Goal: Task Accomplishment & Management: Manage account settings

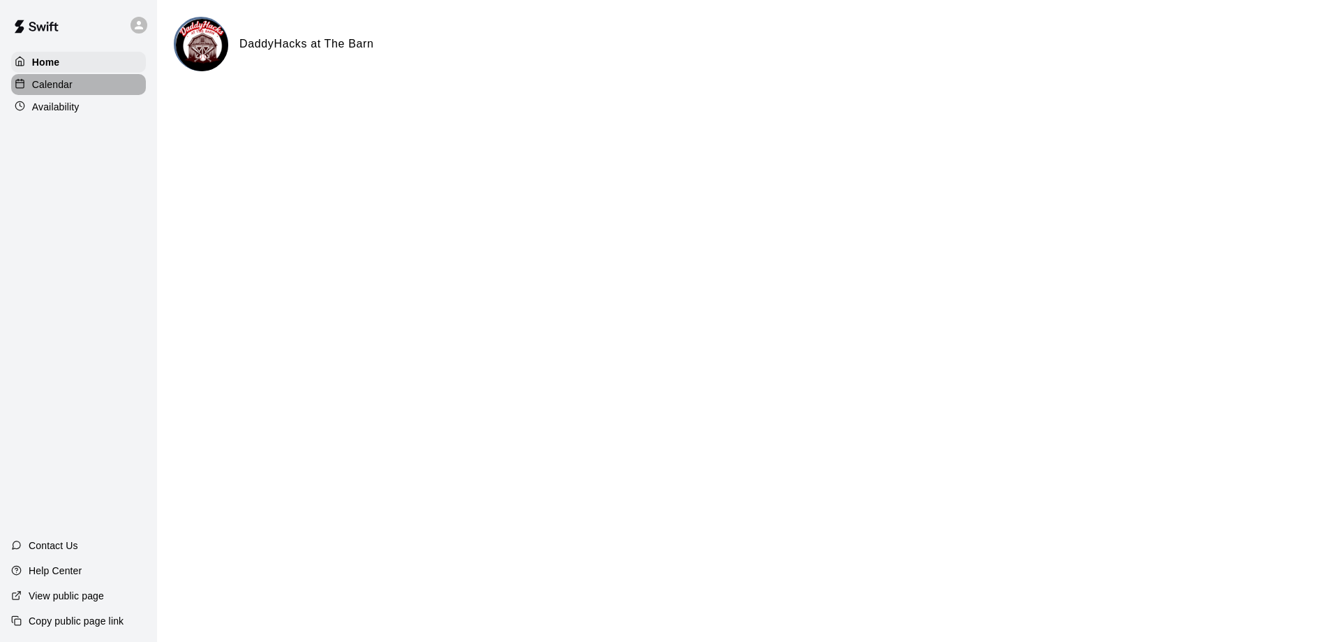
click at [62, 90] on p "Calendar" at bounding box center [52, 84] width 40 height 14
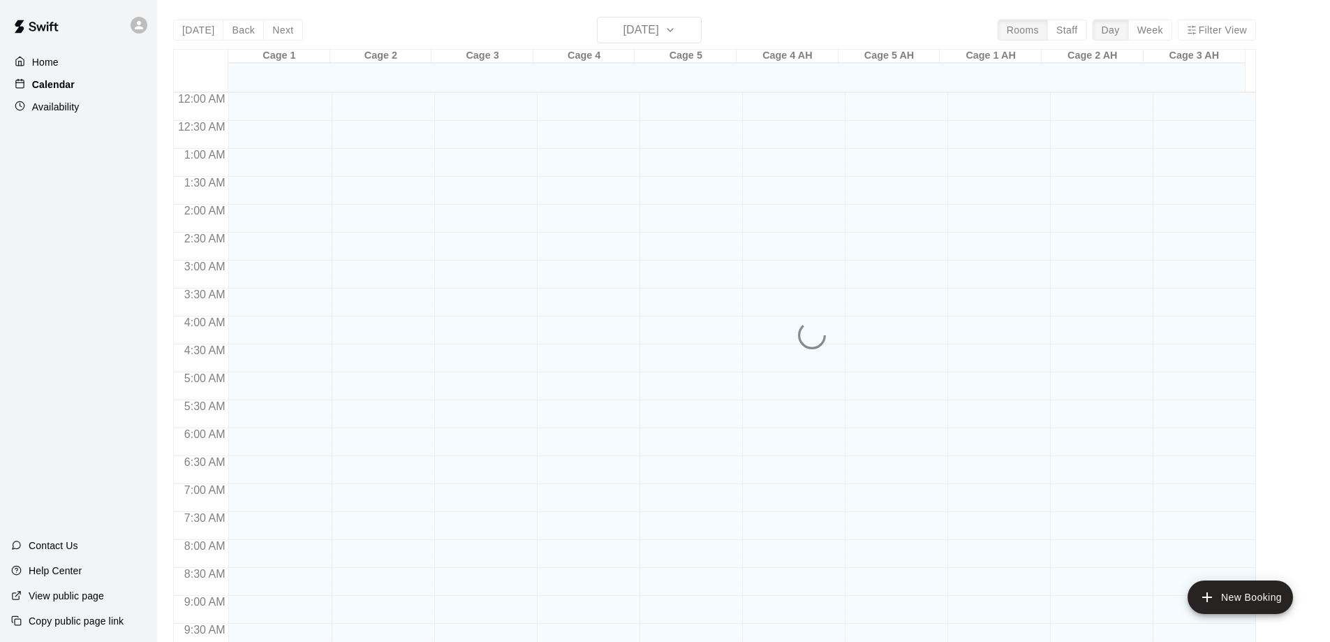
scroll to position [720, 0]
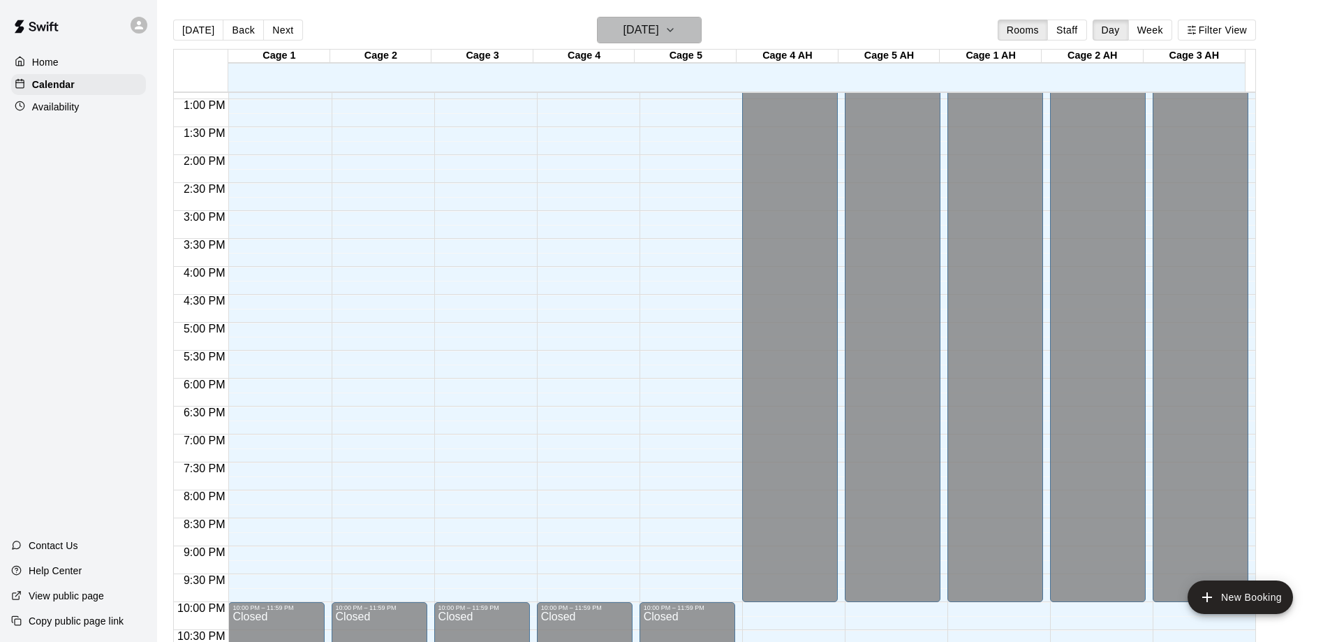
click at [676, 23] on icon "button" at bounding box center [670, 30] width 11 height 17
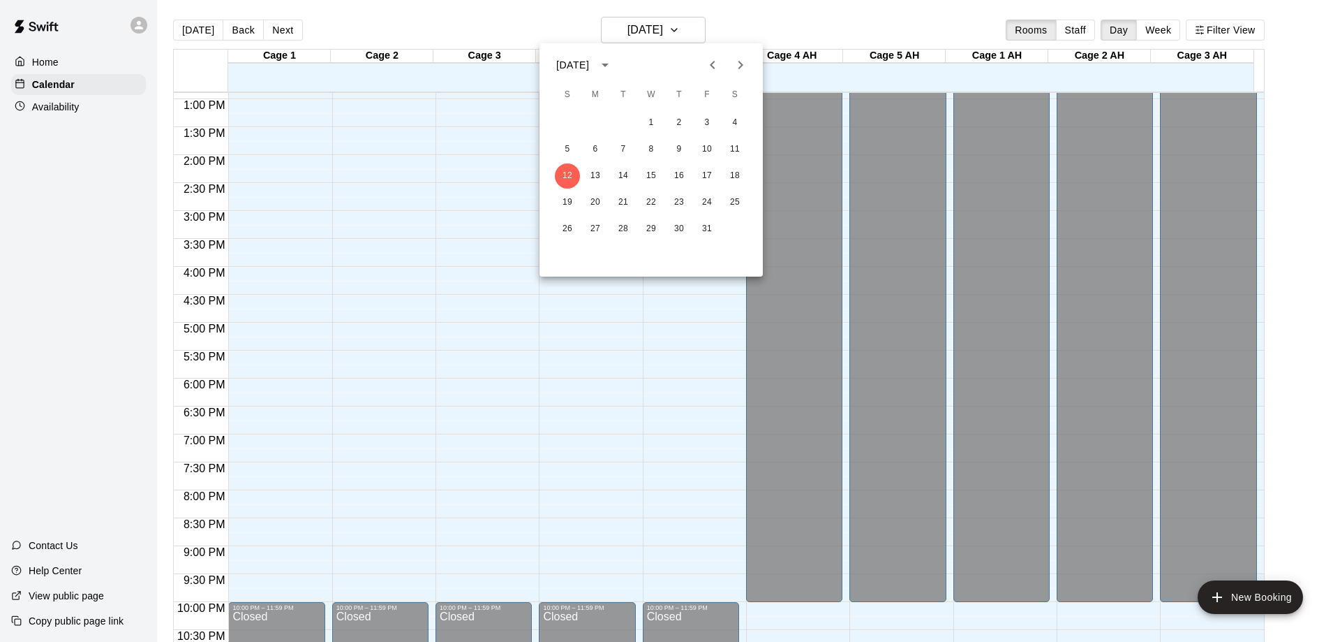
drag, startPoint x: 1160, startPoint y: 29, endPoint x: 1162, endPoint y: 36, distance: 7.3
click at [1162, 37] on div at bounding box center [670, 321] width 1340 height 642
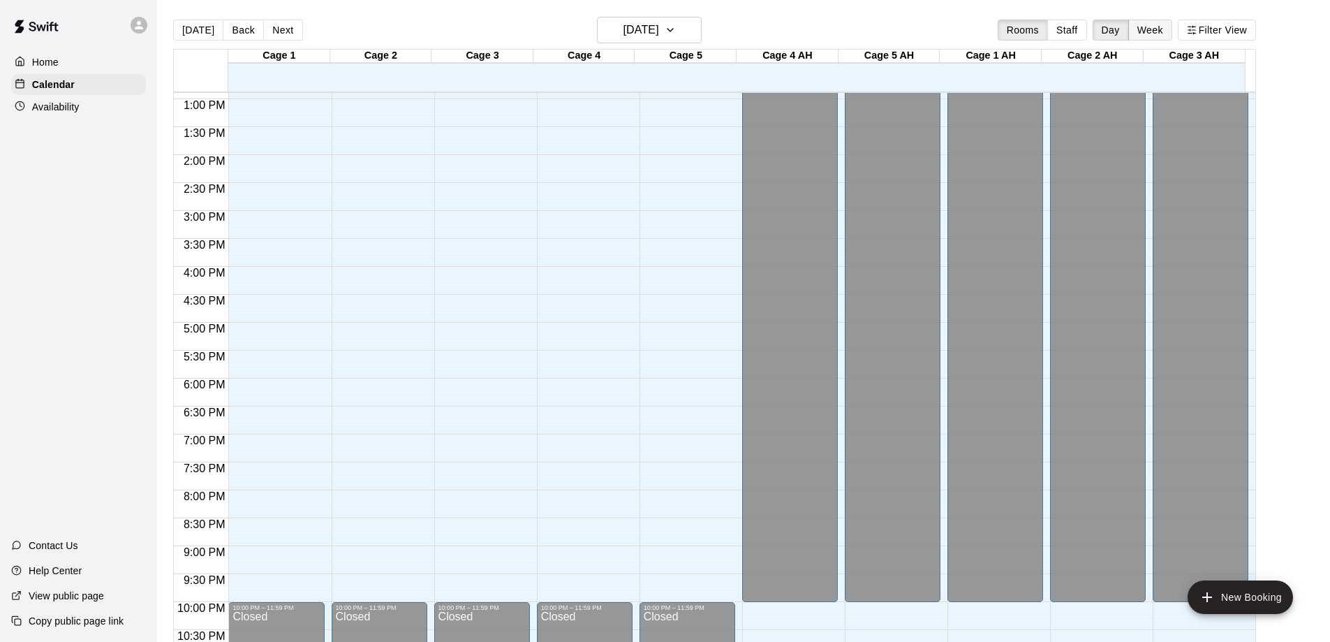
click at [1167, 27] on button "Week" at bounding box center [1150, 30] width 44 height 21
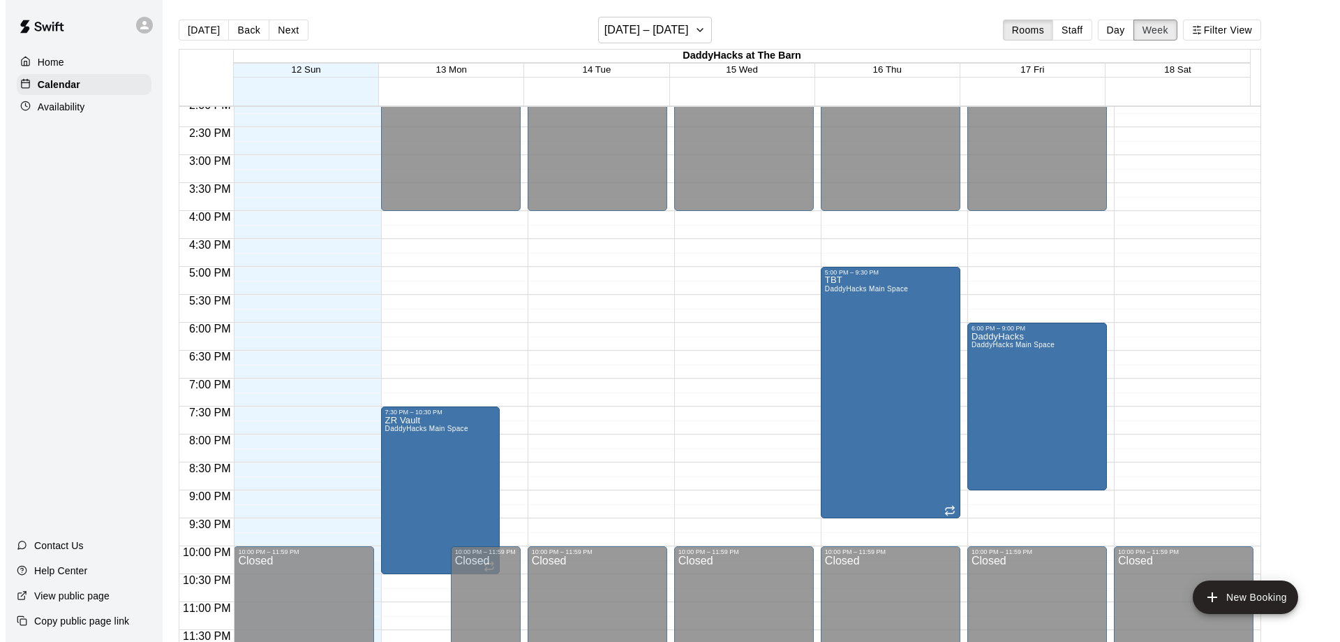
scroll to position [792, 0]
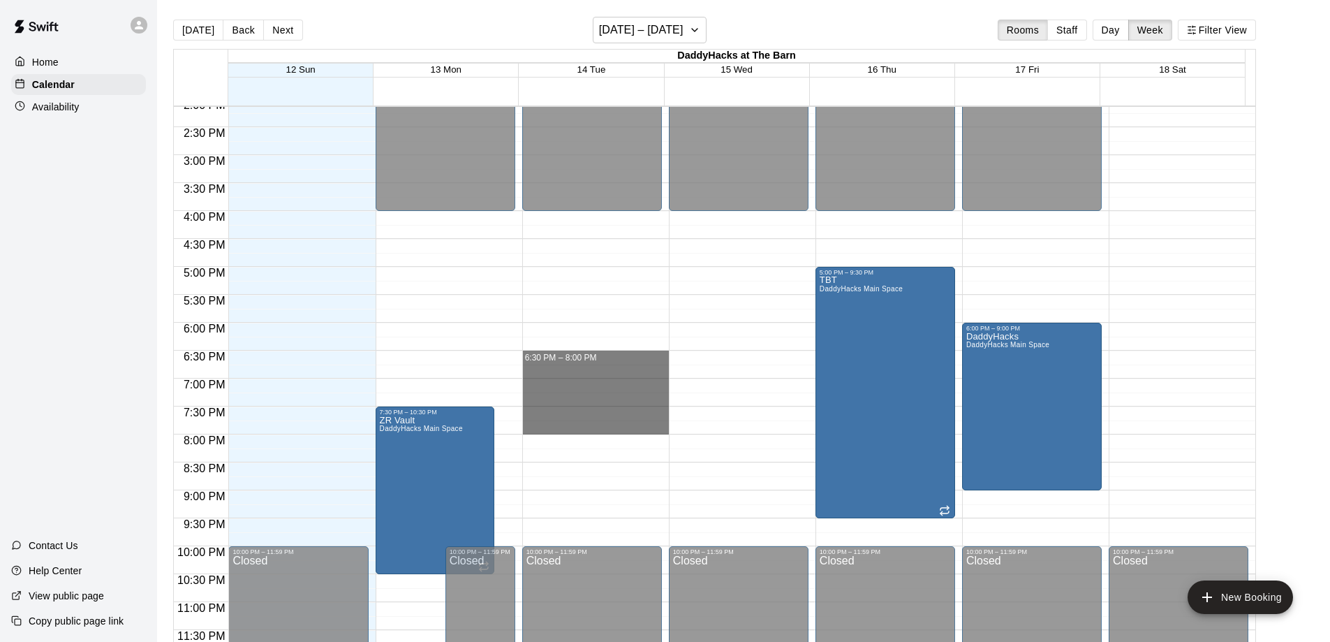
drag, startPoint x: 579, startPoint y: 359, endPoint x: 572, endPoint y: 429, distance: 70.2
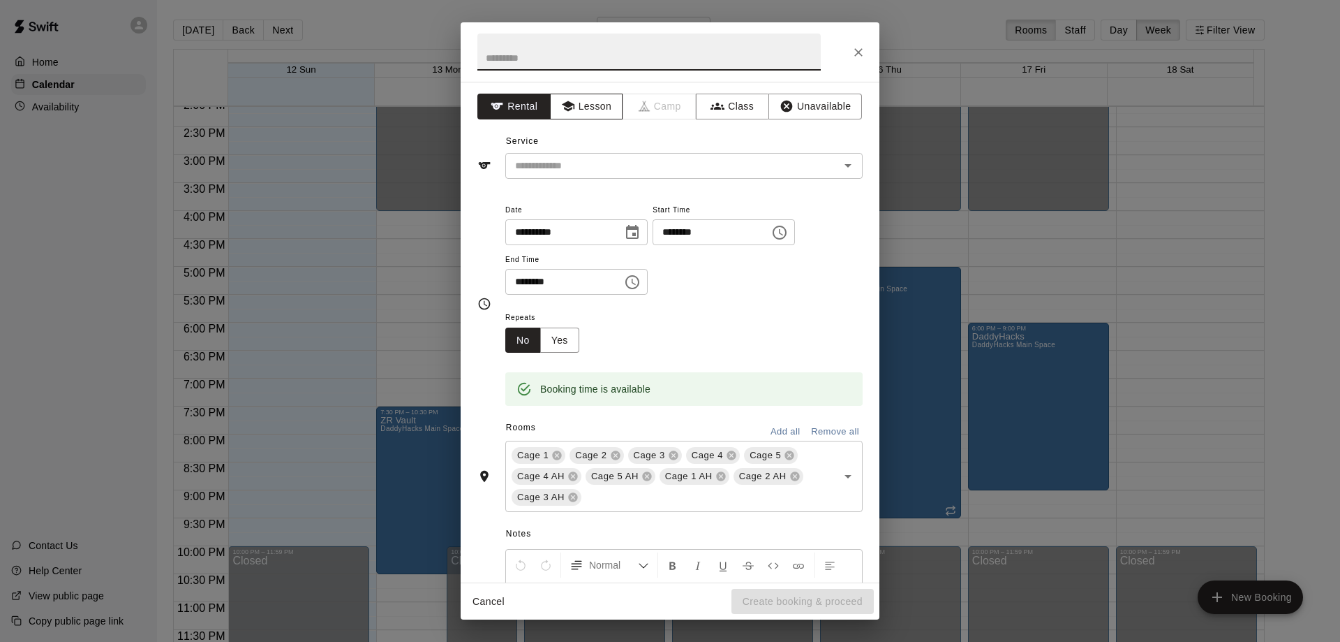
click at [591, 99] on button "Lesson" at bounding box center [586, 107] width 73 height 26
click at [840, 163] on icon "Open" at bounding box center [848, 165] width 17 height 17
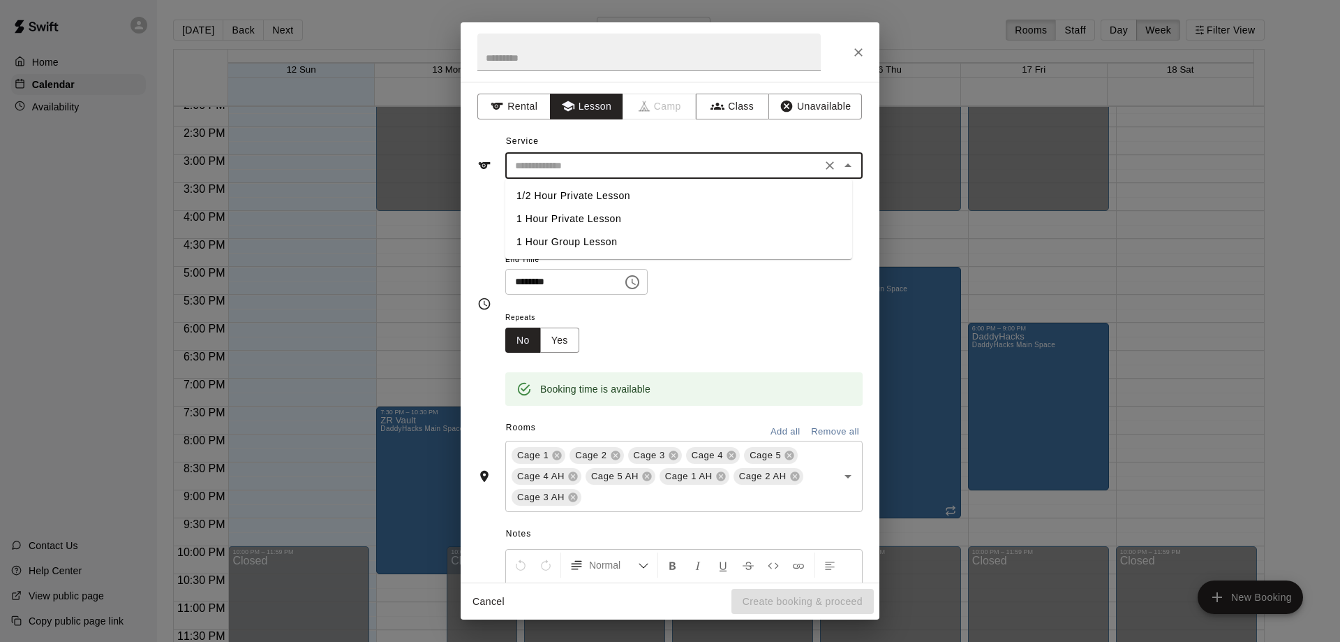
click at [598, 217] on li "1 Hour Private Lesson" at bounding box center [678, 218] width 347 height 23
type input "**********"
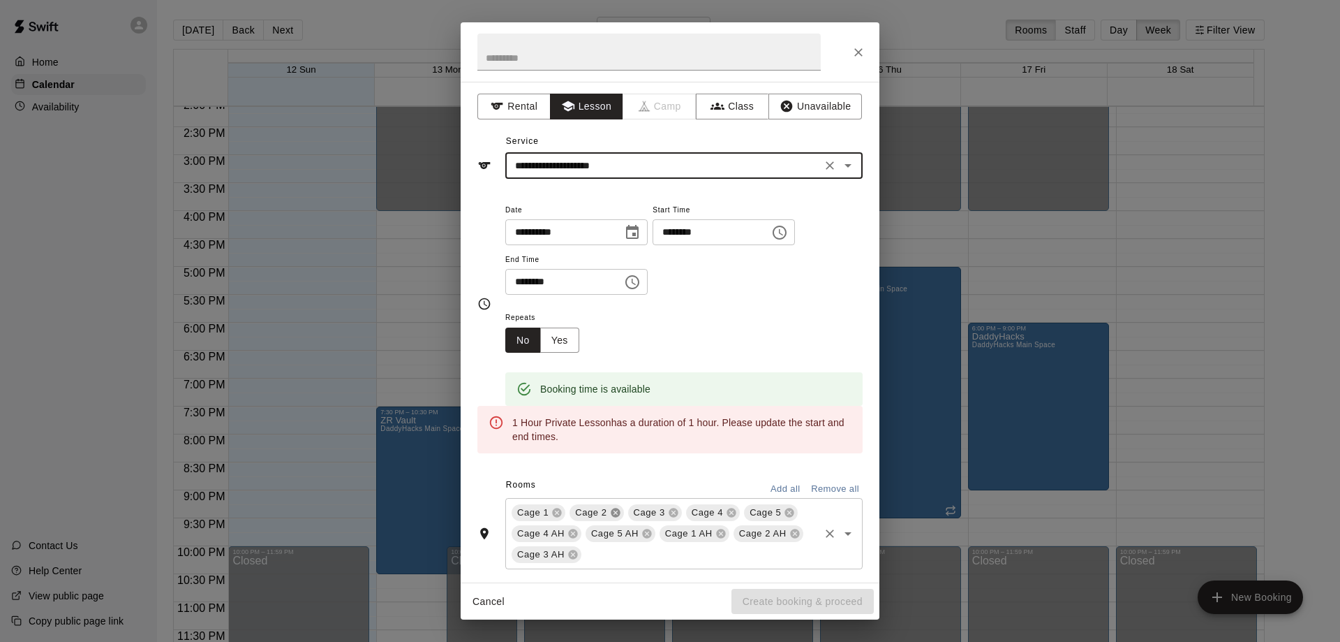
click at [616, 510] on icon at bounding box center [615, 512] width 9 height 9
click at [613, 509] on icon at bounding box center [615, 512] width 9 height 9
click at [612, 508] on icon at bounding box center [615, 512] width 11 height 11
click at [614, 510] on icon at bounding box center [615, 512] width 9 height 9
click at [628, 510] on icon at bounding box center [631, 512] width 9 height 9
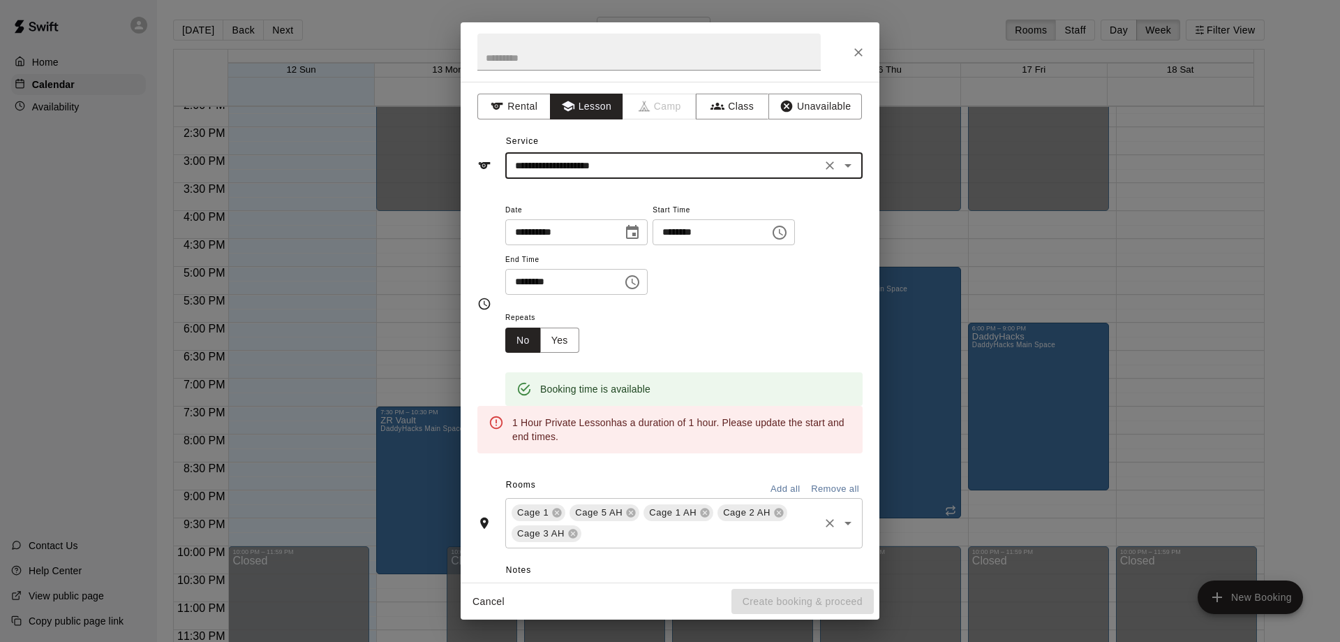
click at [628, 510] on icon at bounding box center [631, 512] width 9 height 9
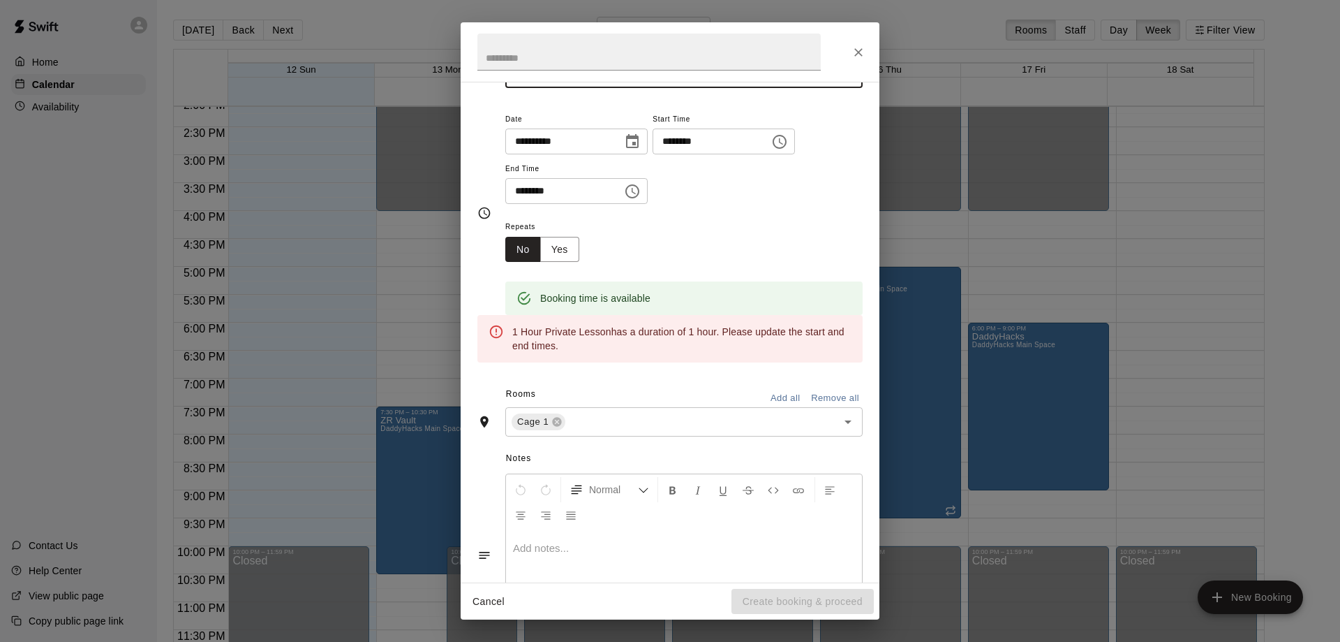
scroll to position [0, 0]
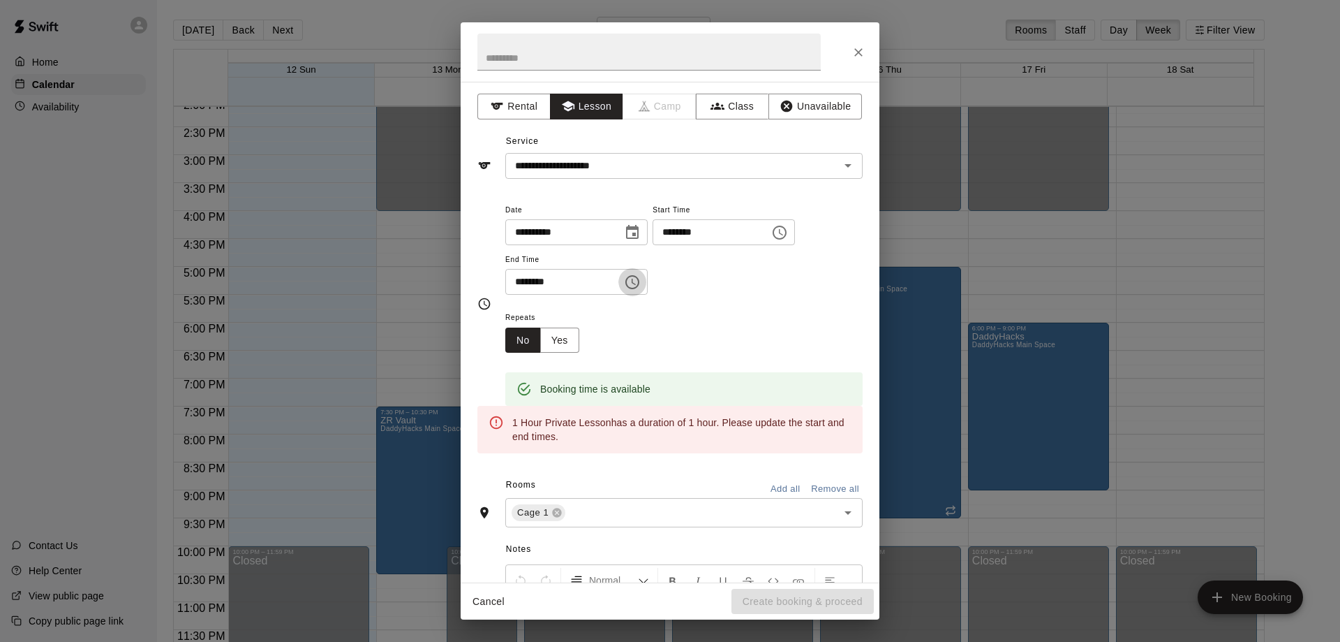
click at [641, 278] on icon "Choose time, selected time is 8:00 PM" at bounding box center [632, 282] width 17 height 17
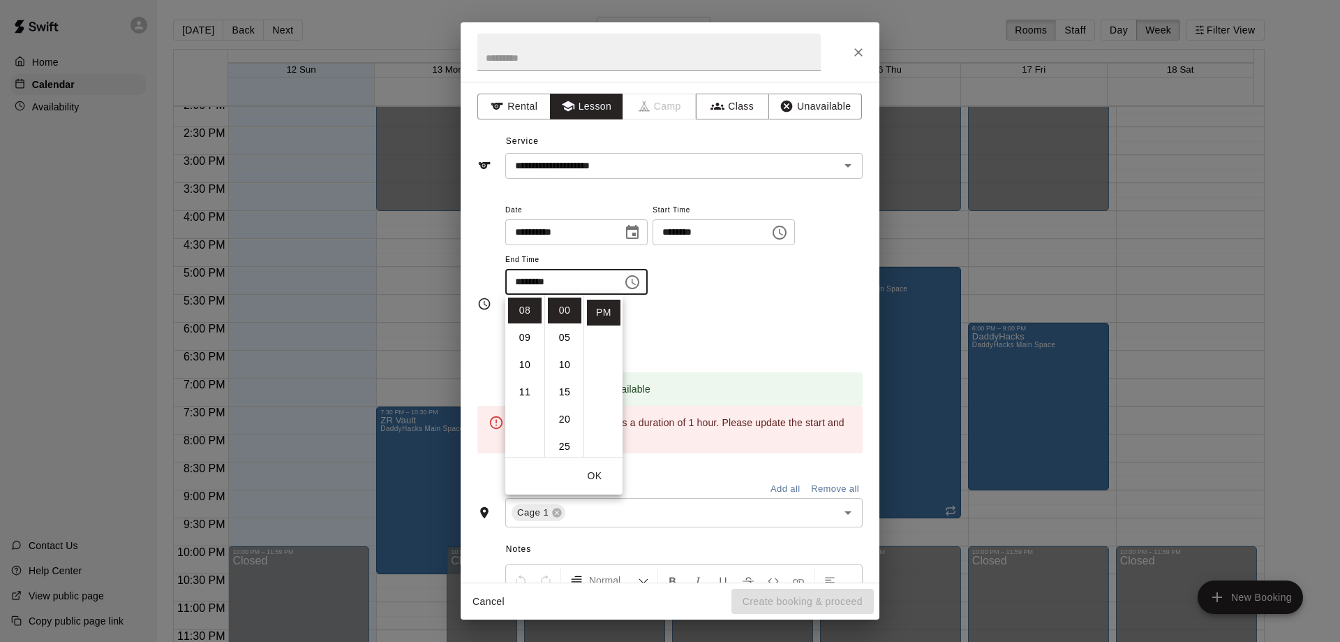
scroll to position [76, 0]
click at [520, 424] on li "07" at bounding box center [525, 425] width 34 height 26
click at [566, 406] on li "30" at bounding box center [565, 404] width 34 height 26
type input "********"
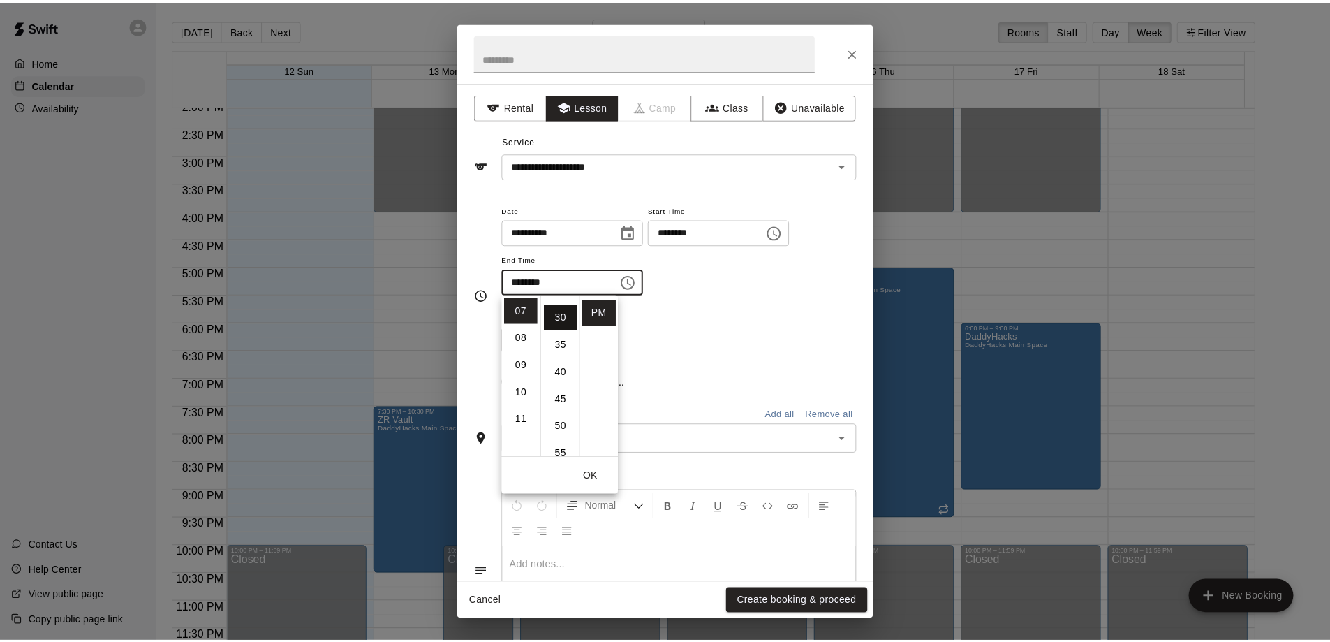
scroll to position [163, 0]
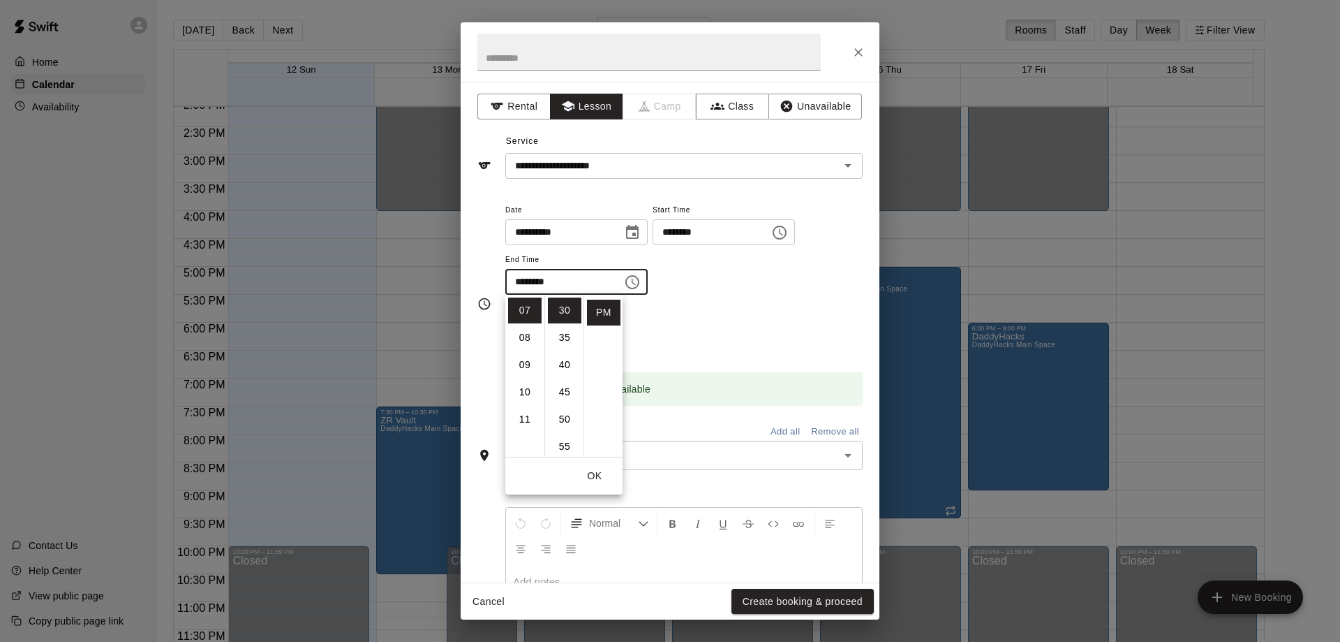
click at [747, 348] on div "Repeats No Yes" at bounding box center [683, 331] width 357 height 44
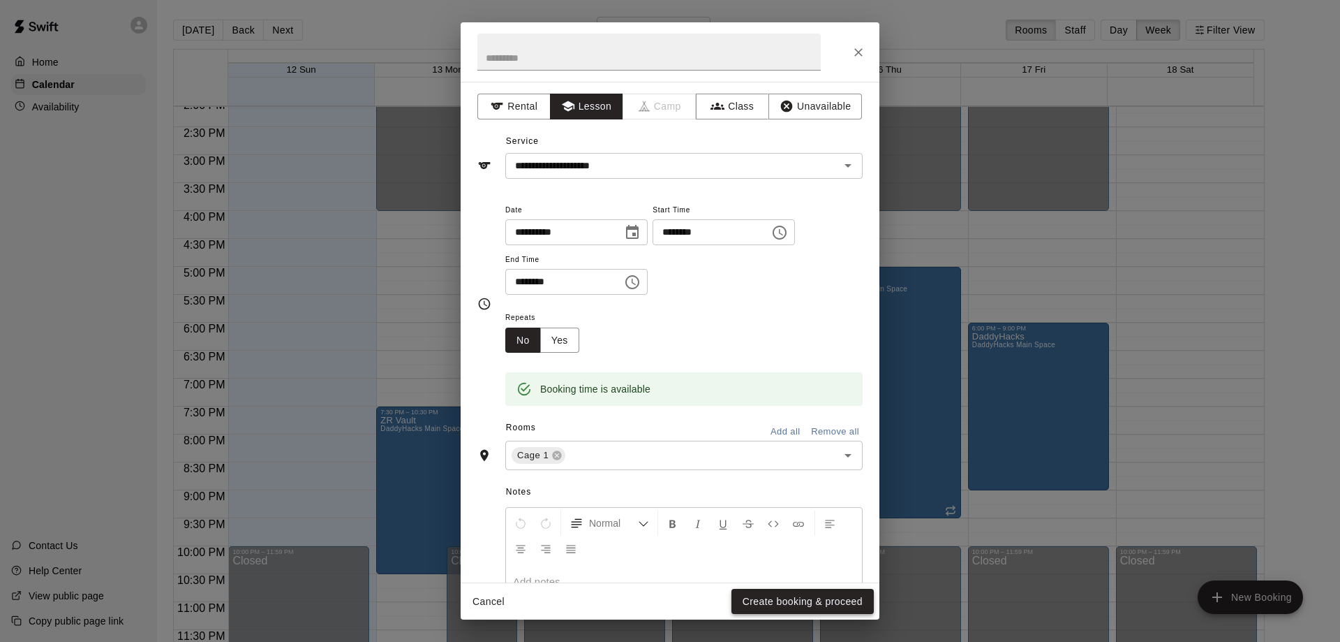
click at [795, 596] on button "Create booking & proceed" at bounding box center [803, 602] width 142 height 26
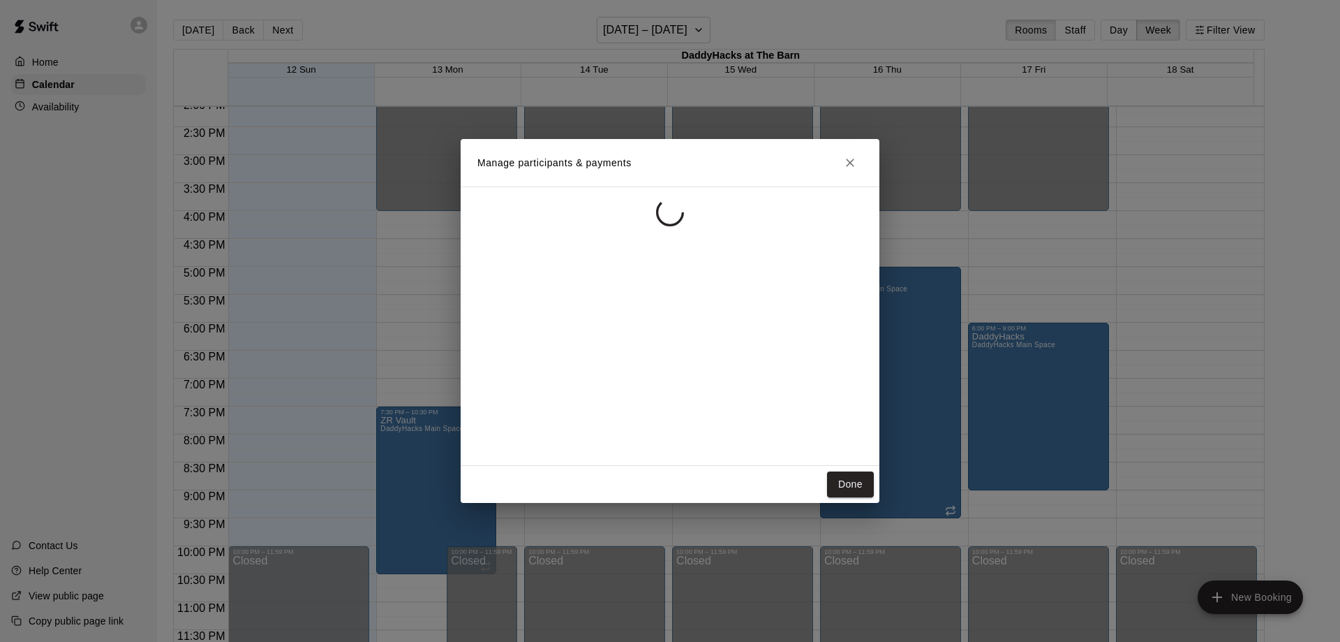
click at [75, 108] on div "Manage participants & payments Done" at bounding box center [670, 321] width 1340 height 642
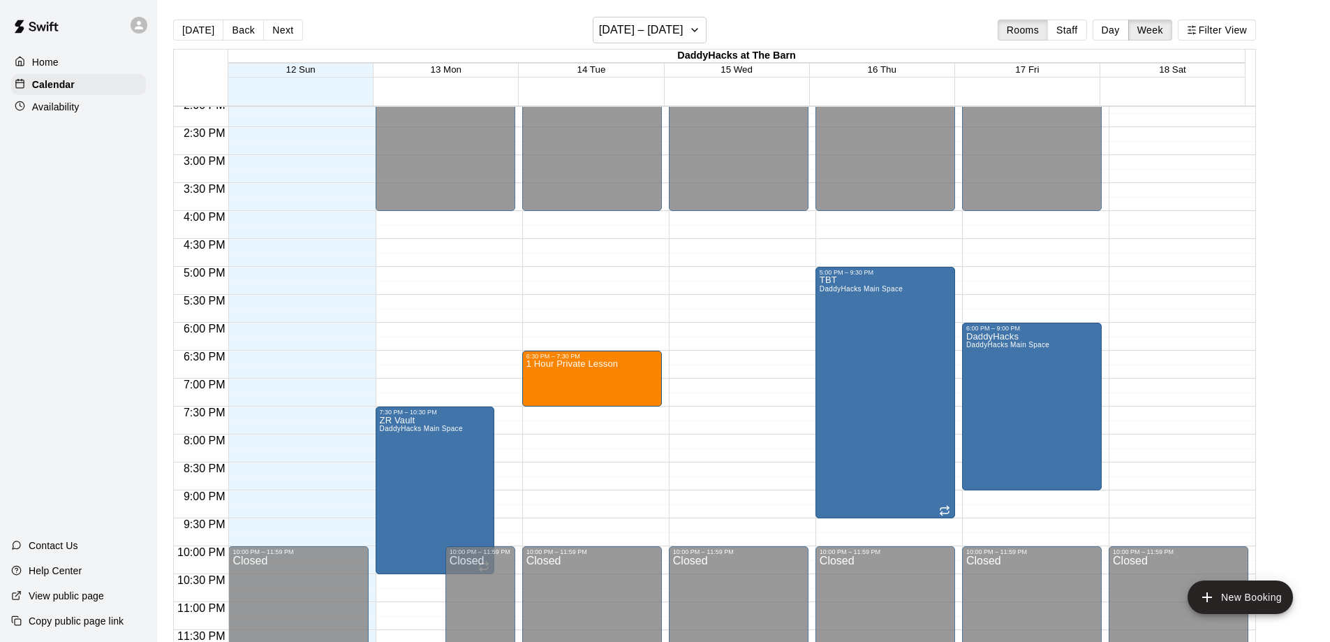
click at [68, 108] on p "Availability" at bounding box center [55, 107] width 47 height 14
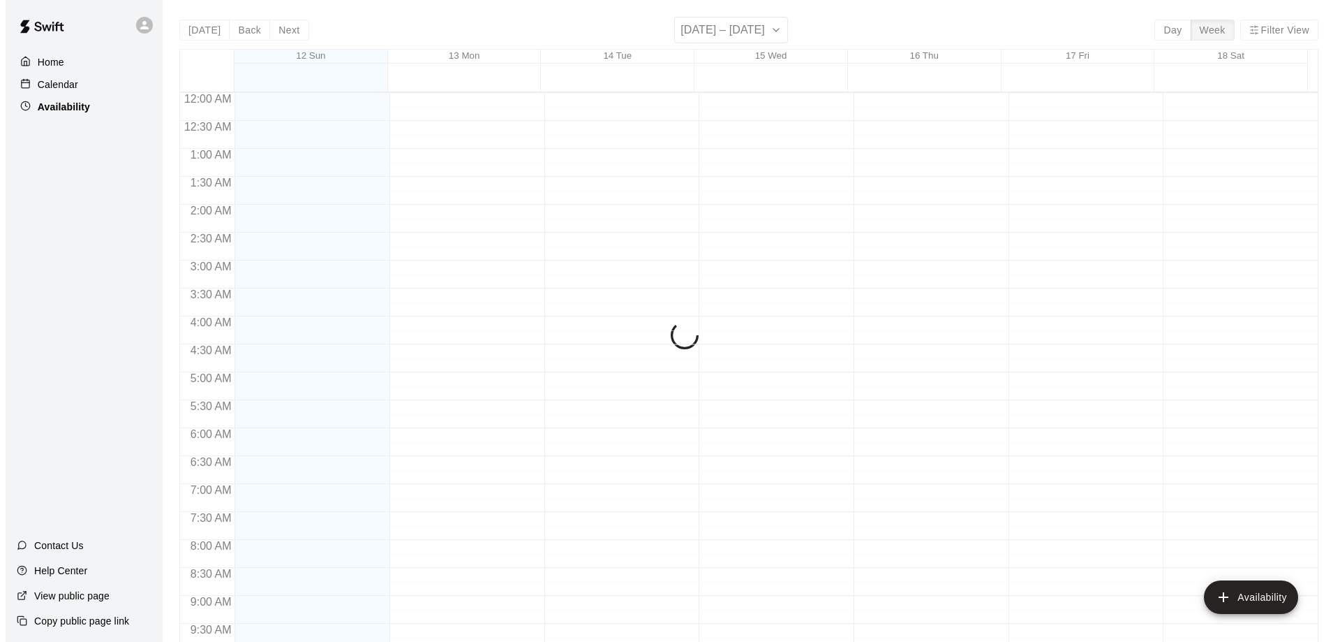
scroll to position [721, 0]
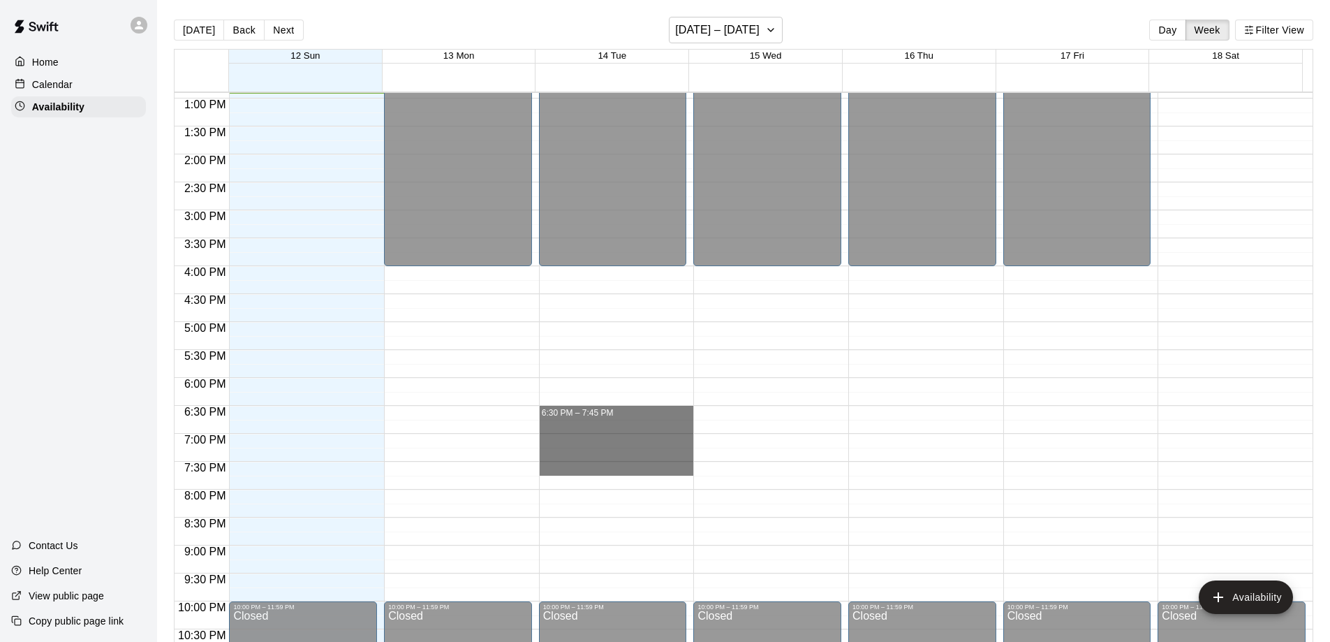
drag, startPoint x: 569, startPoint y: 416, endPoint x: 568, endPoint y: 463, distance: 46.8
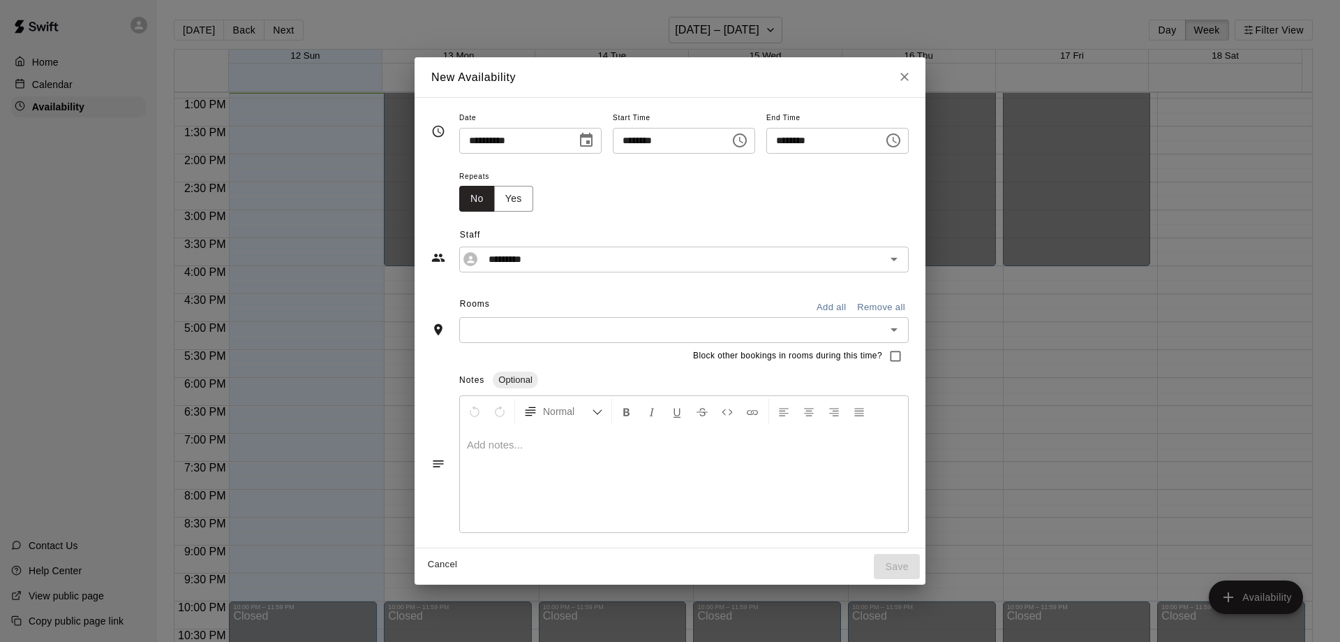
click at [902, 138] on icon "Choose time, selected time is 7:45 PM" at bounding box center [893, 140] width 17 height 17
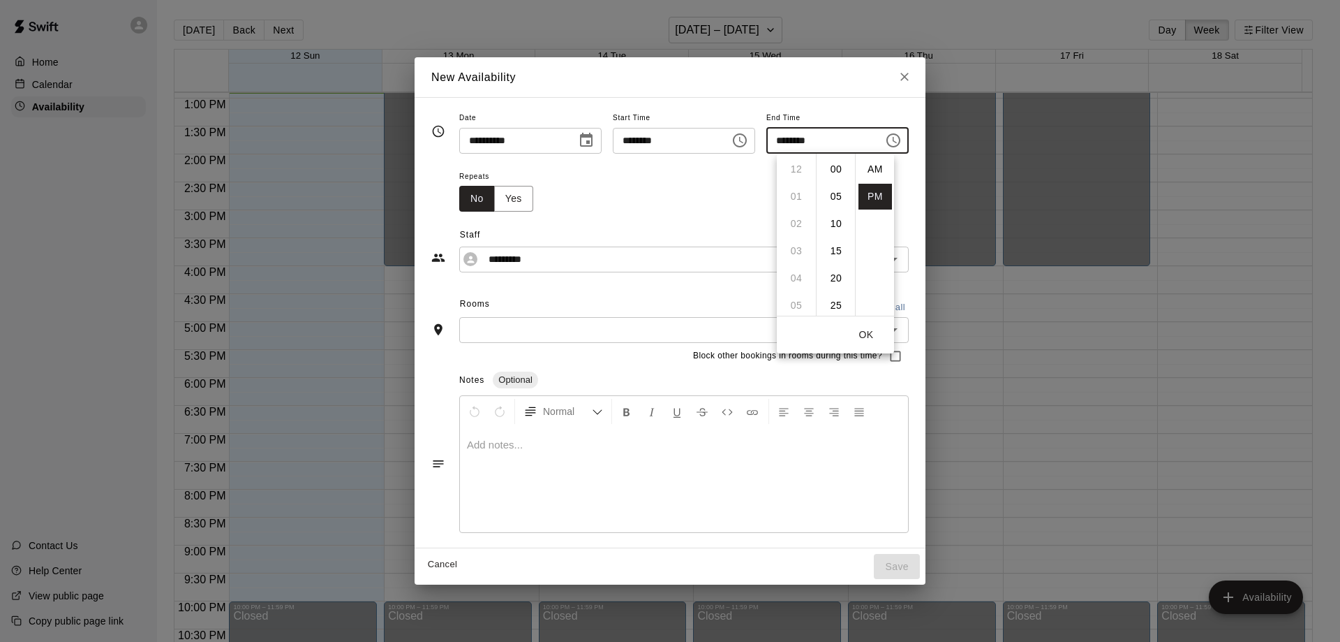
scroll to position [25, 0]
click at [828, 199] on li "30" at bounding box center [837, 199] width 34 height 26
type input "********"
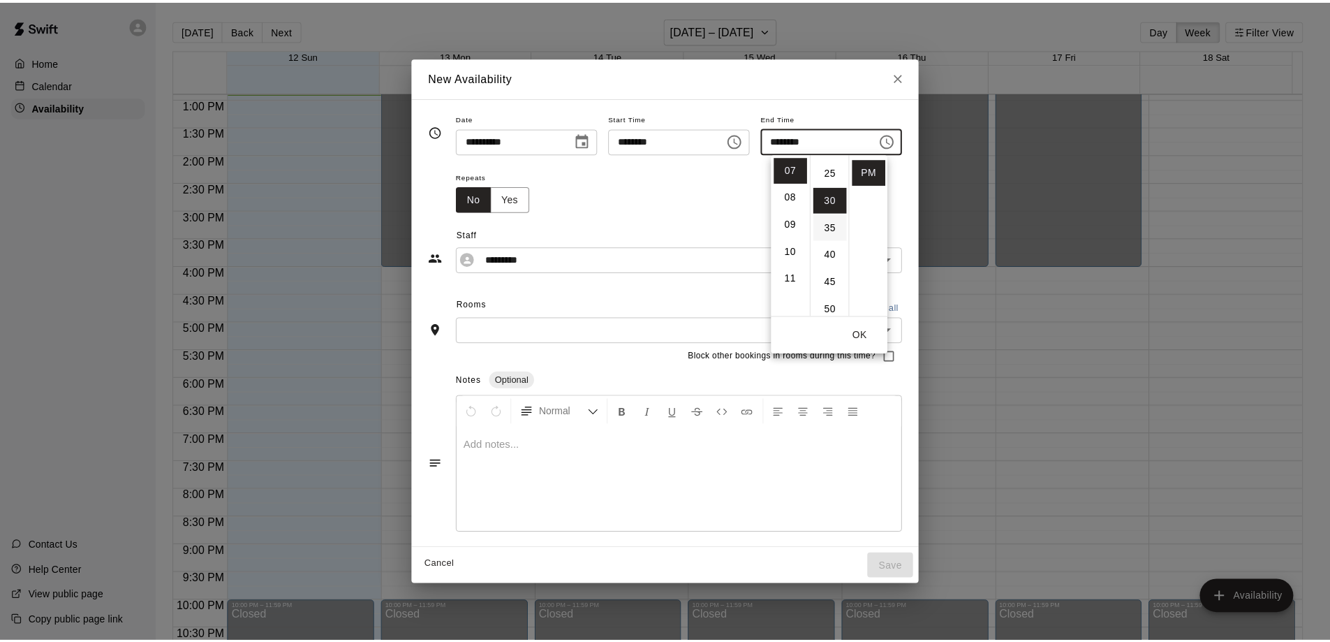
scroll to position [163, 0]
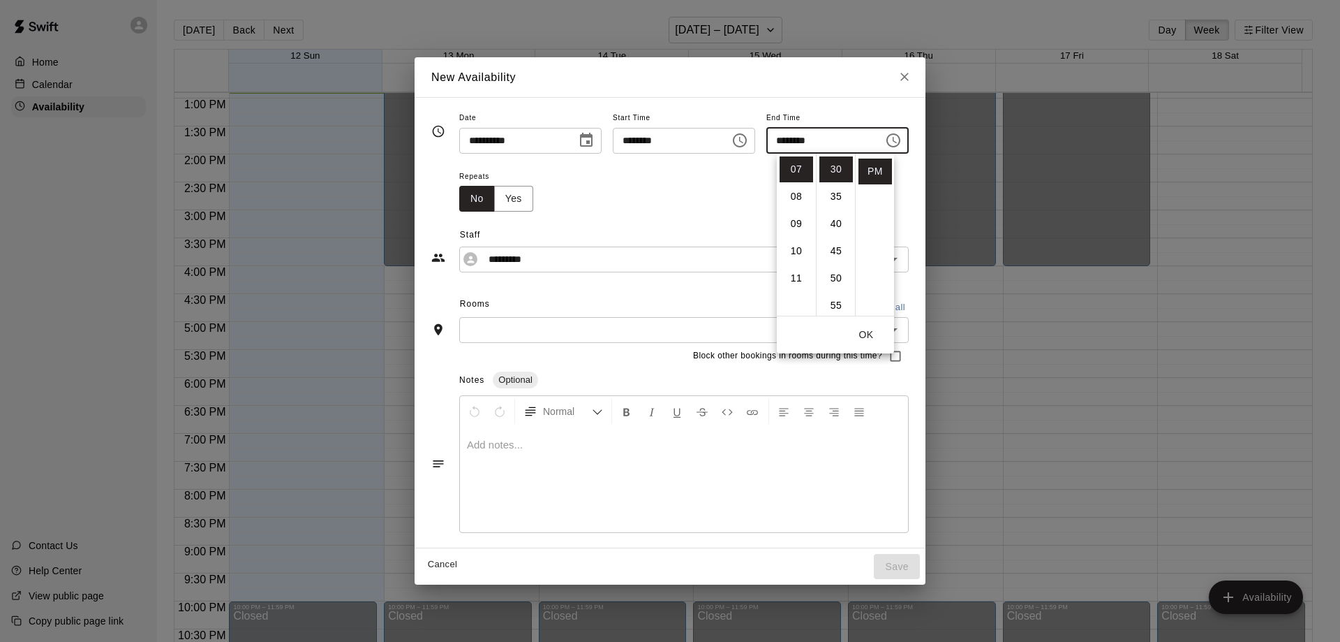
click at [908, 185] on div "Repeats No Yes" at bounding box center [684, 190] width 450 height 44
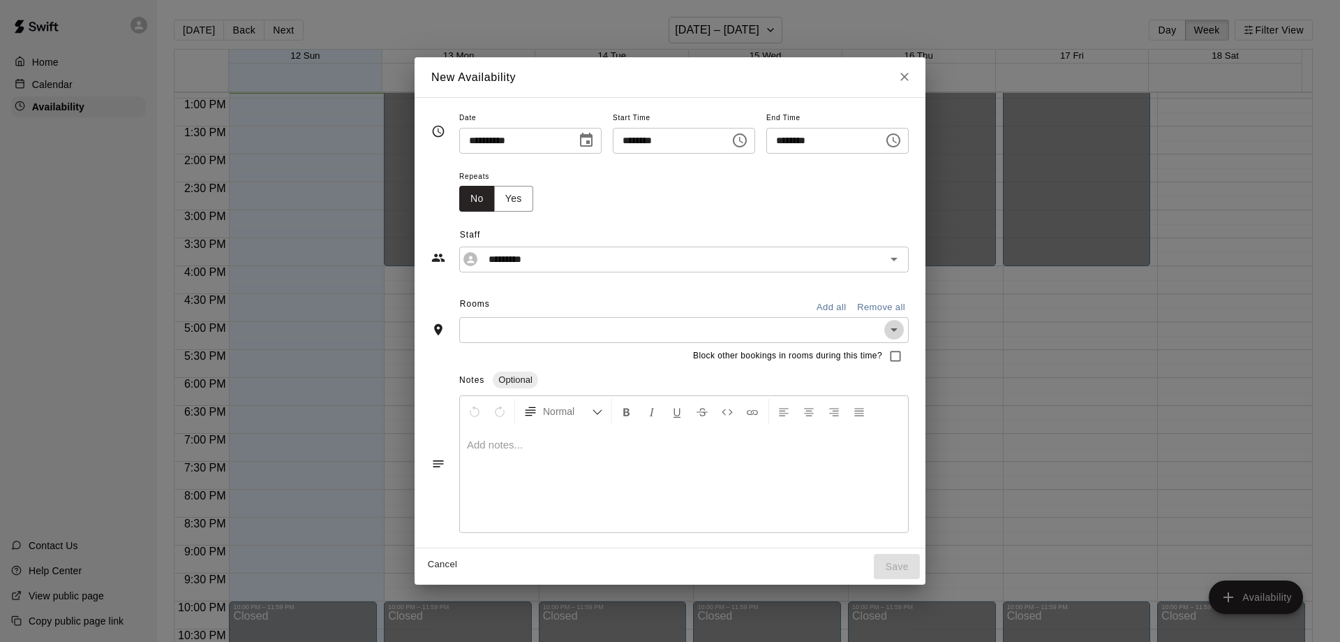
click at [903, 331] on icon "Open" at bounding box center [894, 329] width 17 height 17
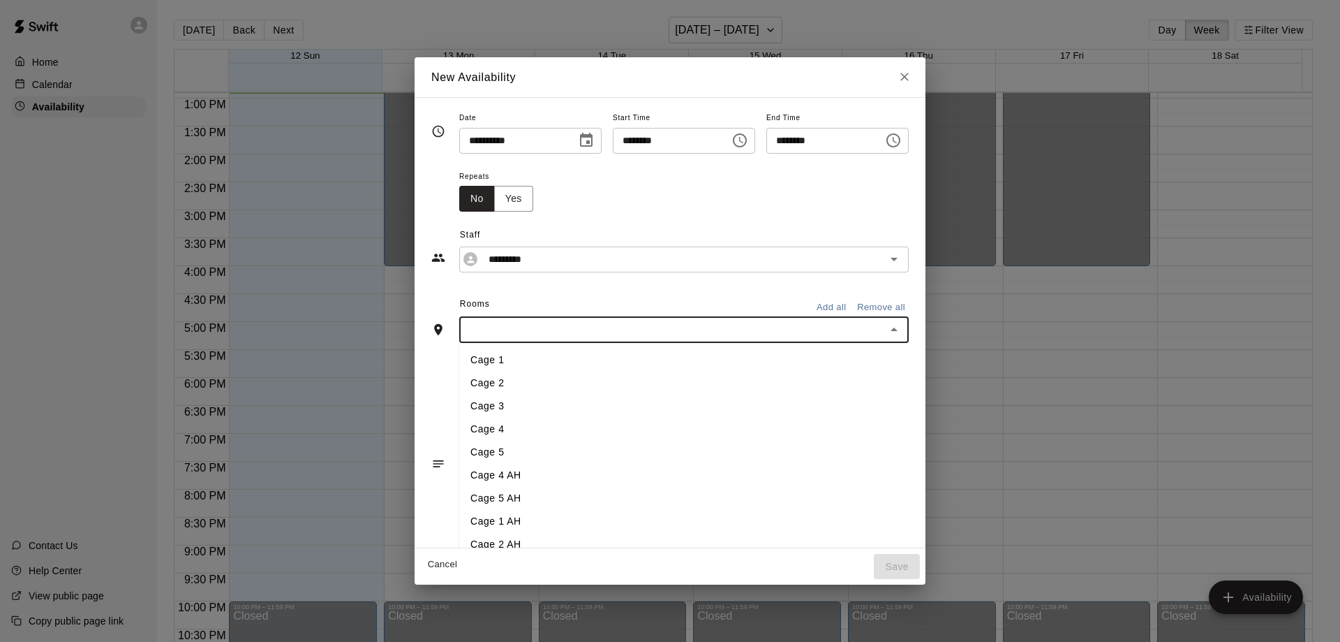
click at [491, 350] on li "Cage 1" at bounding box center [715, 359] width 512 height 23
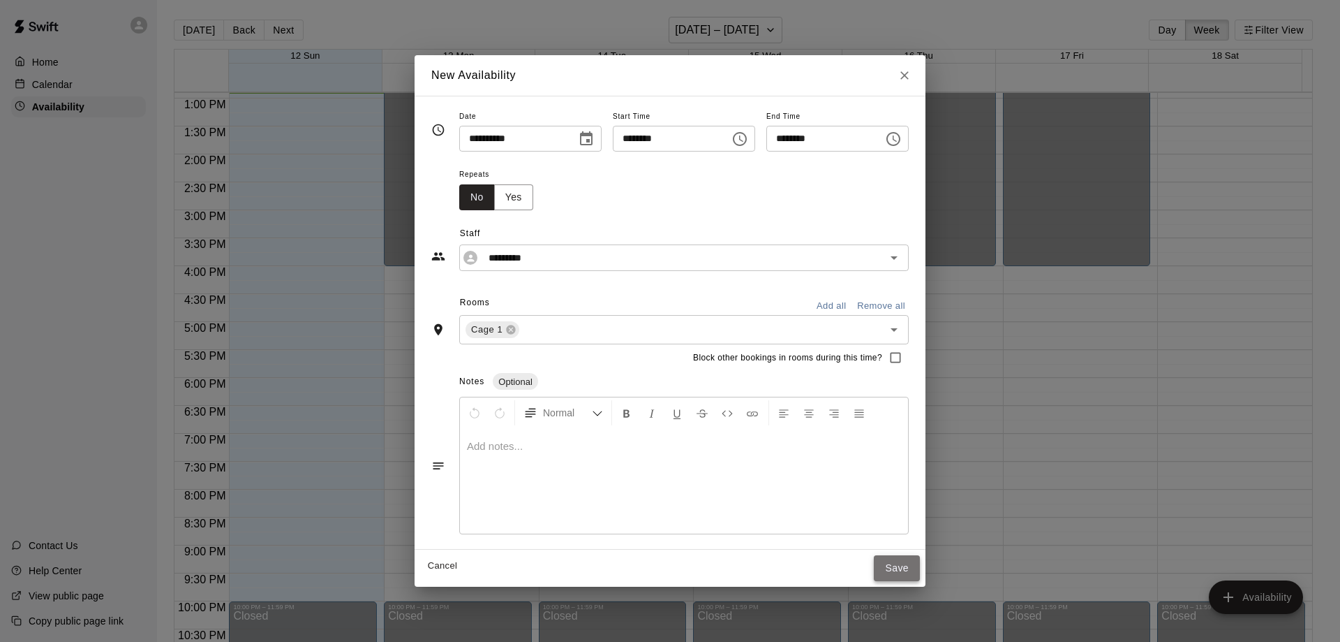
click at [920, 562] on button "Save" at bounding box center [897, 568] width 46 height 26
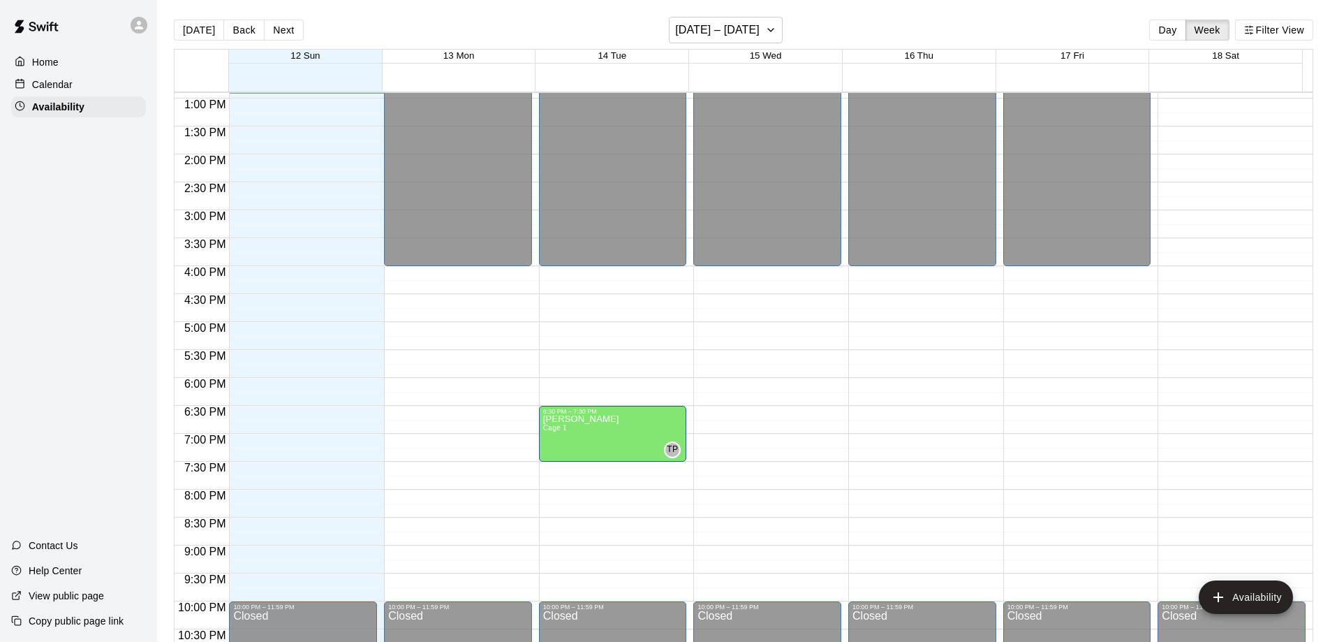
click at [60, 80] on p "Calendar" at bounding box center [52, 84] width 40 height 14
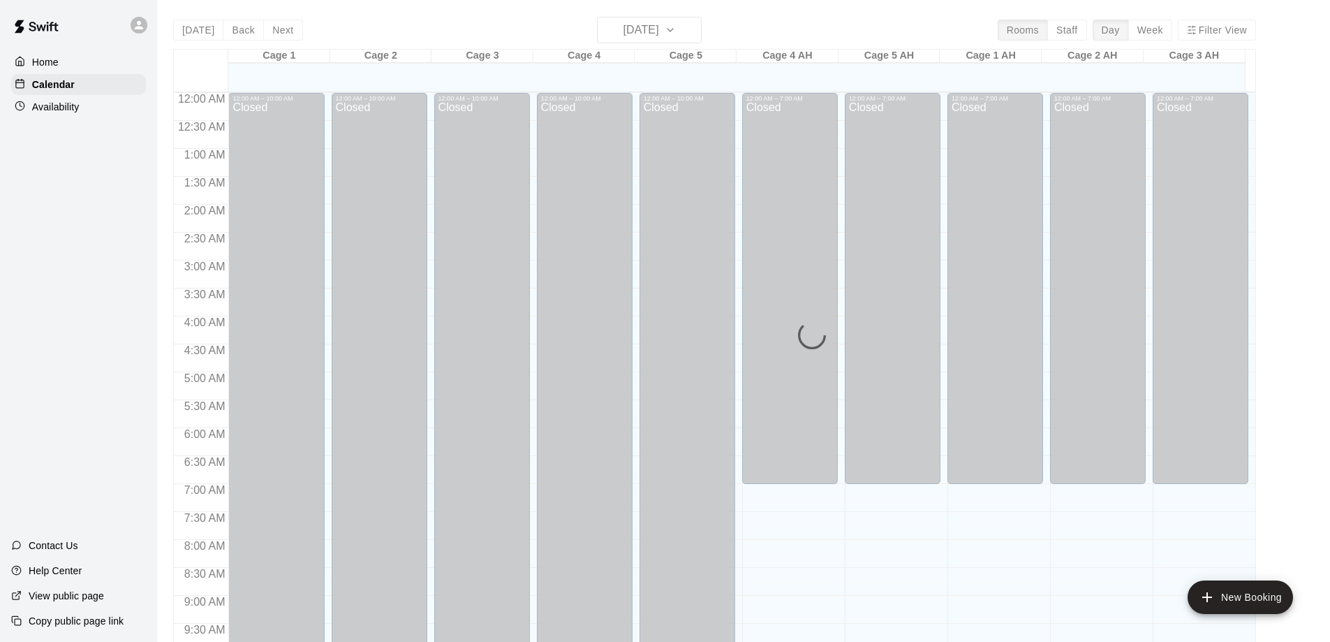
scroll to position [721, 0]
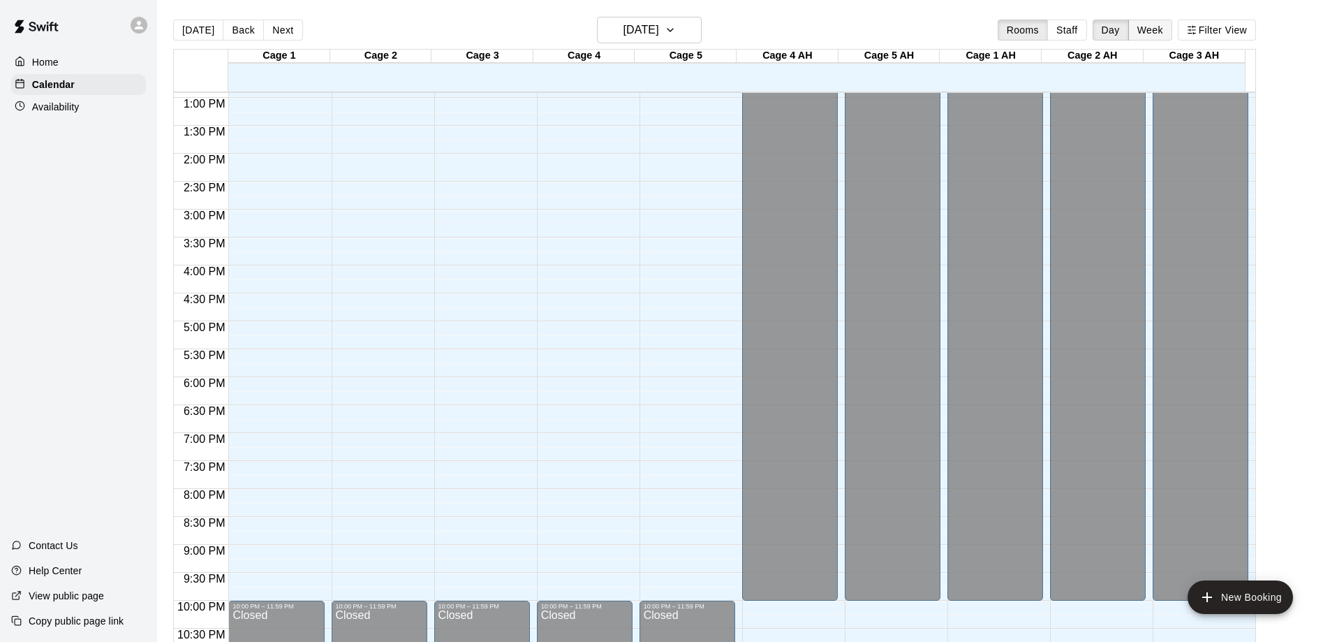
click at [1160, 29] on button "Week" at bounding box center [1150, 30] width 44 height 21
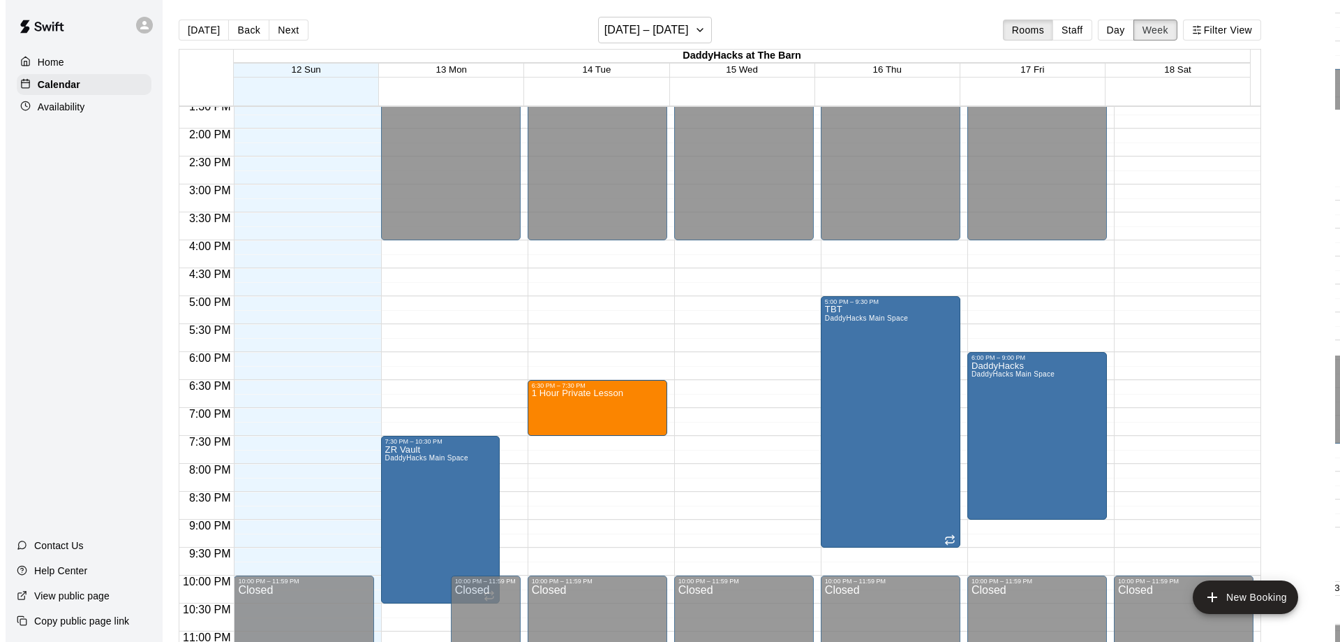
scroll to position [792, 0]
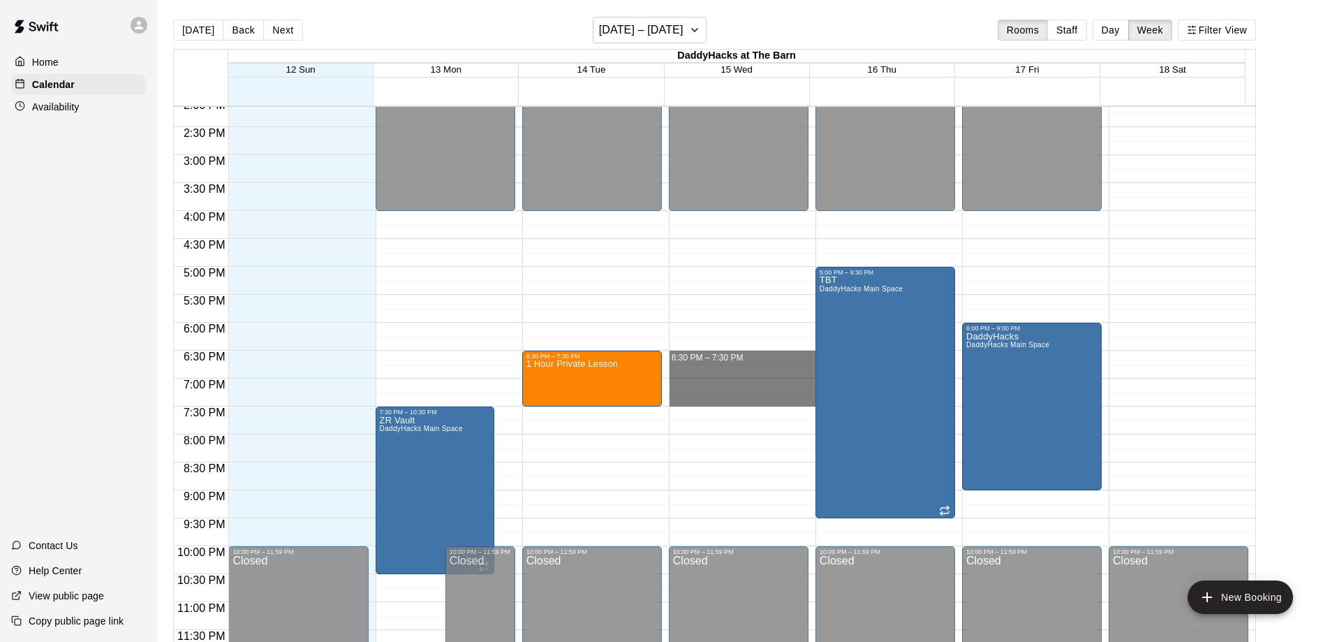
drag, startPoint x: 722, startPoint y: 358, endPoint x: 719, endPoint y: 400, distance: 42.0
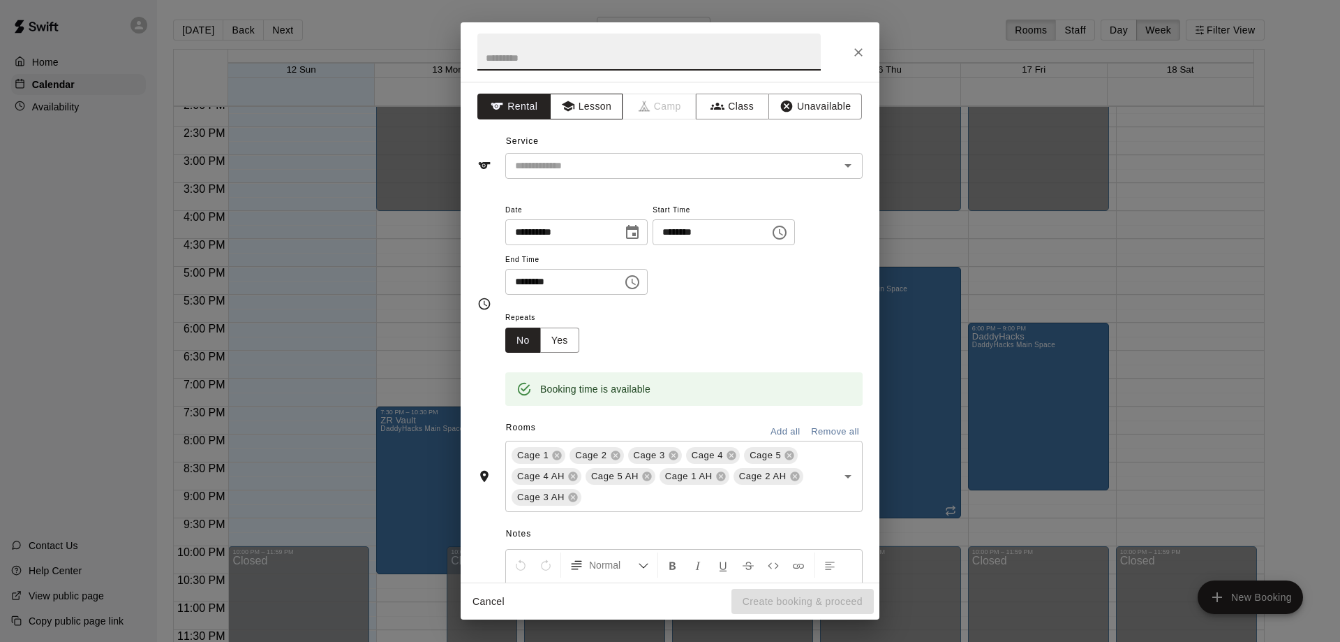
click at [595, 104] on button "Lesson" at bounding box center [586, 107] width 73 height 26
click at [845, 165] on icon "Open" at bounding box center [848, 165] width 7 height 3
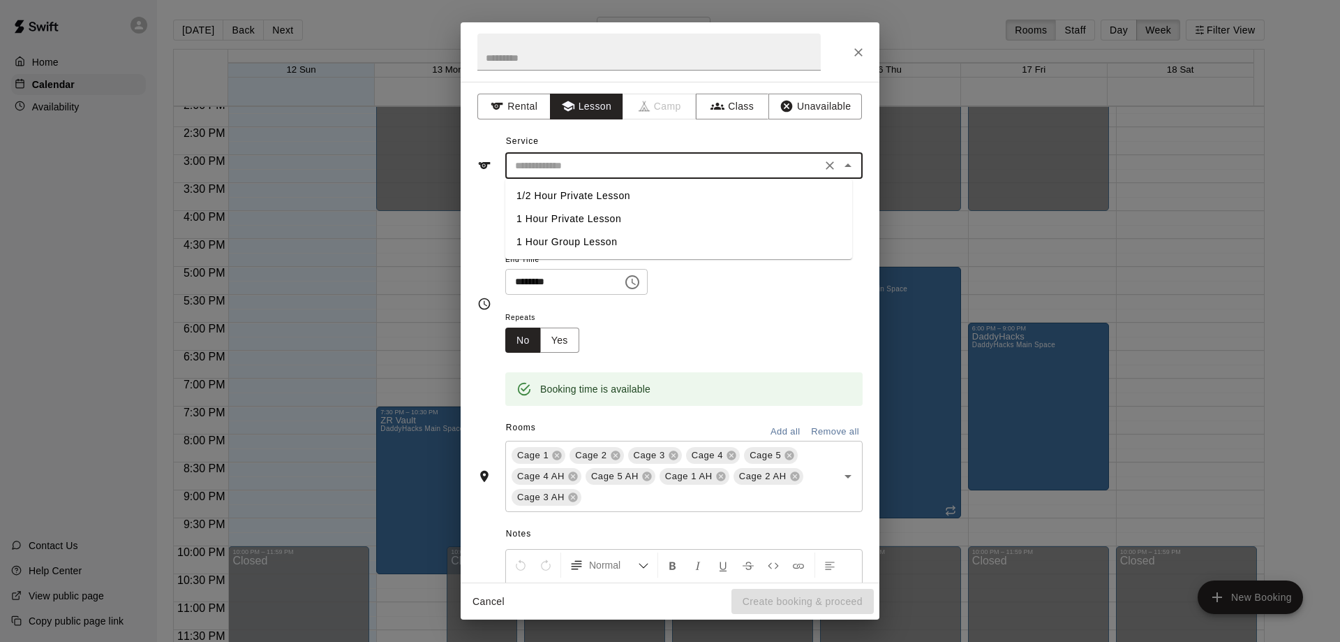
click at [621, 216] on li "1 Hour Private Lesson" at bounding box center [678, 218] width 347 height 23
type input "**********"
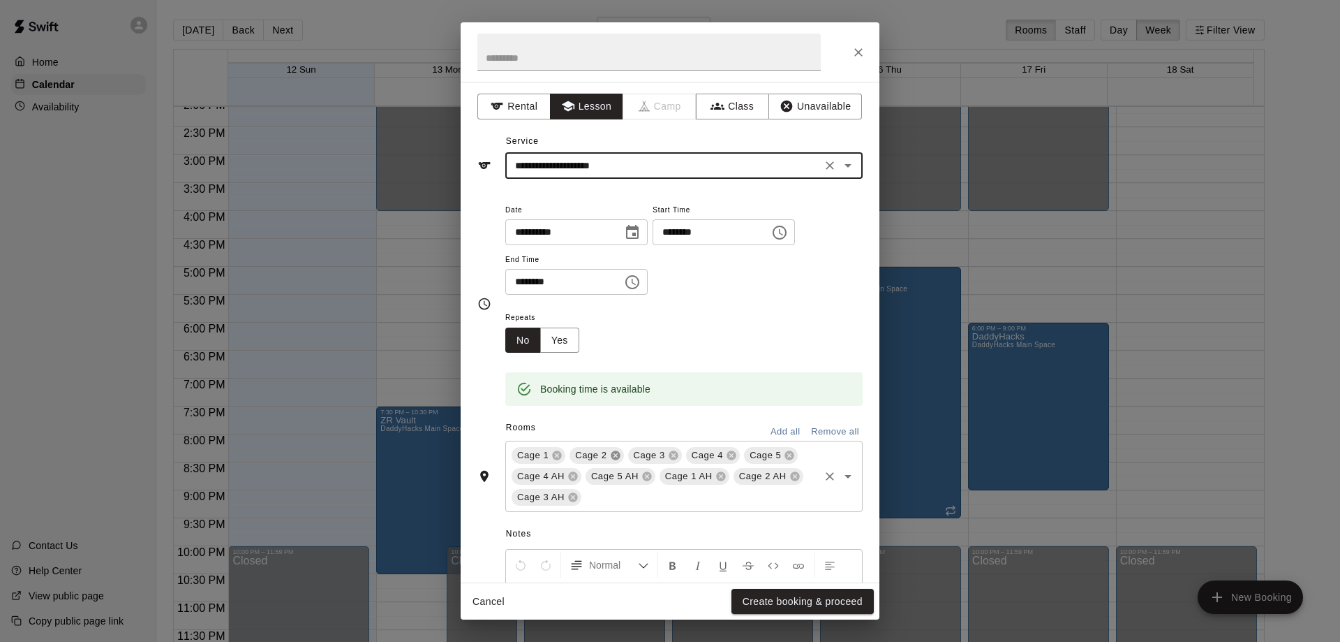
click at [611, 454] on icon at bounding box center [615, 455] width 11 height 11
click at [616, 455] on icon at bounding box center [615, 455] width 11 height 11
click at [614, 452] on icon at bounding box center [615, 455] width 9 height 9
click at [630, 453] on icon at bounding box center [631, 455] width 9 height 9
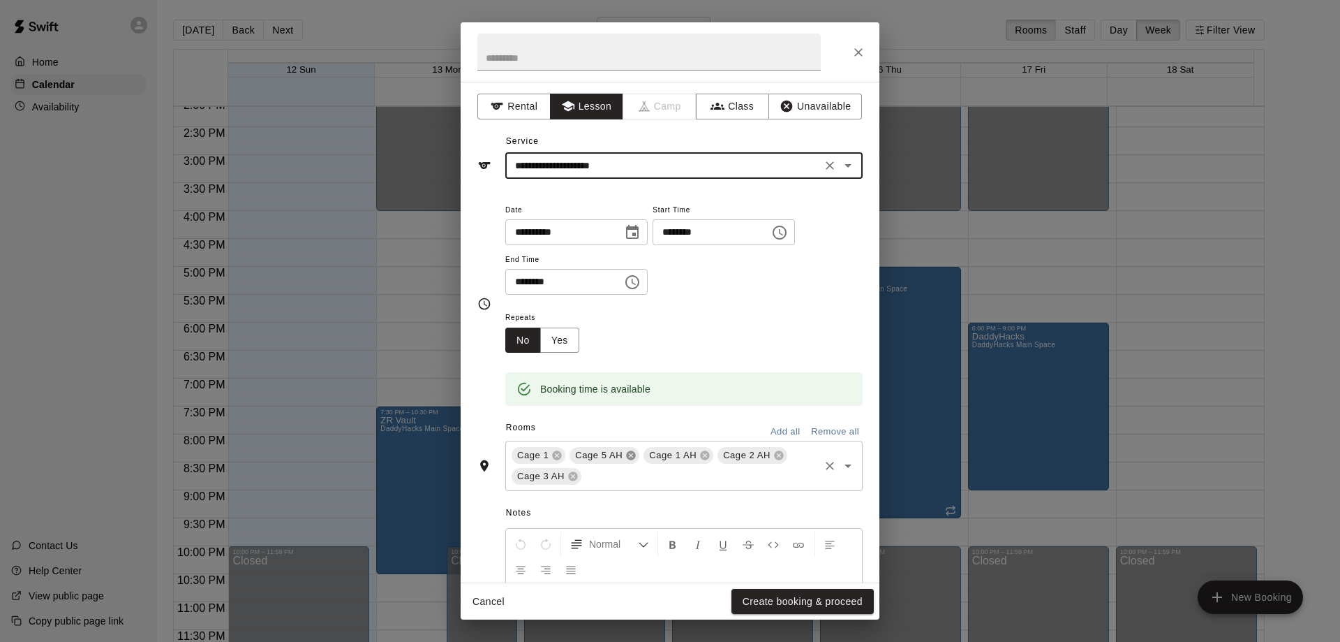
click at [630, 452] on icon at bounding box center [631, 455] width 9 height 9
click at [630, 453] on icon at bounding box center [631, 455] width 9 height 9
click at [812, 596] on button "Create booking & proceed" at bounding box center [803, 602] width 142 height 26
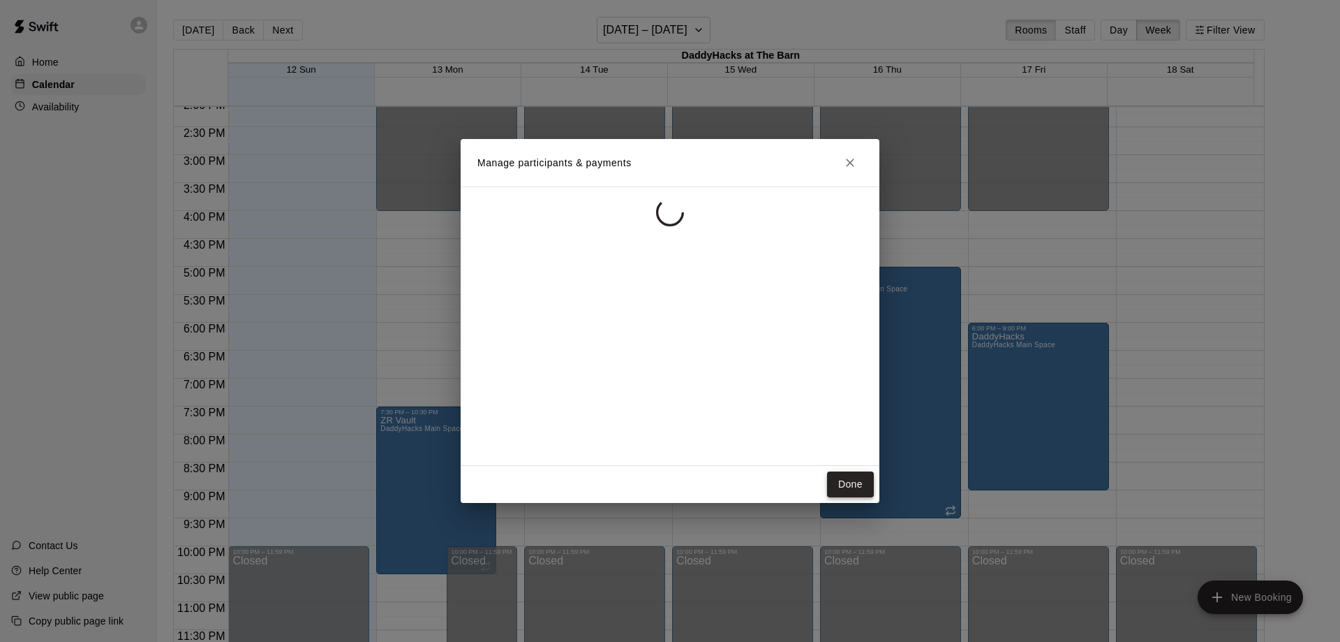
click at [843, 480] on button "Done" at bounding box center [850, 484] width 47 height 26
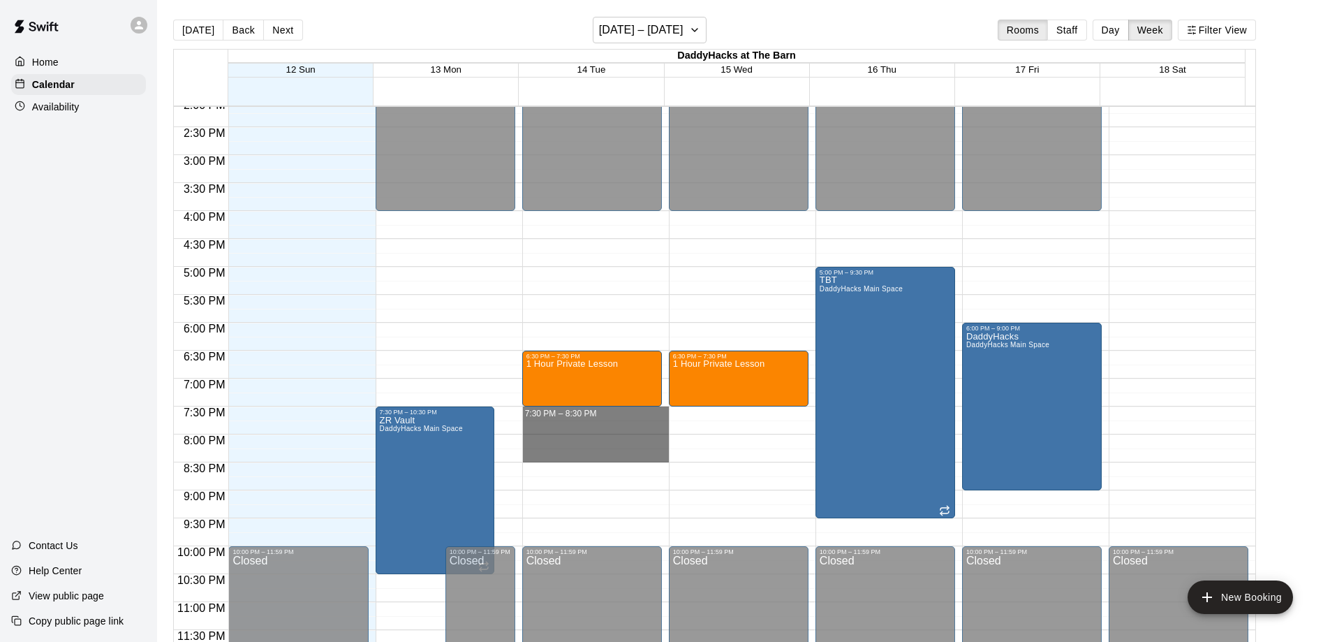
drag, startPoint x: 604, startPoint y: 416, endPoint x: 606, endPoint y: 450, distance: 33.6
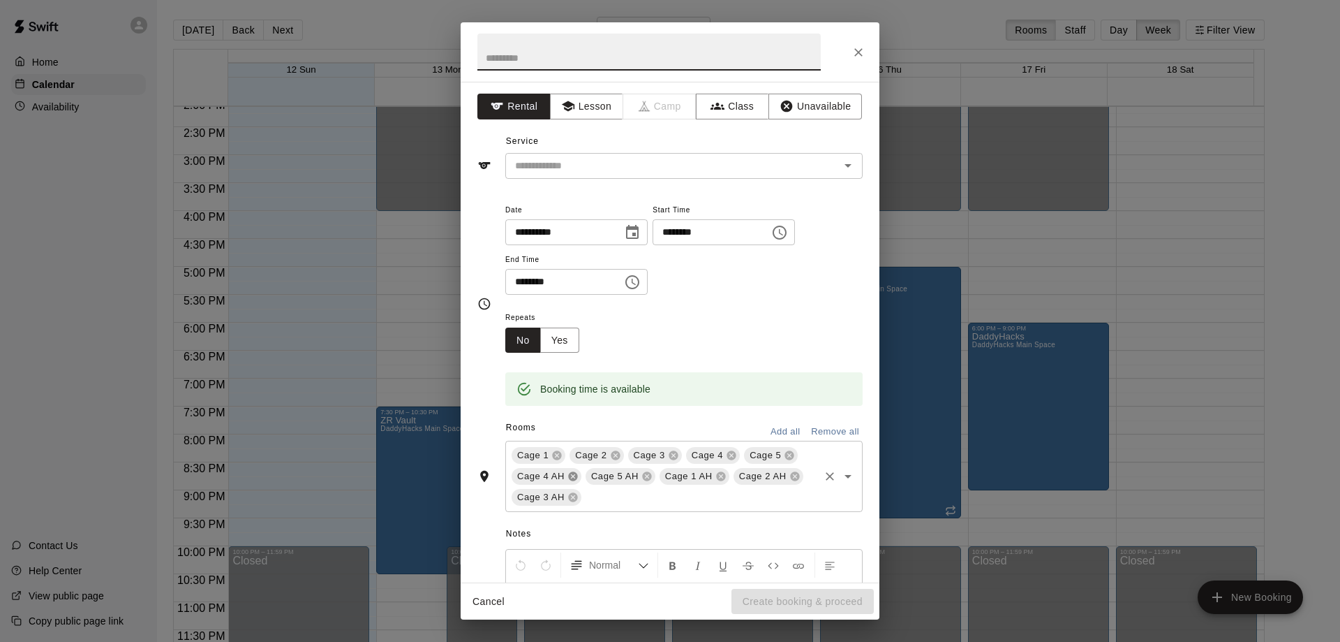
click at [577, 473] on icon at bounding box center [573, 476] width 11 height 11
drag, startPoint x: 575, startPoint y: 478, endPoint x: 600, endPoint y: 478, distance: 24.4
click at [575, 477] on icon at bounding box center [572, 476] width 9 height 9
click at [569, 474] on icon at bounding box center [573, 476] width 11 height 11
click at [574, 474] on icon at bounding box center [572, 476] width 9 height 9
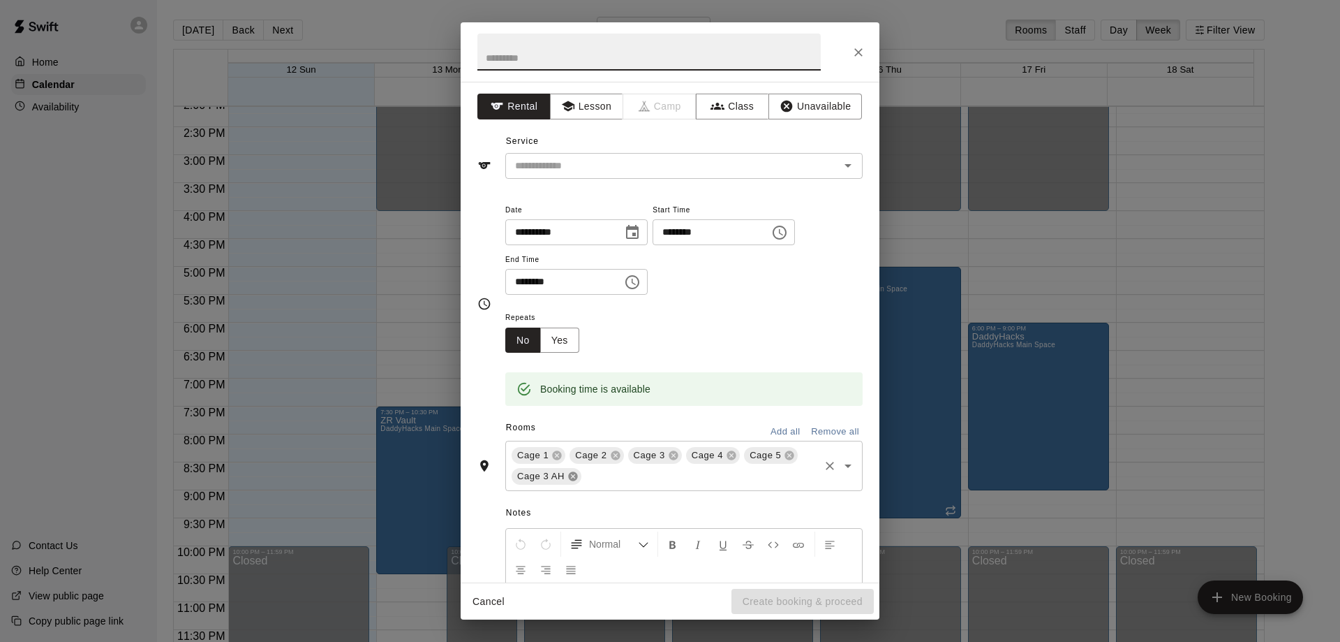
click at [574, 474] on icon at bounding box center [572, 476] width 9 height 9
click at [788, 453] on icon at bounding box center [789, 455] width 9 height 9
drag, startPoint x: 732, startPoint y: 453, endPoint x: 689, endPoint y: 455, distance: 42.6
click at [732, 455] on icon at bounding box center [731, 455] width 9 height 9
click at [559, 451] on icon at bounding box center [557, 455] width 9 height 9
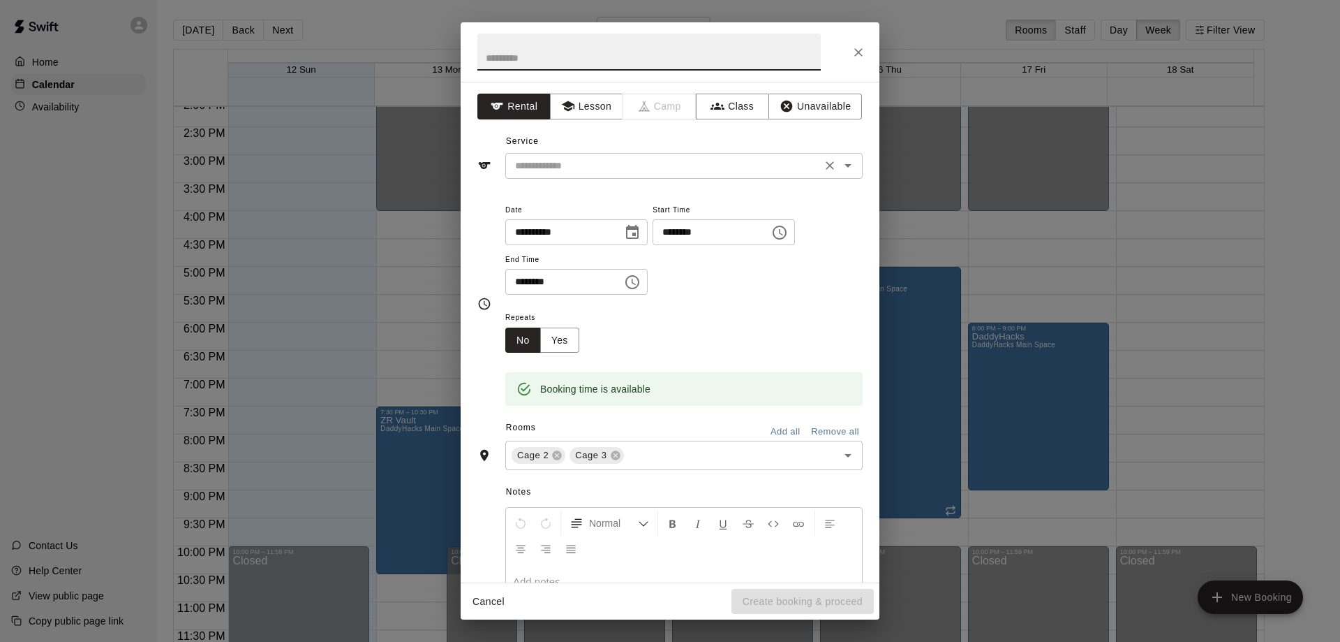
click at [842, 163] on icon "Open" at bounding box center [848, 165] width 17 height 17
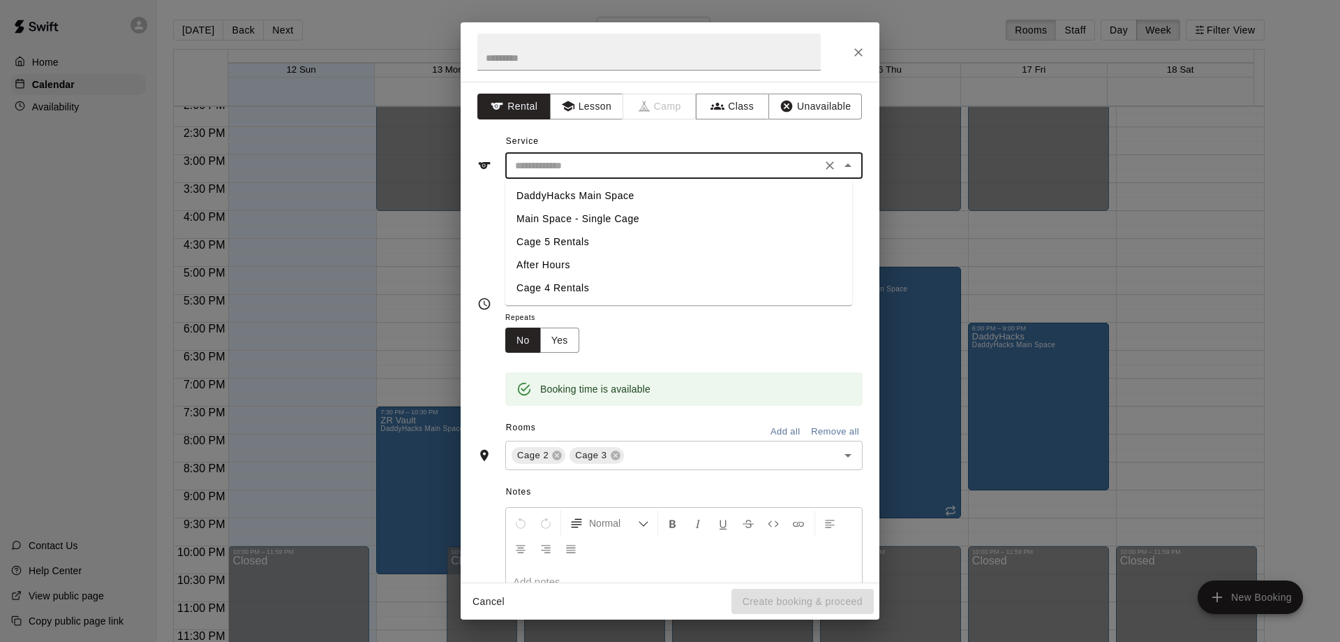
click at [599, 192] on li "DaddyHacks Main Space" at bounding box center [678, 195] width 347 height 23
type input "**********"
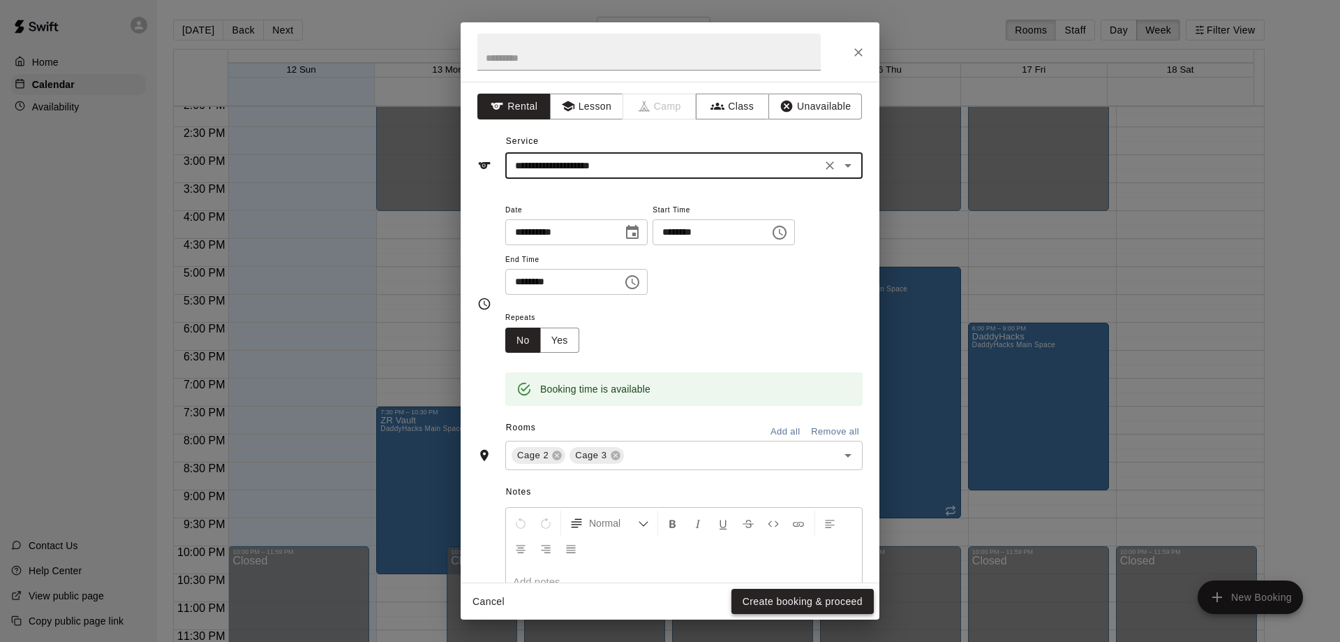
click at [802, 594] on button "Create booking & proceed" at bounding box center [803, 602] width 142 height 26
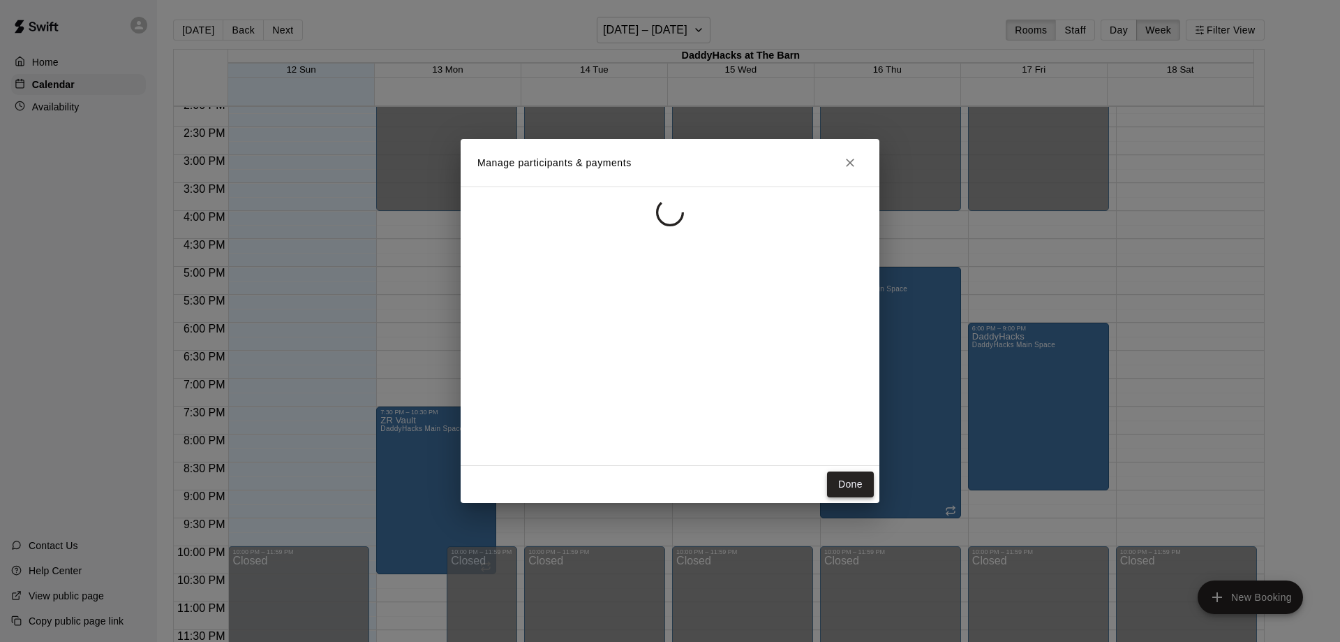
click at [843, 482] on button "Done" at bounding box center [850, 484] width 47 height 26
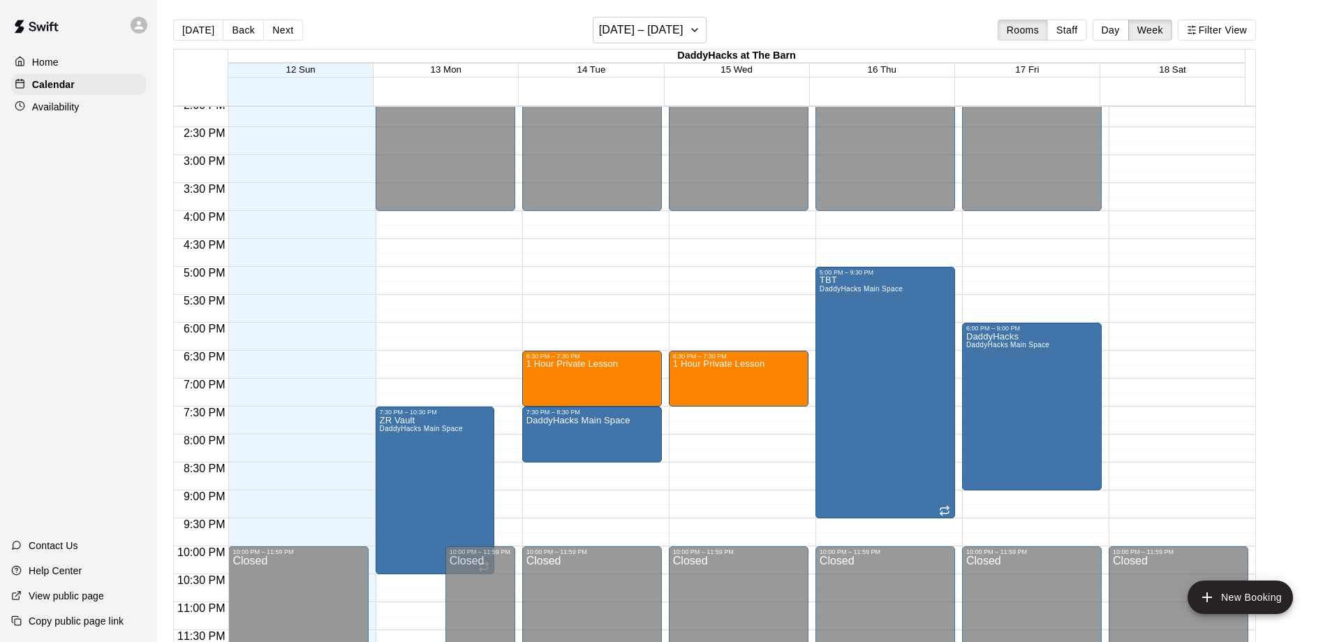
click at [569, 420] on p "DaddyHacks Main Space" at bounding box center [578, 420] width 104 height 0
drag, startPoint x: 682, startPoint y: 418, endPoint x: 682, endPoint y: 439, distance: 21.6
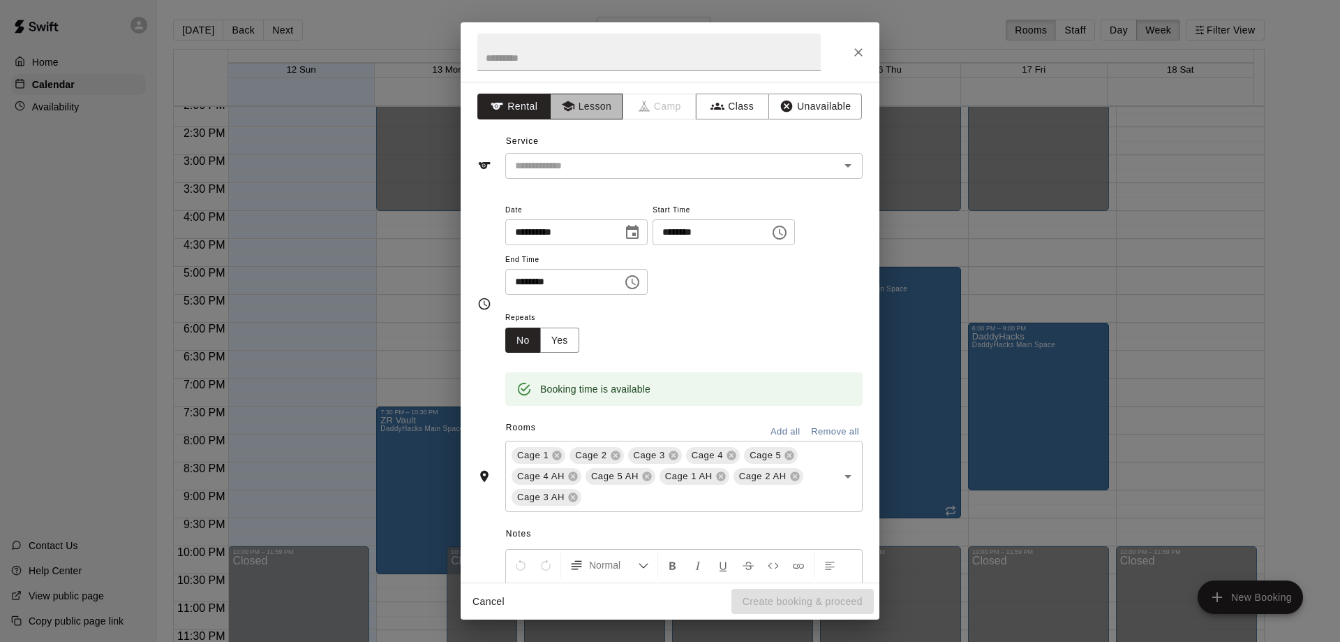
click at [598, 99] on button "Lesson" at bounding box center [586, 107] width 73 height 26
click at [840, 164] on icon "Open" at bounding box center [848, 165] width 17 height 17
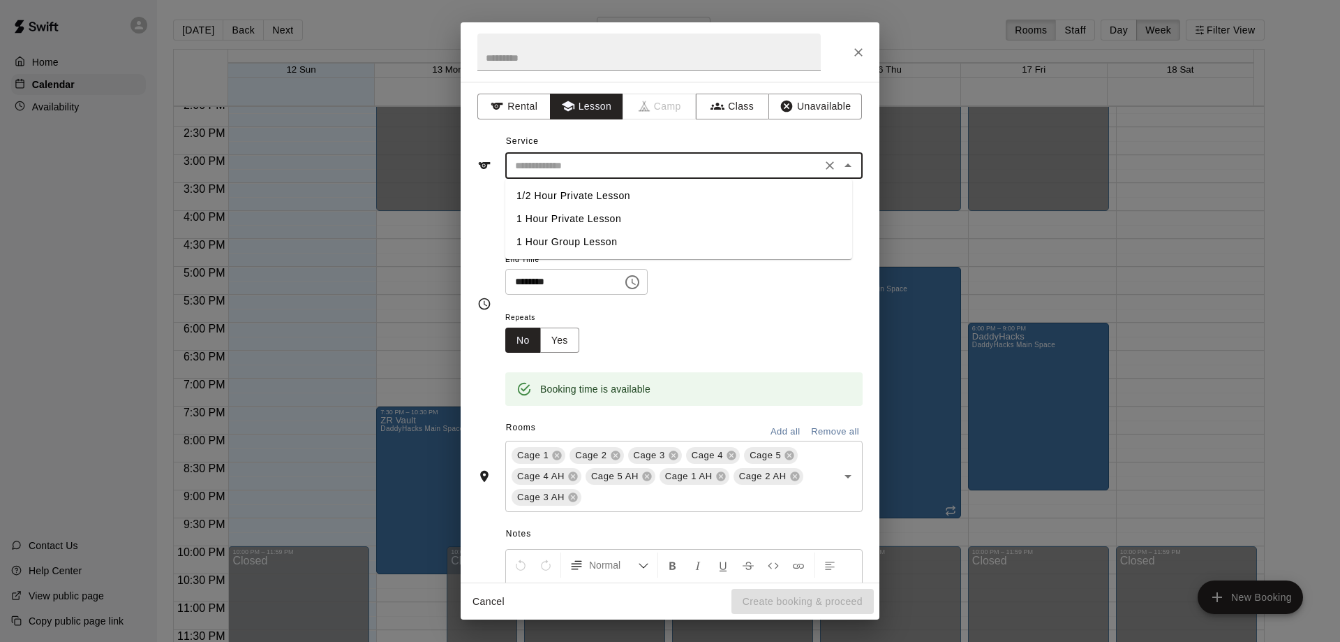
click at [597, 215] on li "1 Hour Private Lesson" at bounding box center [678, 218] width 347 height 23
type input "**********"
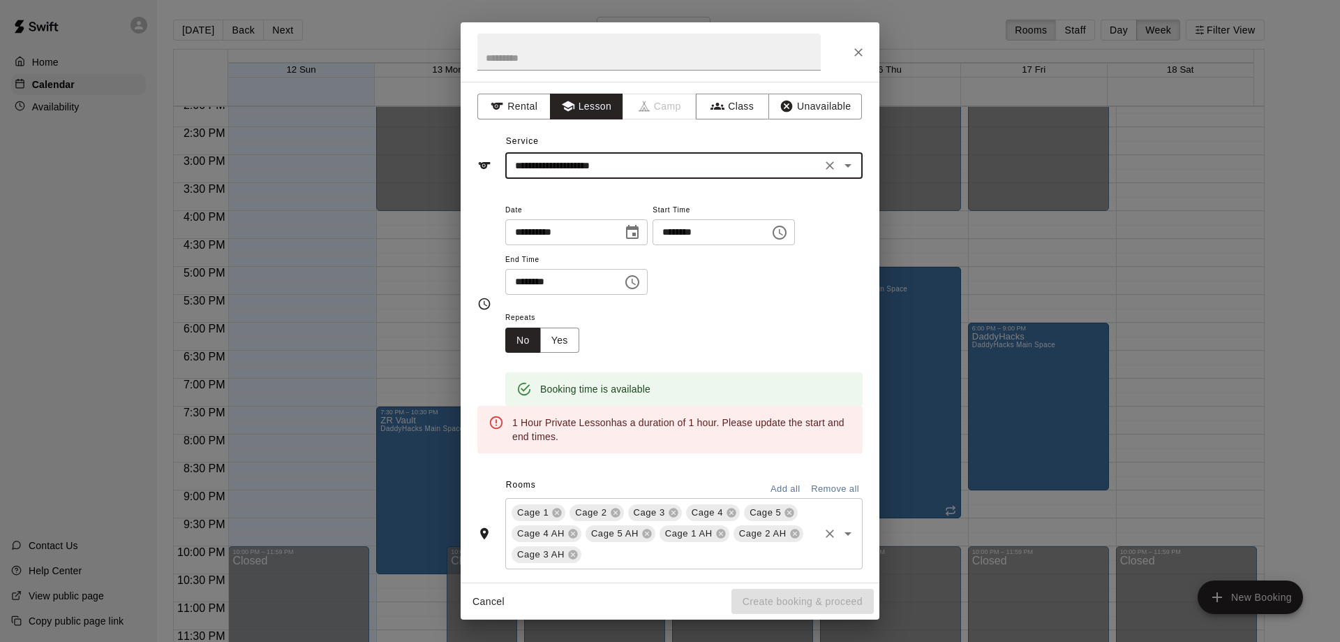
click at [609, 509] on span "Cage 2" at bounding box center [591, 512] width 43 height 14
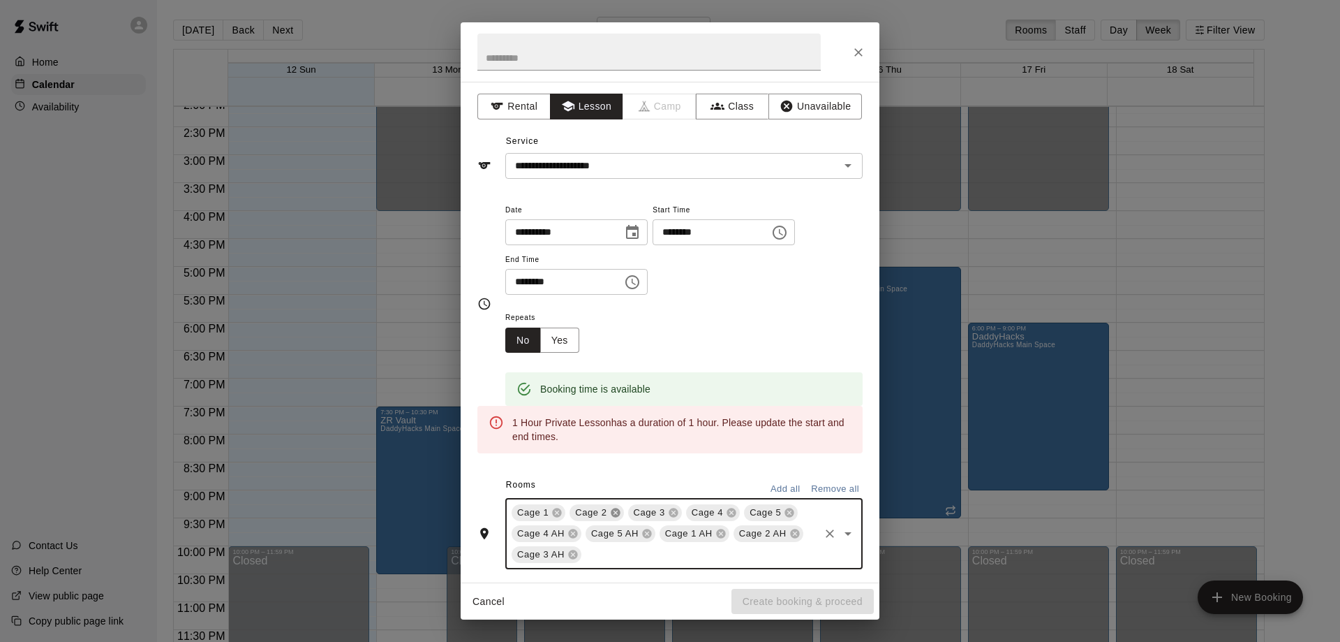
click at [612, 510] on icon at bounding box center [615, 512] width 9 height 9
click at [612, 506] on span "Cage 3" at bounding box center [591, 512] width 43 height 14
click at [614, 508] on icon at bounding box center [615, 512] width 11 height 11
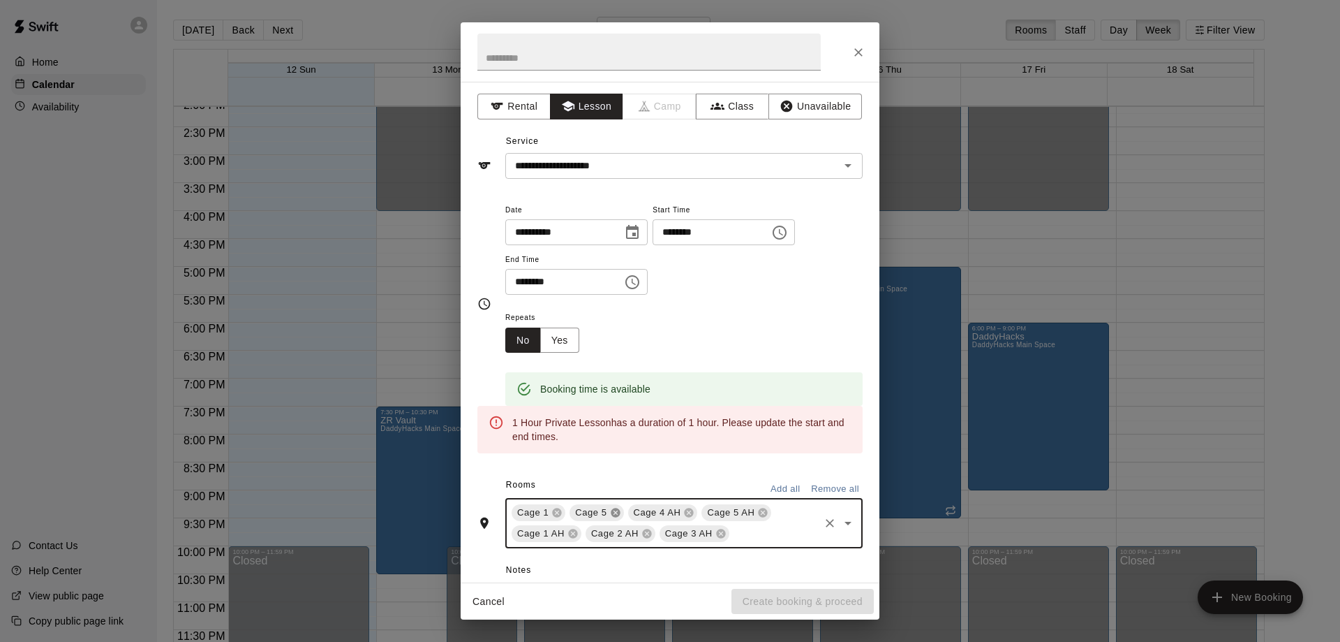
click at [614, 508] on icon at bounding box center [615, 512] width 11 height 11
click at [630, 511] on icon at bounding box center [631, 512] width 11 height 11
click at [633, 512] on icon at bounding box center [631, 512] width 9 height 9
click at [630, 509] on icon at bounding box center [631, 512] width 9 height 9
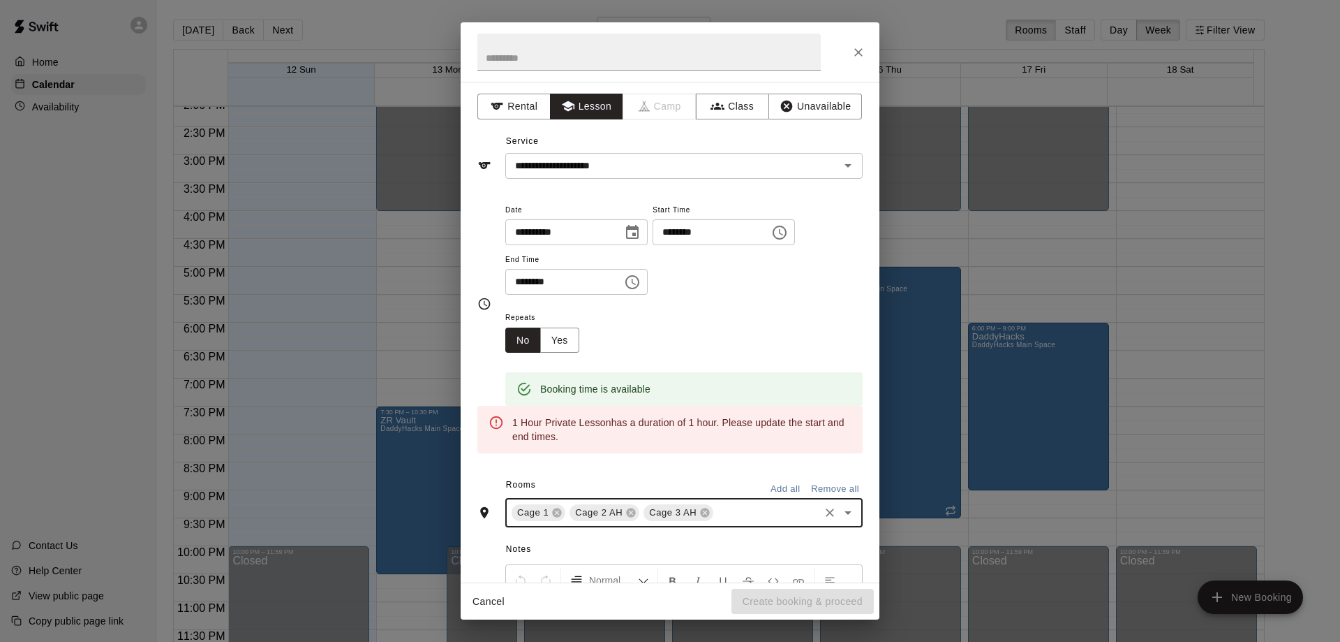
click at [630, 511] on icon at bounding box center [631, 512] width 11 height 11
click at [633, 509] on icon at bounding box center [631, 512] width 9 height 9
click at [788, 229] on icon "Choose time, selected time is 7:45 PM" at bounding box center [779, 232] width 17 height 17
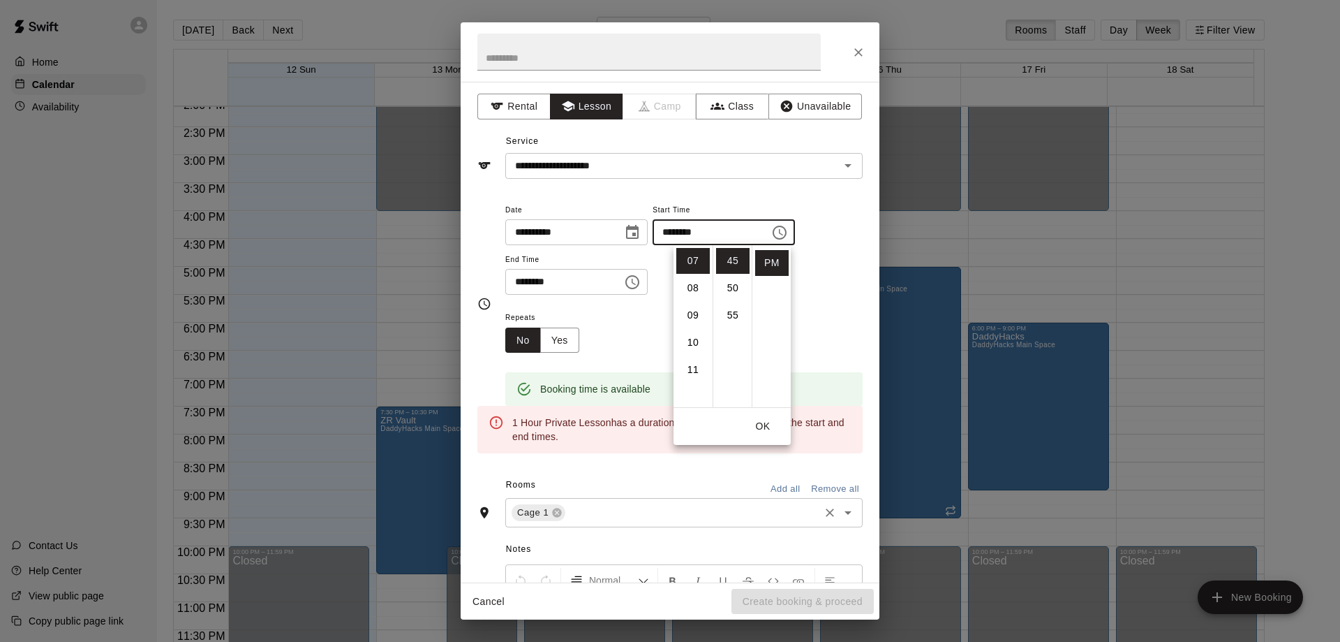
scroll to position [163, 0]
click at [697, 262] on li "06" at bounding box center [694, 262] width 34 height 26
click at [733, 286] on li "30" at bounding box center [733, 291] width 34 height 26
type input "********"
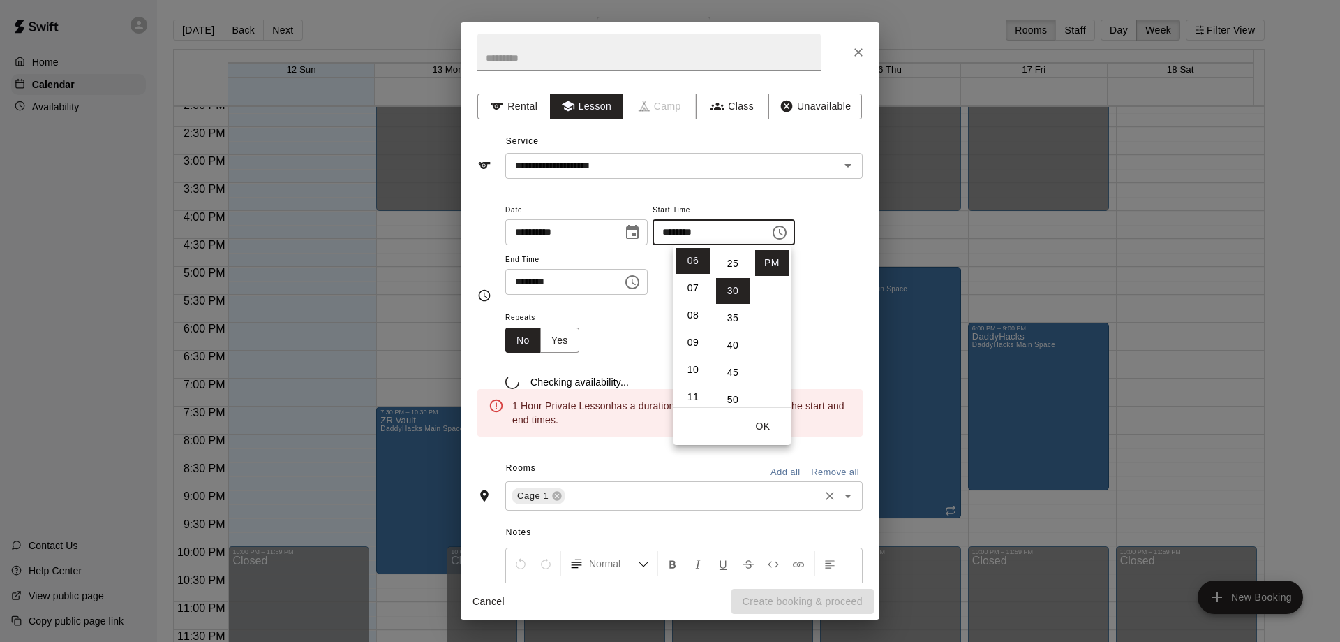
scroll to position [163, 0]
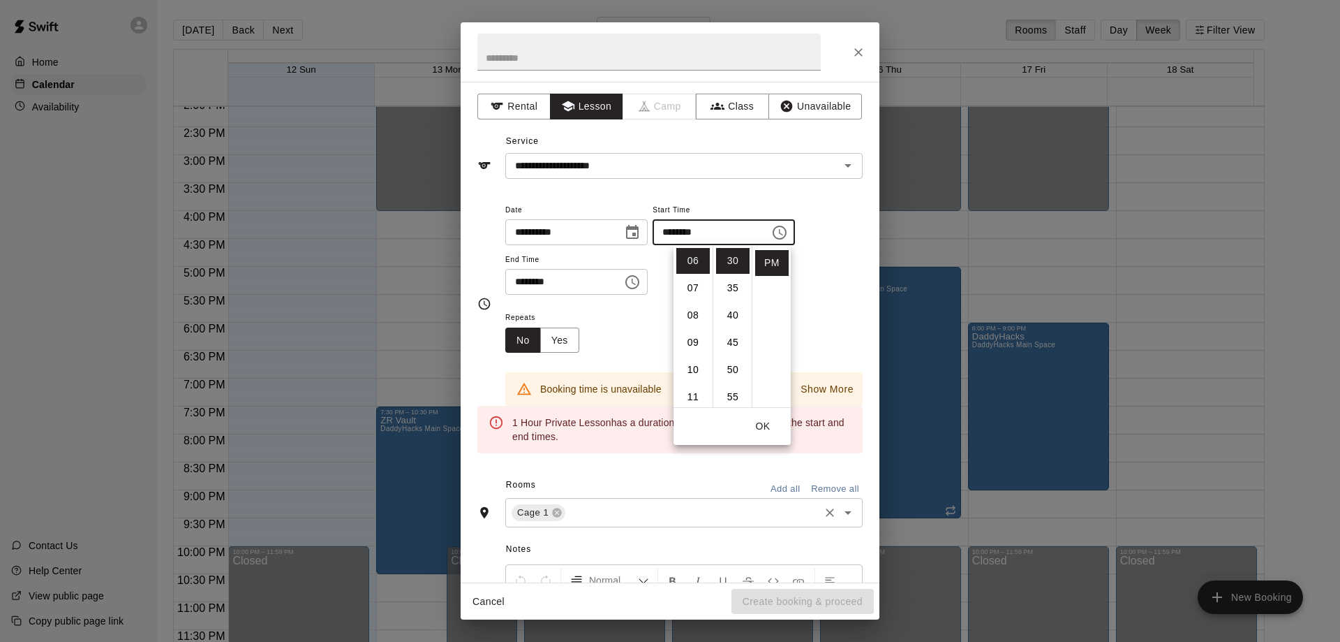
click at [641, 279] on icon "Choose time, selected time is 8:15 PM" at bounding box center [632, 282] width 17 height 17
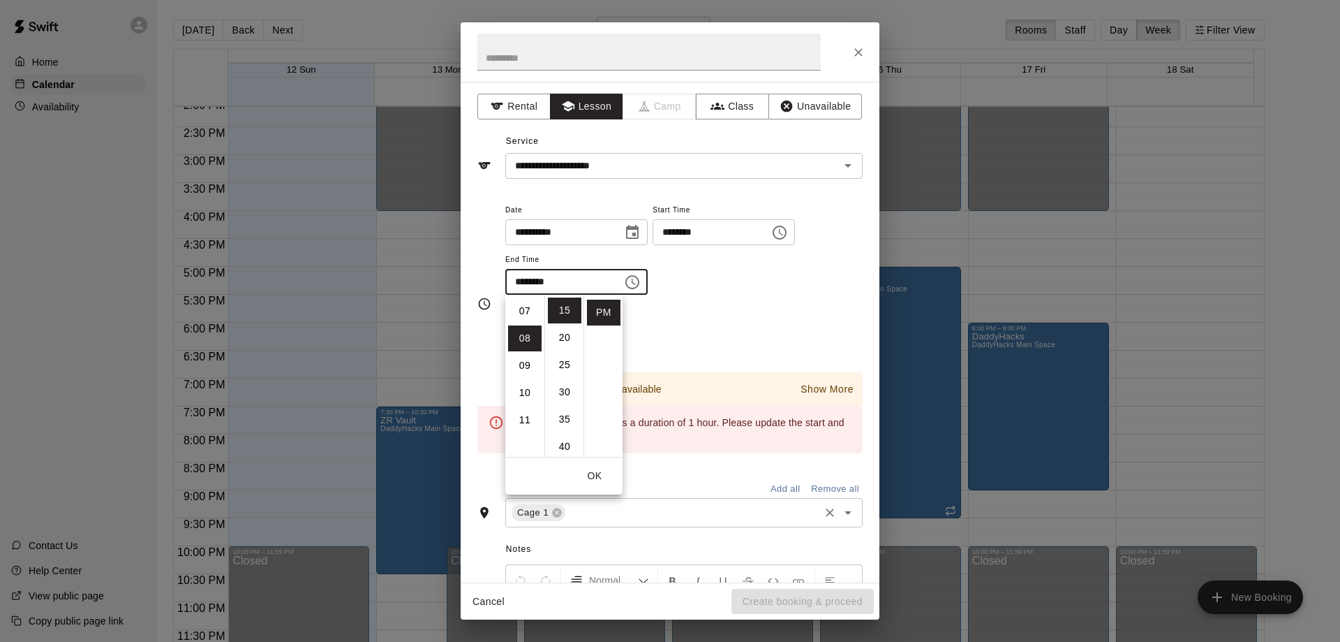
scroll to position [162, 0]
click at [521, 339] on li "07" at bounding box center [525, 339] width 34 height 26
click at [572, 394] on li "30" at bounding box center [565, 392] width 34 height 26
type input "********"
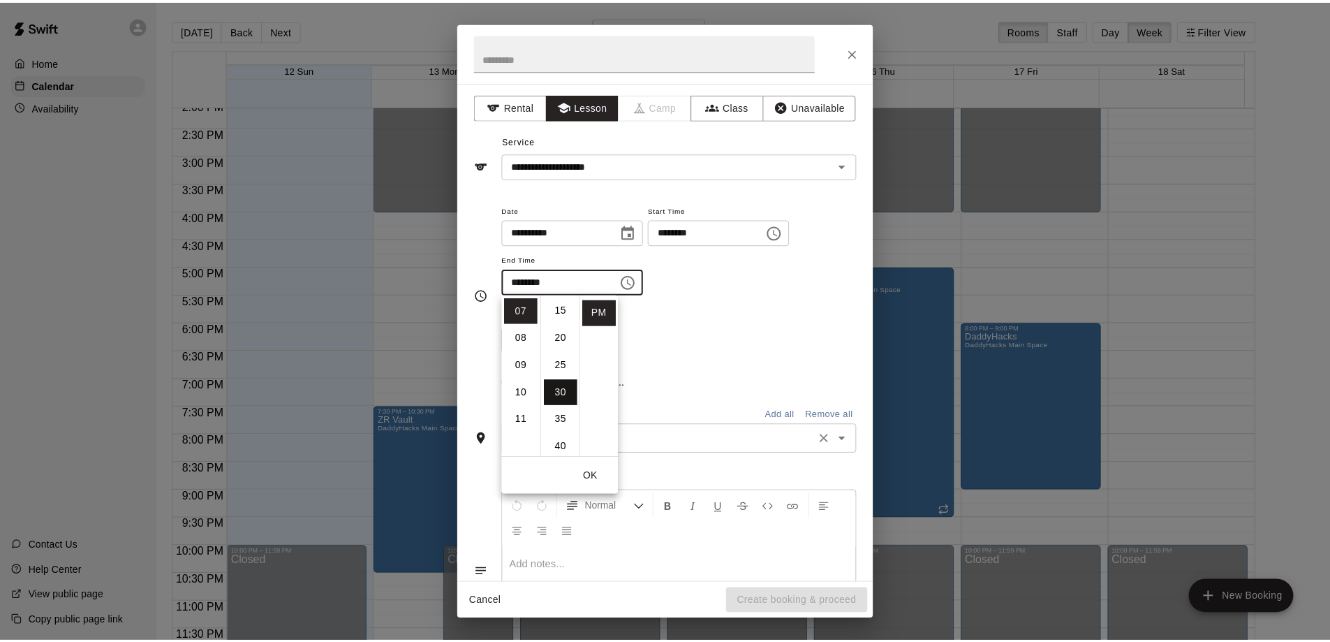
scroll to position [163, 0]
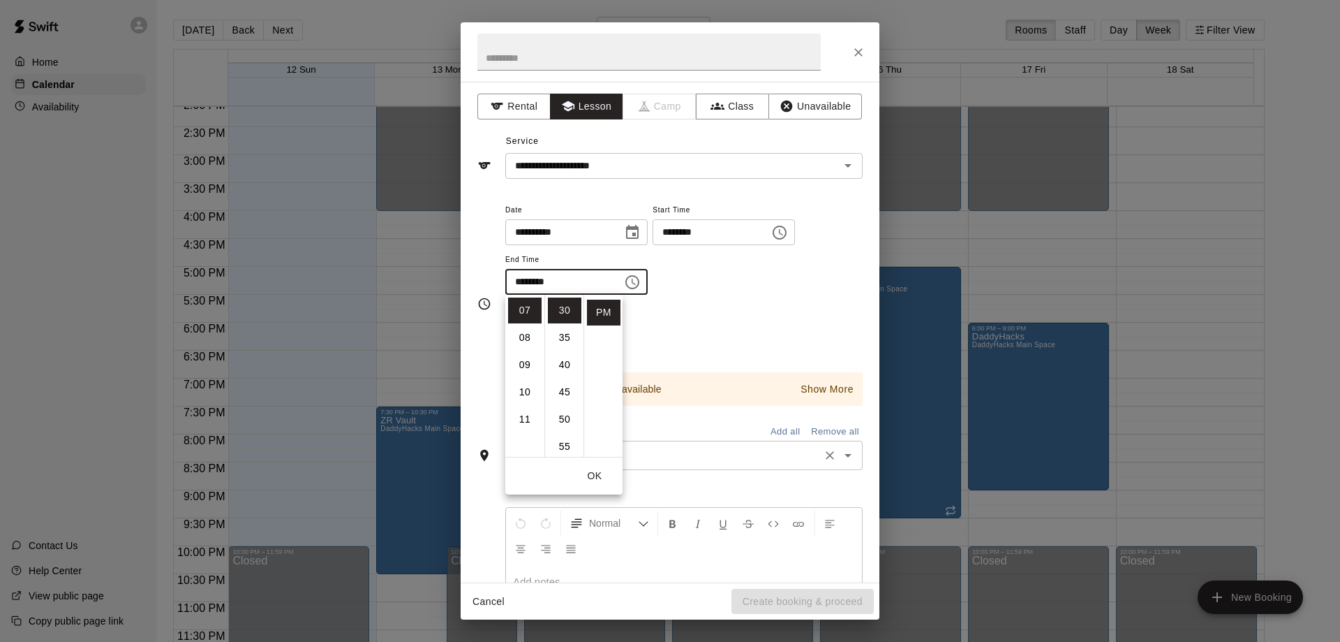
click at [816, 306] on div "**********" at bounding box center [683, 255] width 357 height 108
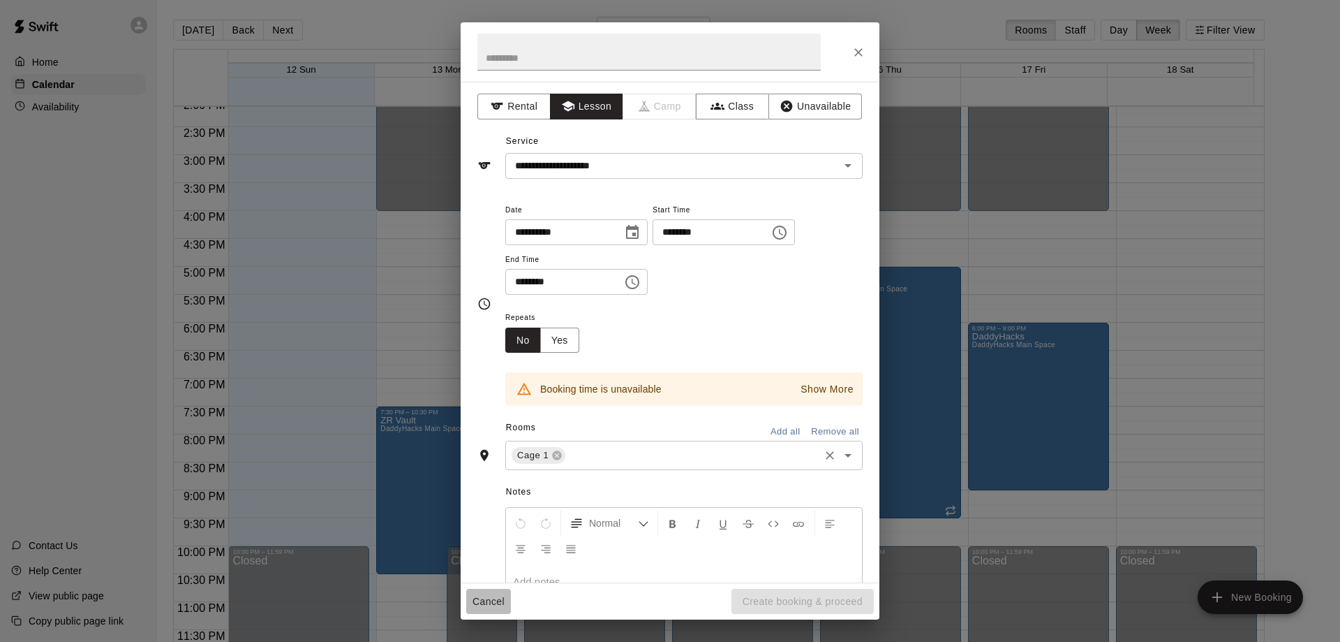
click at [485, 598] on button "Cancel" at bounding box center [488, 602] width 45 height 26
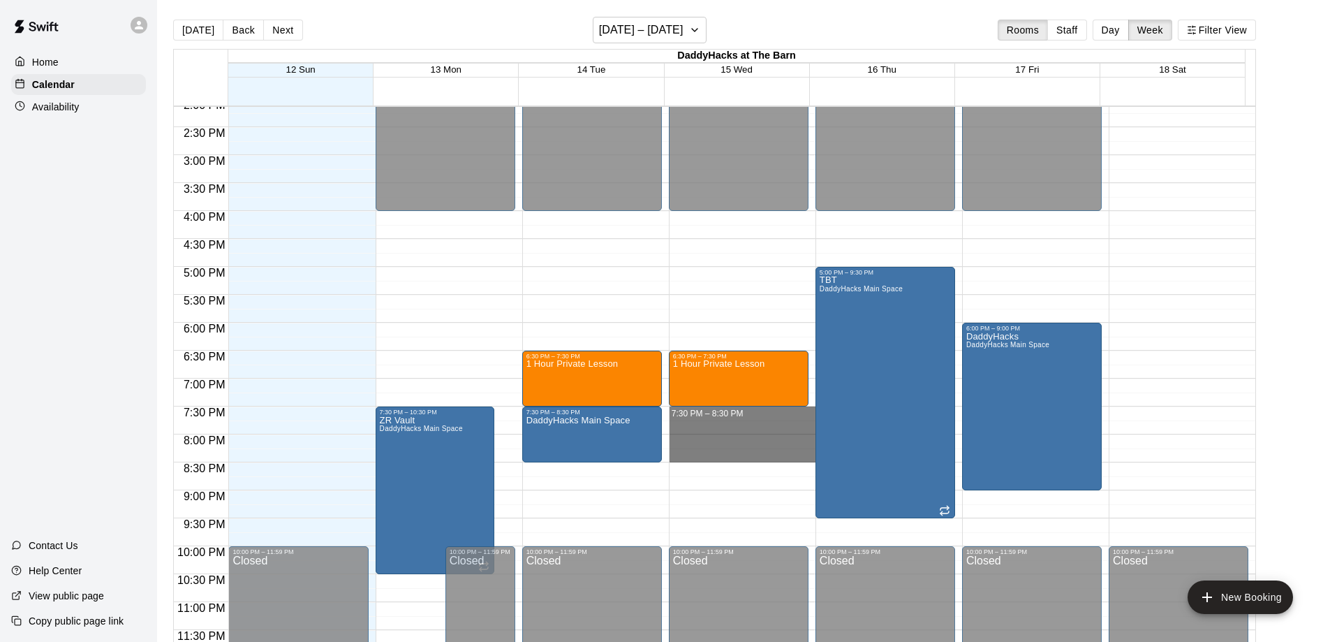
drag, startPoint x: 721, startPoint y: 418, endPoint x: 716, endPoint y: 455, distance: 37.3
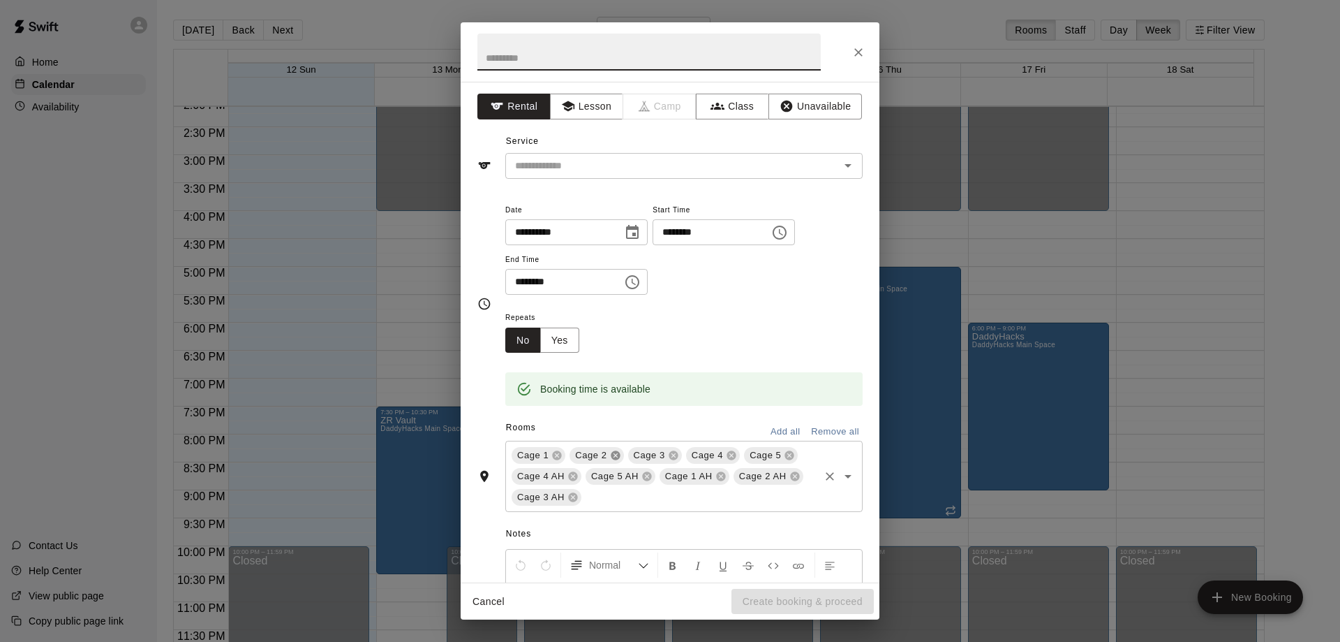
click at [614, 455] on icon at bounding box center [615, 455] width 9 height 9
click at [617, 455] on icon at bounding box center [615, 455] width 9 height 9
click at [628, 452] on icon at bounding box center [631, 455] width 11 height 11
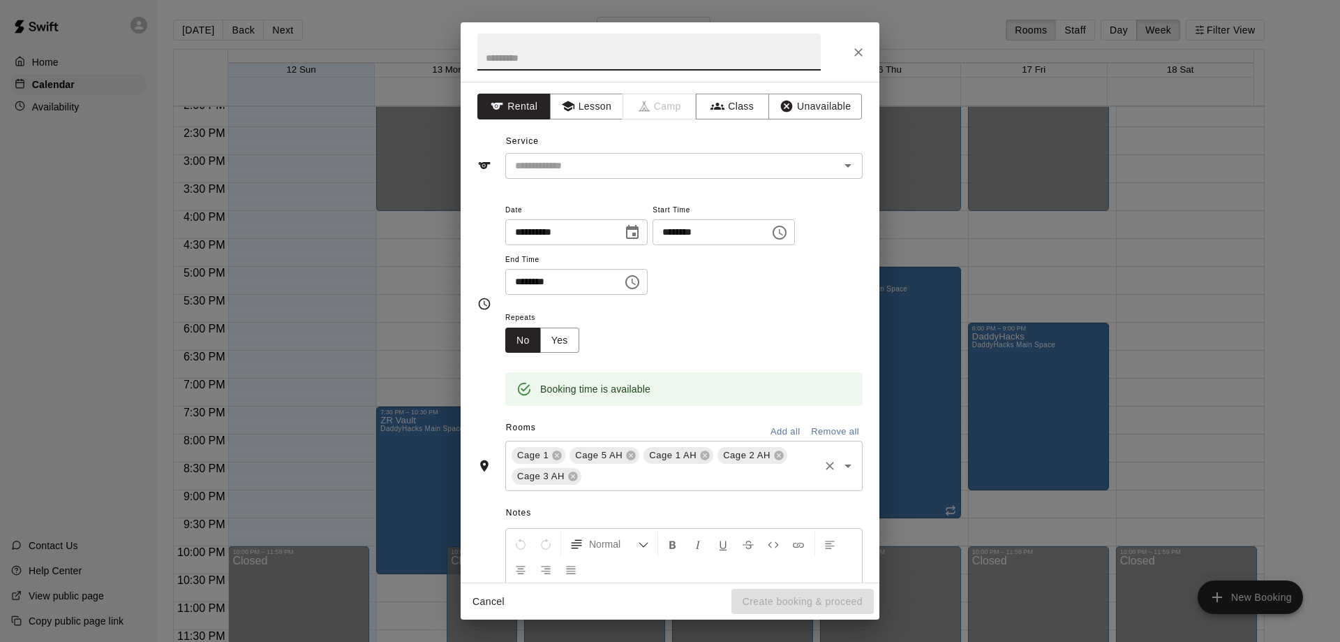
click at [628, 452] on icon at bounding box center [631, 455] width 11 height 11
click at [841, 165] on icon "Open" at bounding box center [848, 165] width 17 height 17
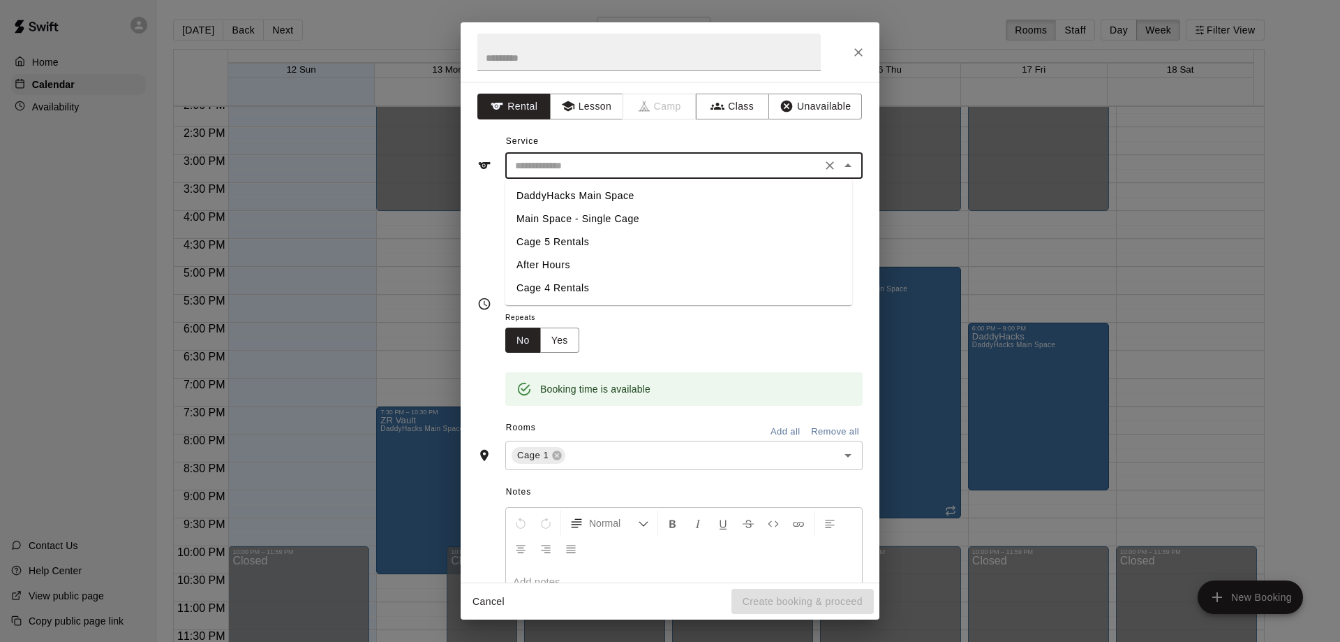
click at [600, 216] on li "Main Space - Single Cage" at bounding box center [678, 218] width 347 height 23
type input "**********"
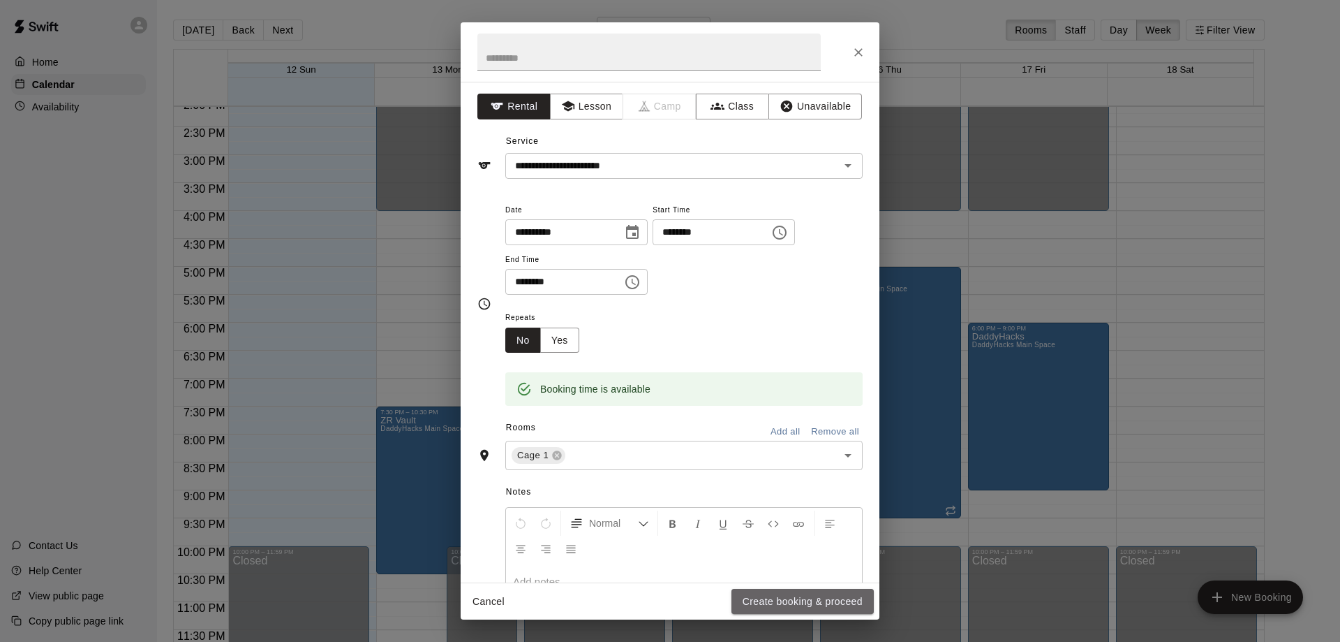
click at [787, 597] on button "Create booking & proceed" at bounding box center [803, 602] width 142 height 26
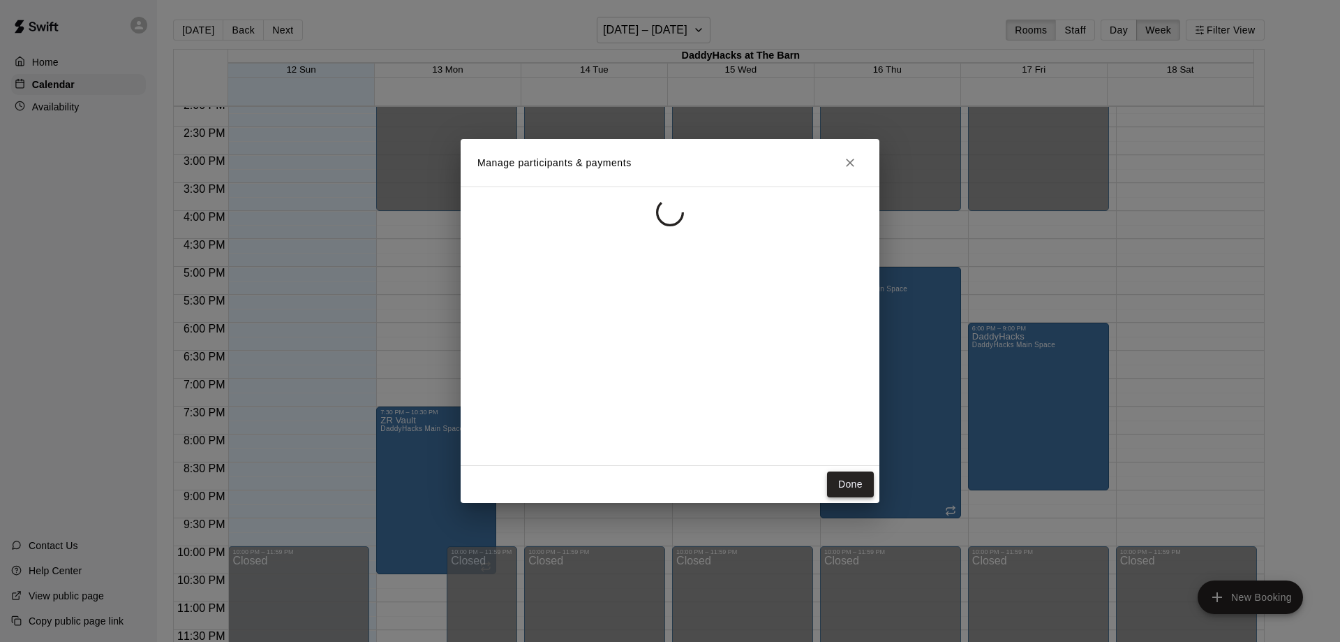
click at [848, 479] on button "Done" at bounding box center [850, 484] width 47 height 26
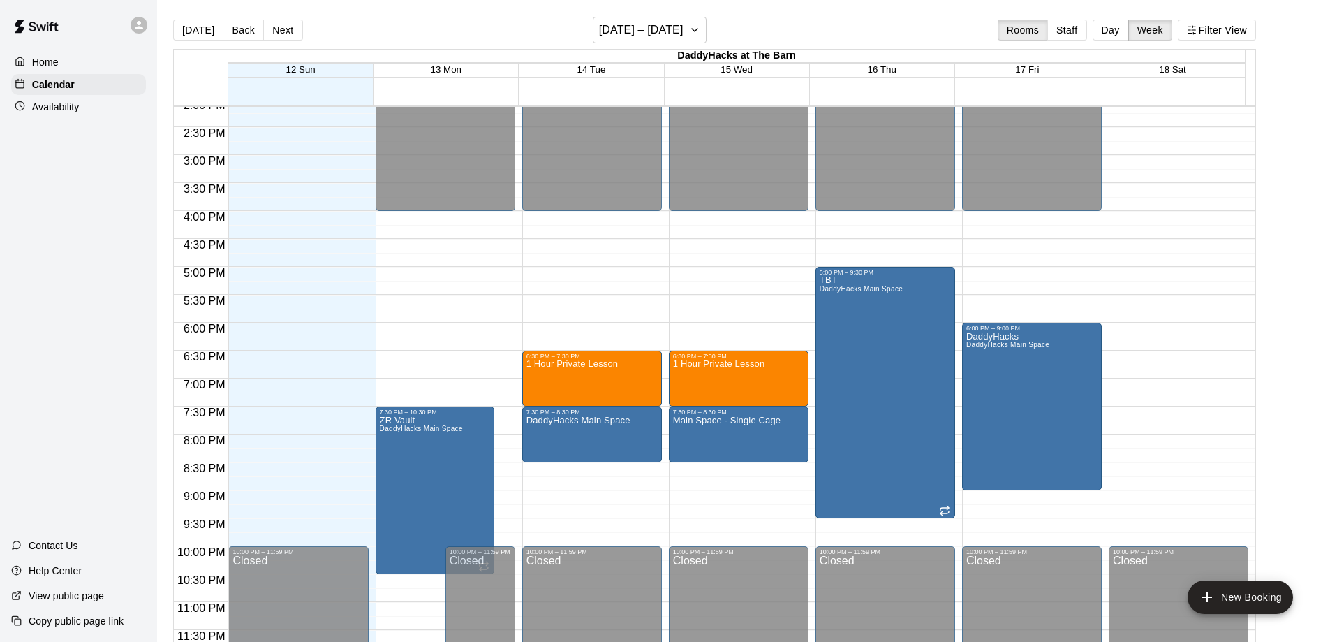
click at [43, 110] on p "Availability" at bounding box center [55, 107] width 47 height 14
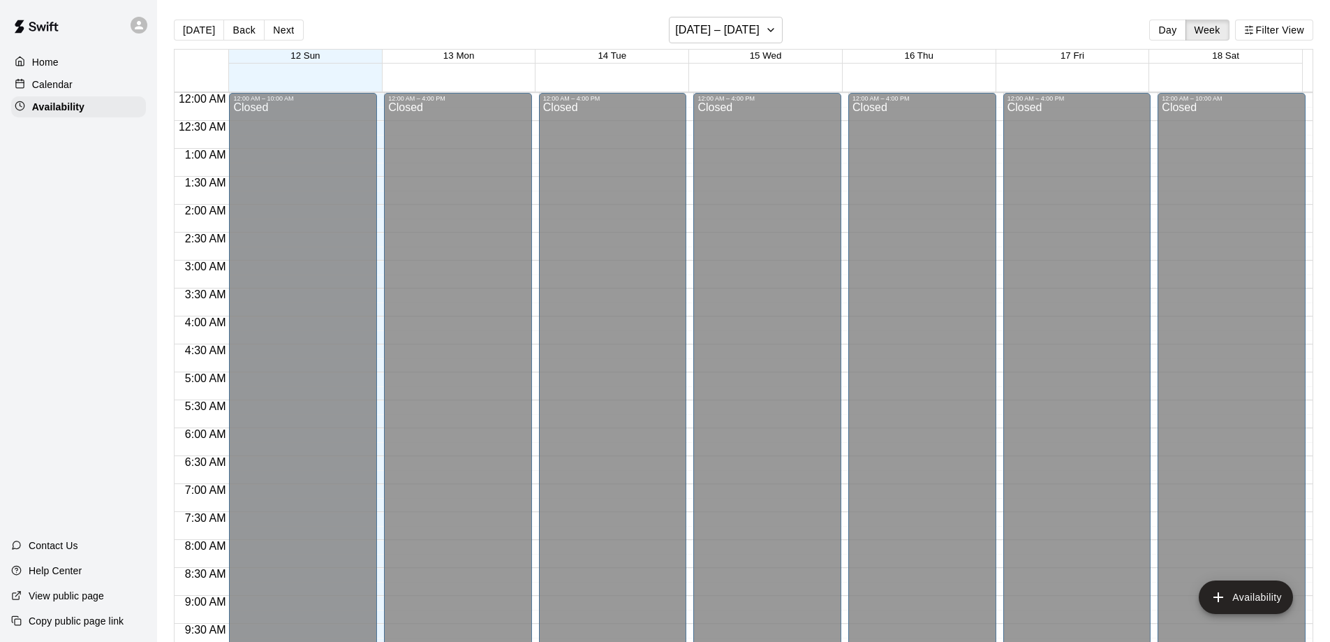
scroll to position [724, 0]
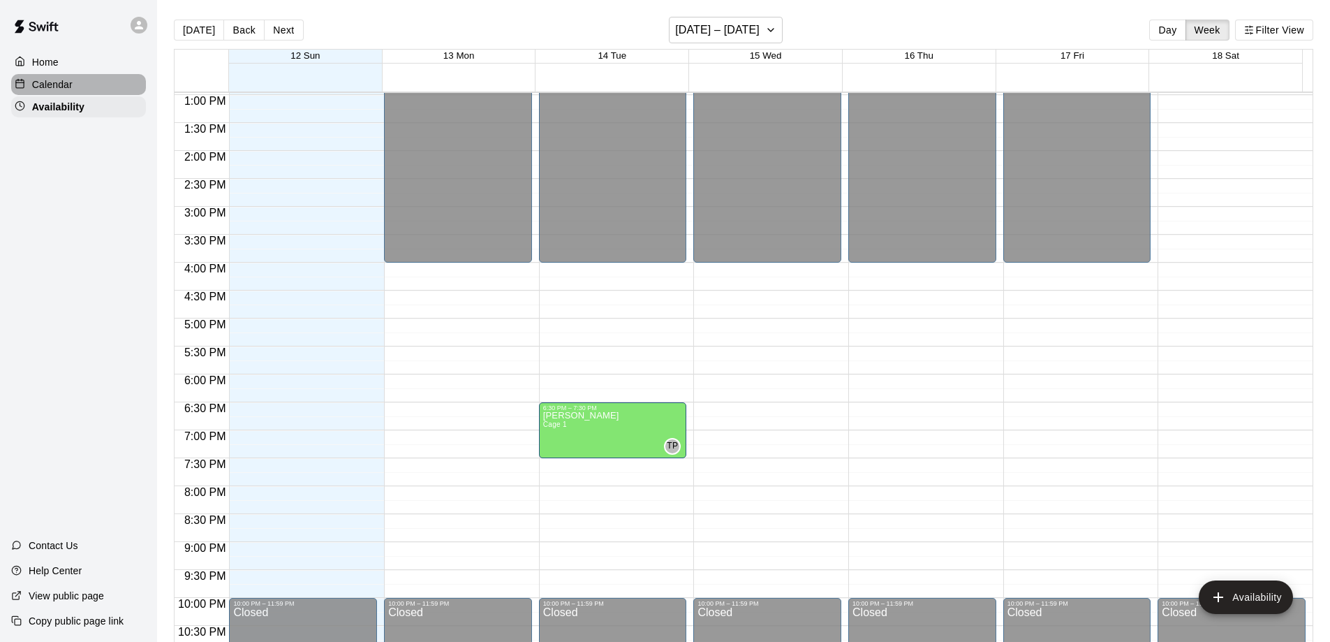
click at [38, 81] on p "Calendar" at bounding box center [52, 84] width 40 height 14
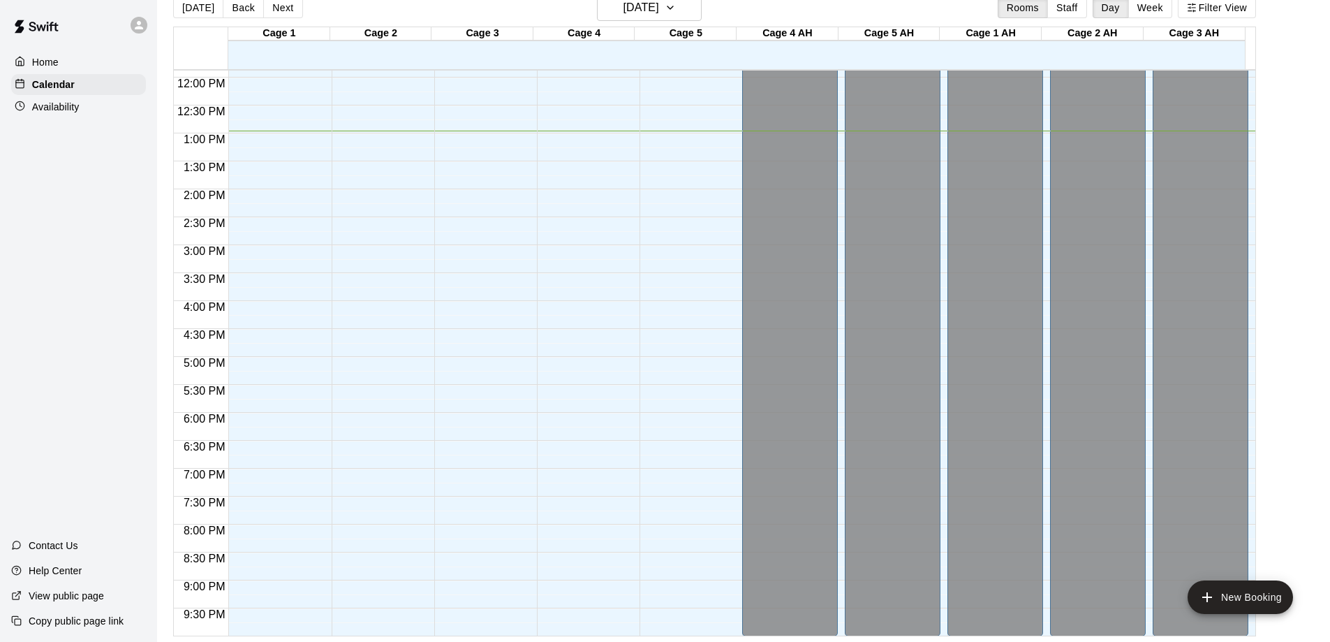
scroll to position [568, 0]
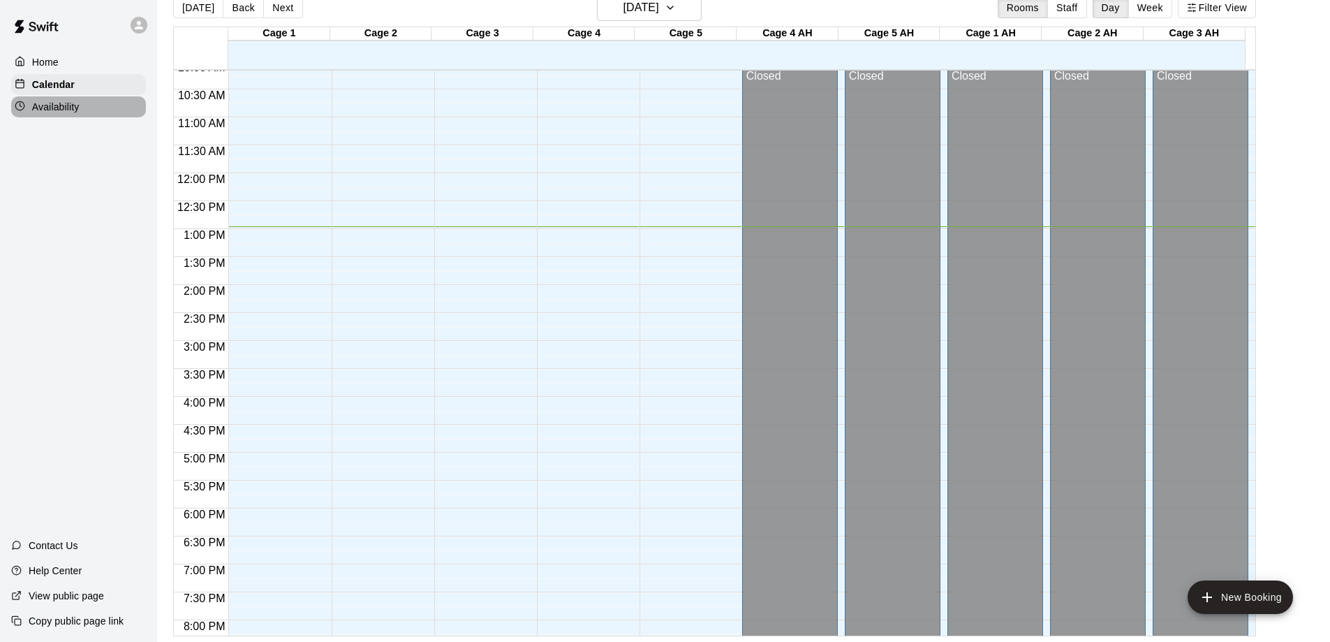
click at [71, 110] on p "Availability" at bounding box center [55, 107] width 47 height 14
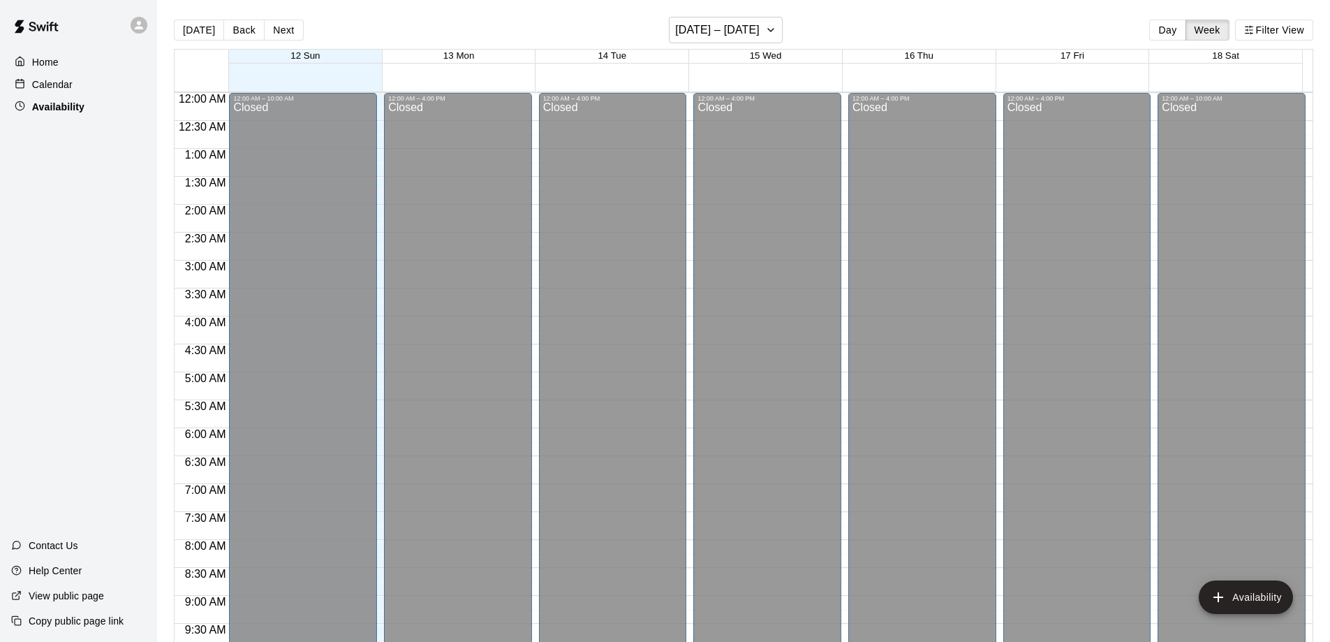
scroll to position [724, 0]
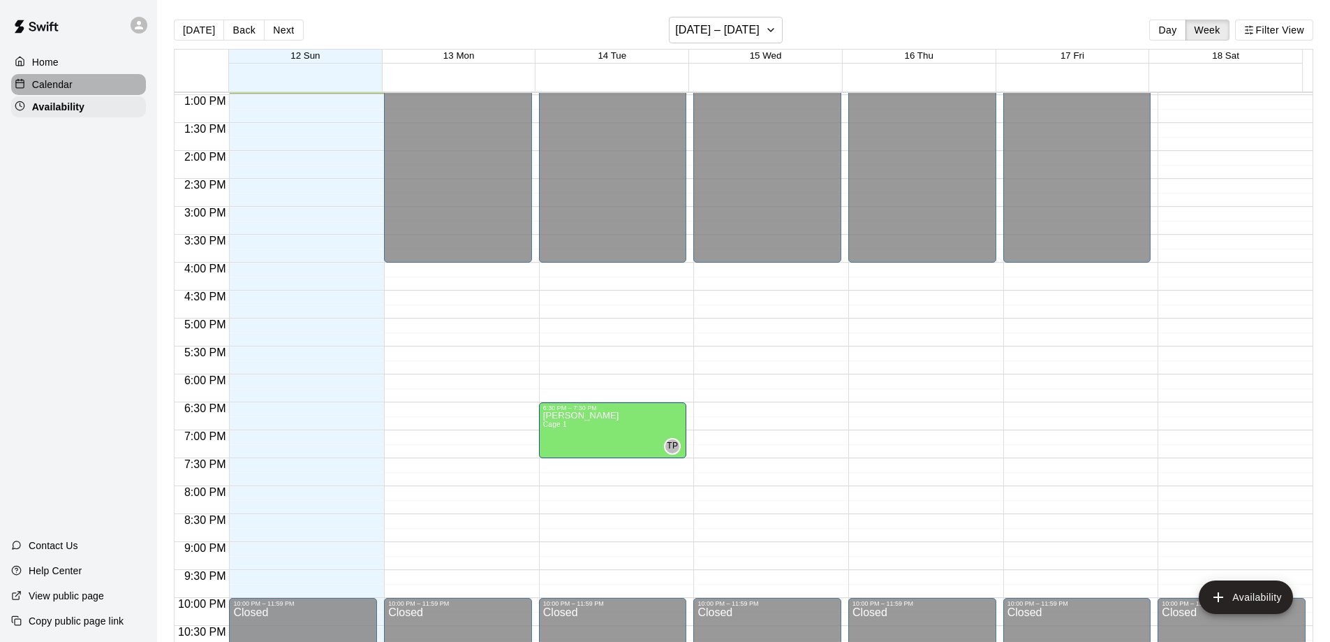
click at [66, 87] on p "Calendar" at bounding box center [52, 84] width 40 height 14
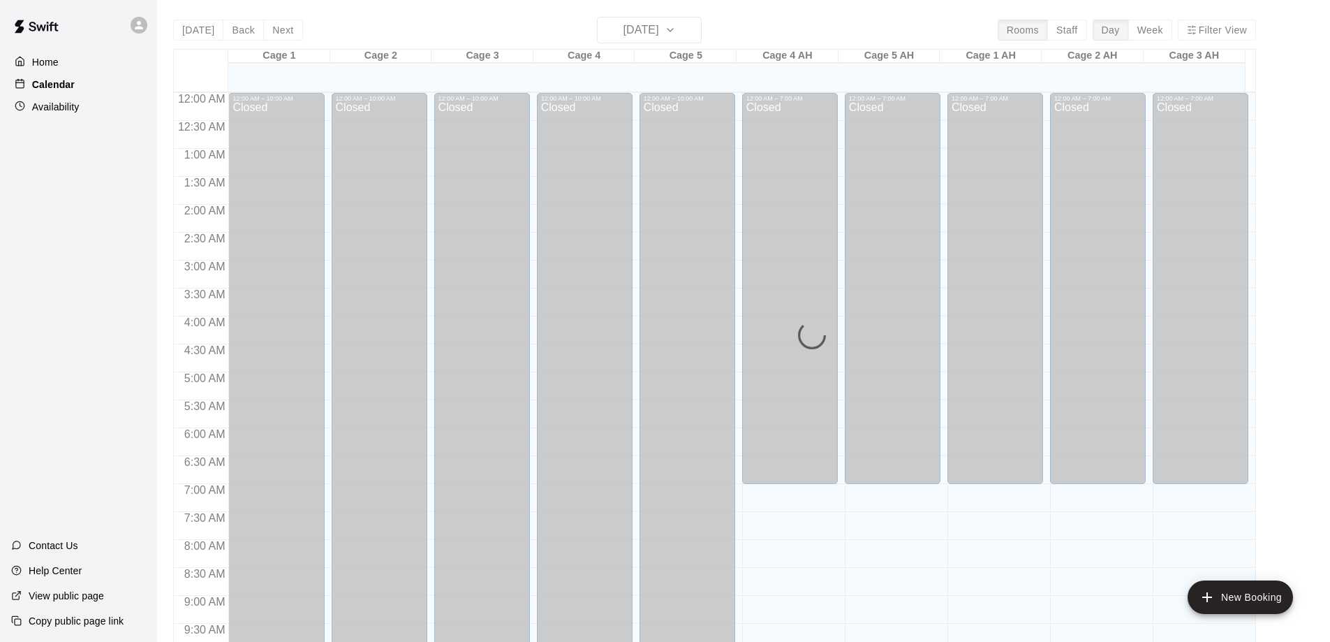
scroll to position [724, 0]
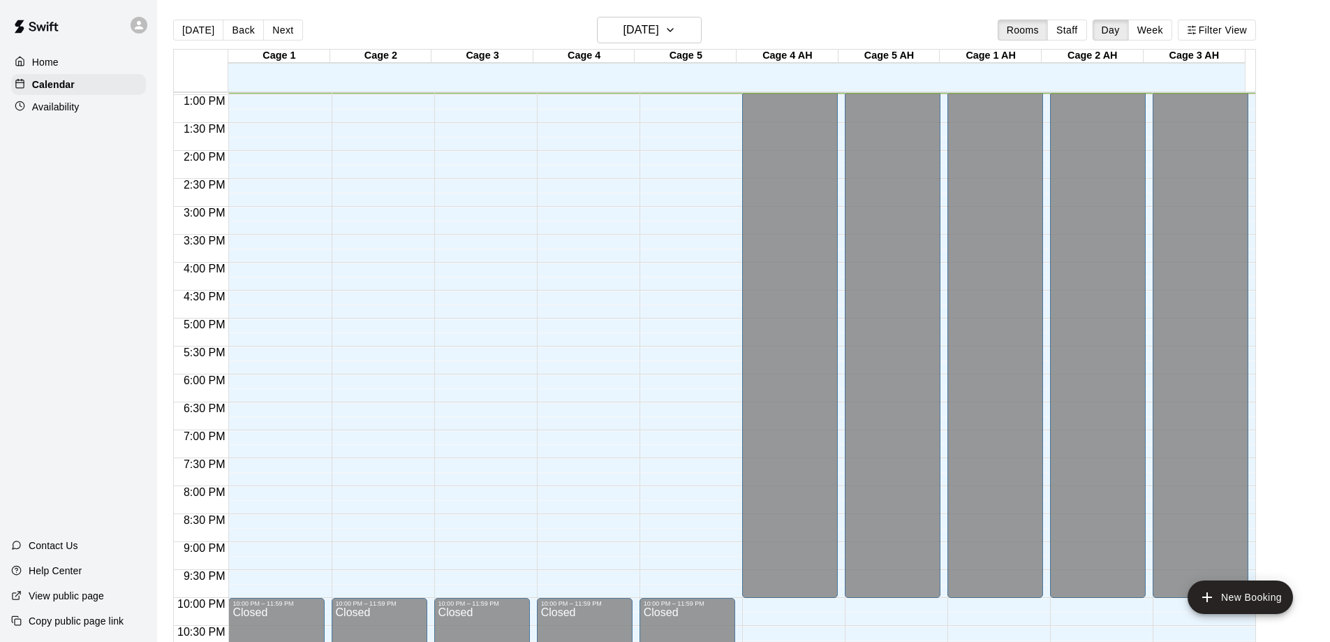
click at [1162, 34] on button "Week" at bounding box center [1150, 30] width 44 height 21
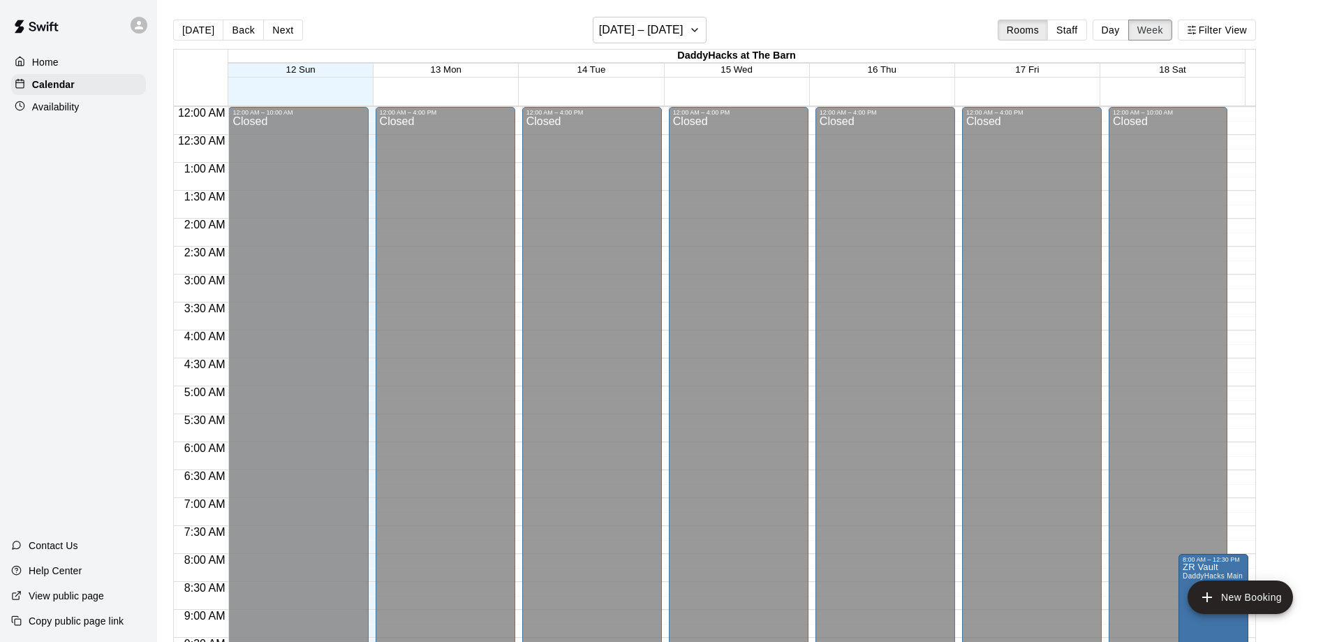
scroll to position [725, 0]
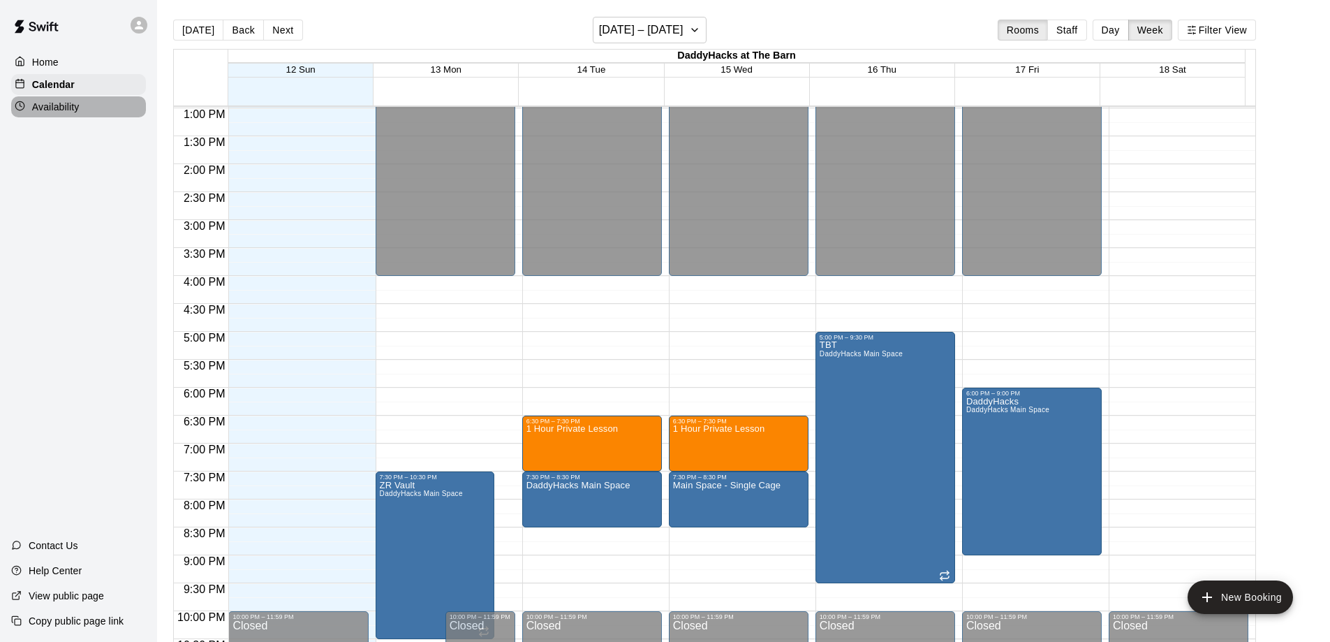
click at [83, 110] on div "Availability" at bounding box center [78, 106] width 135 height 21
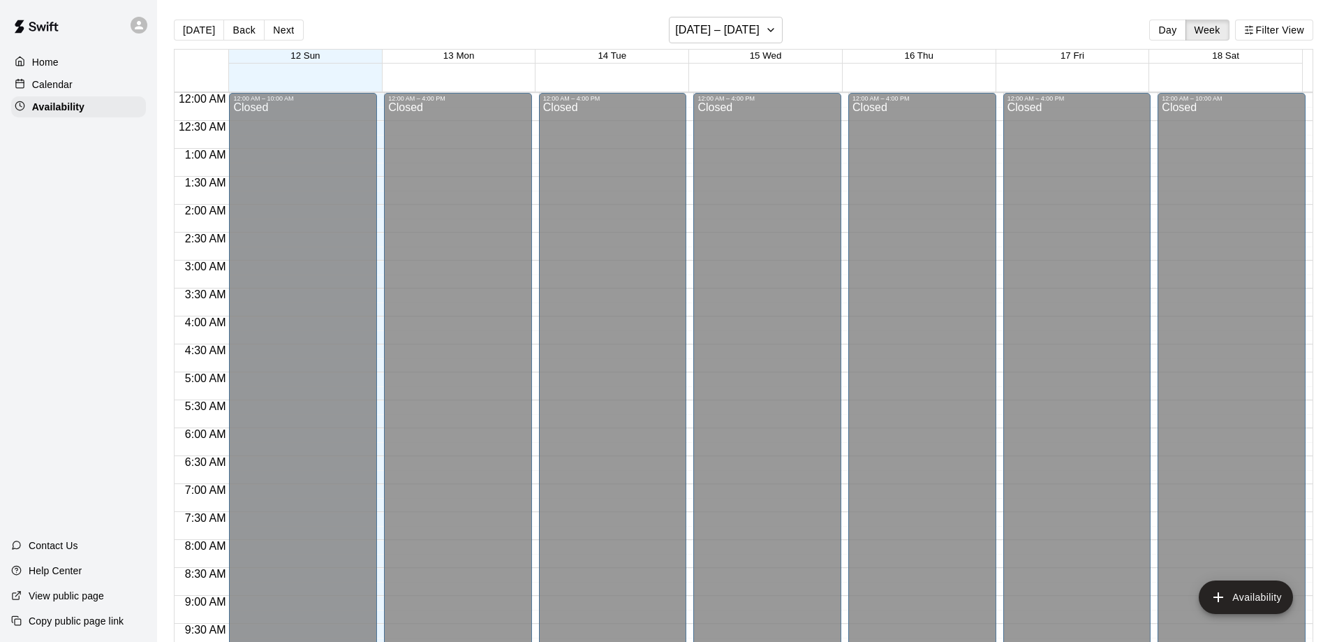
scroll to position [725, 0]
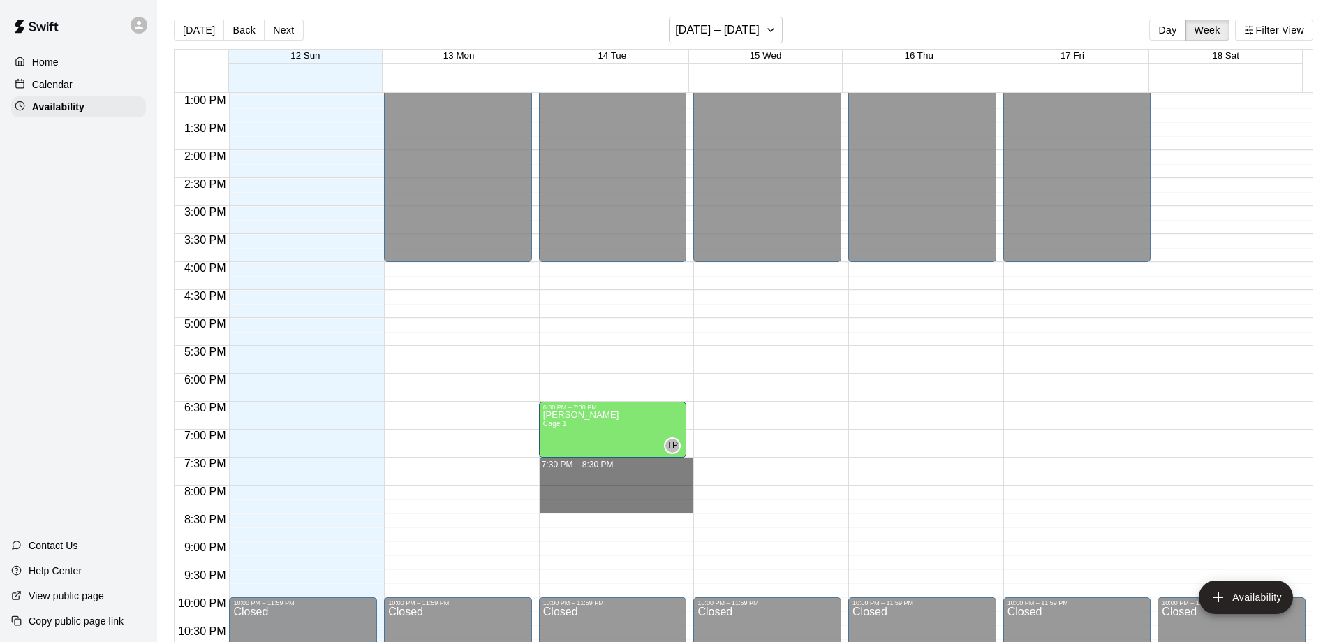
drag, startPoint x: 573, startPoint y: 464, endPoint x: 572, endPoint y: 502, distance: 37.7
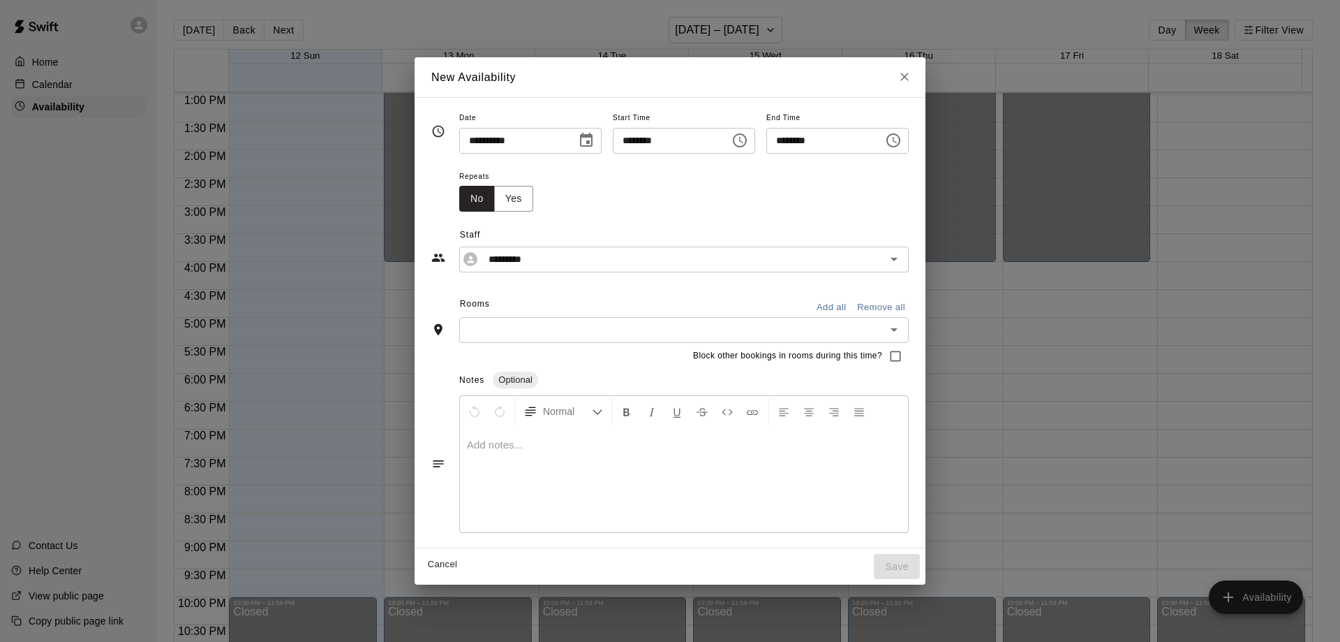
click at [903, 324] on icon "Open" at bounding box center [894, 329] width 17 height 17
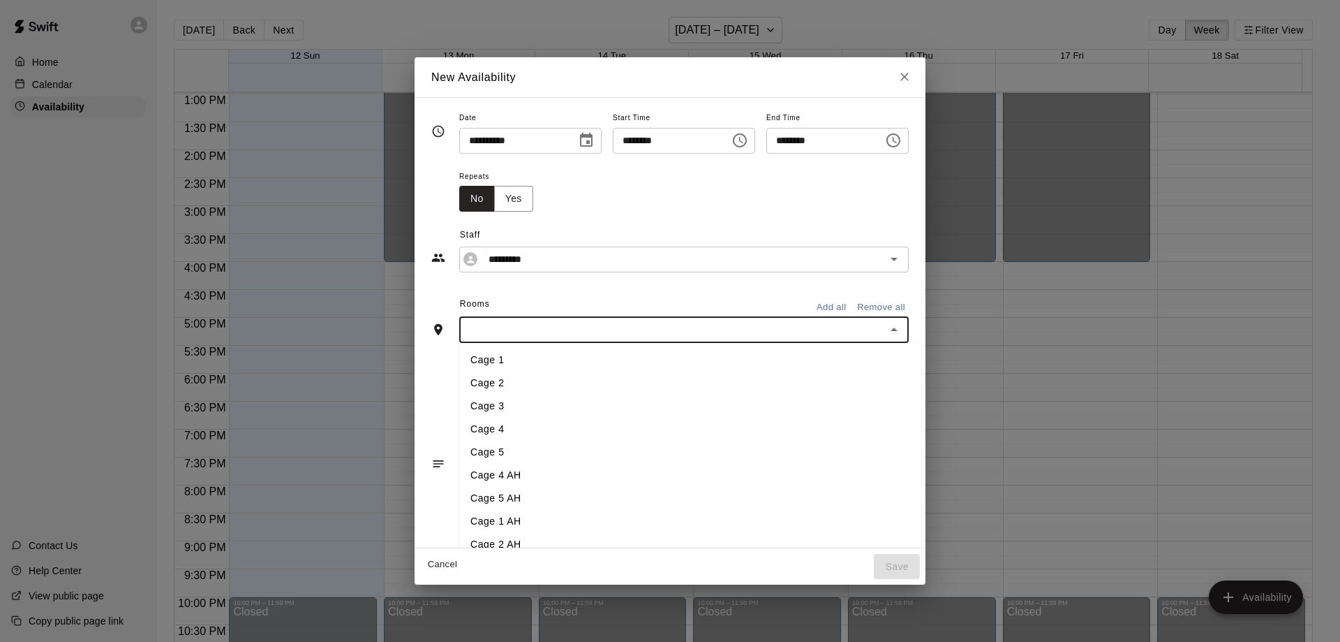
click at [468, 357] on li "Cage 1" at bounding box center [715, 359] width 512 height 23
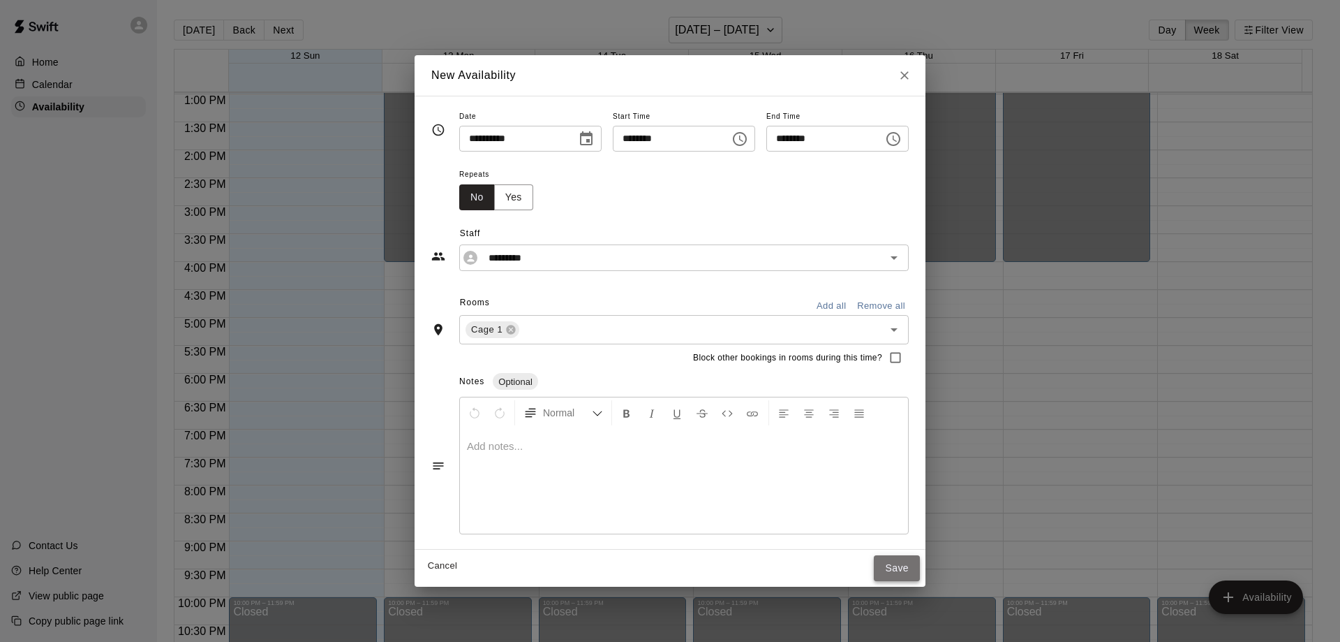
click at [920, 570] on button "Save" at bounding box center [897, 568] width 46 height 26
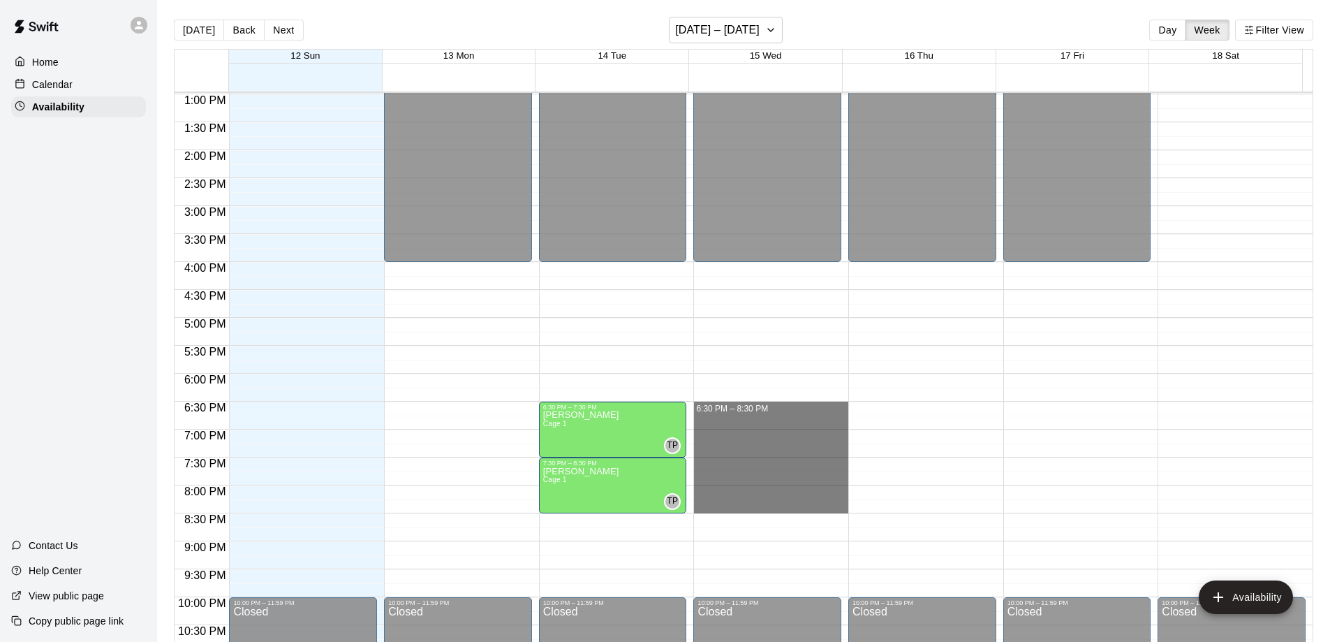
drag, startPoint x: 732, startPoint y: 408, endPoint x: 747, endPoint y: 510, distance: 102.3
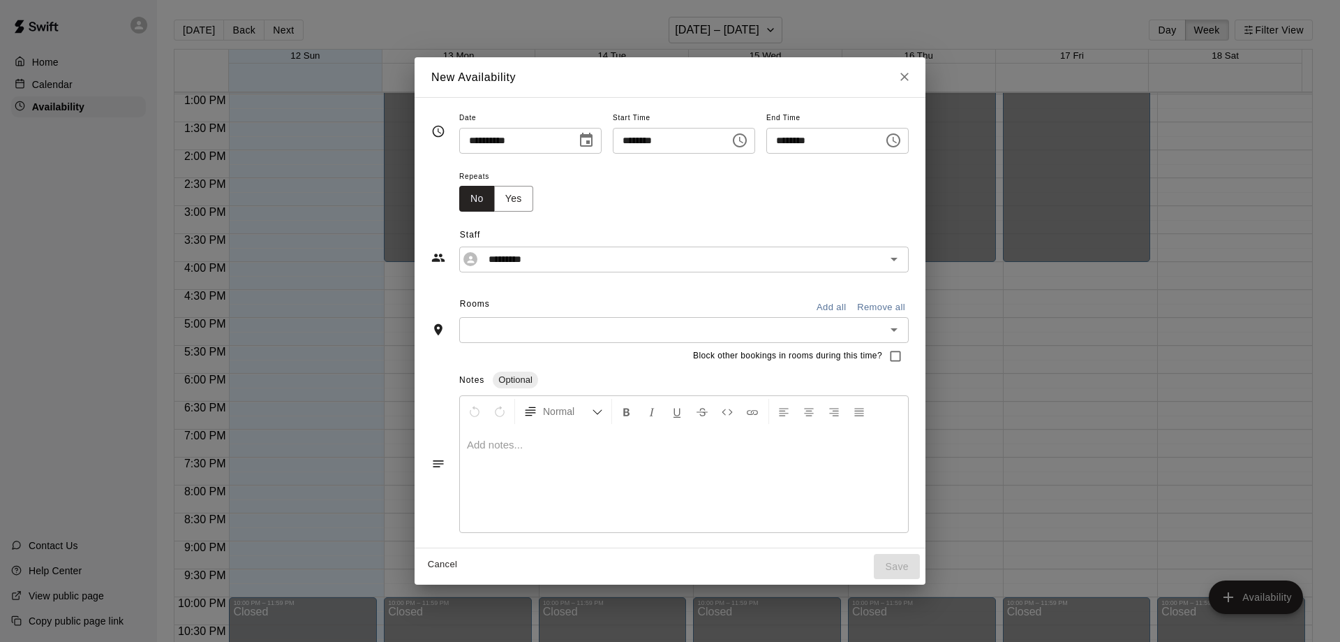
click at [903, 327] on icon "Open" at bounding box center [894, 329] width 17 height 17
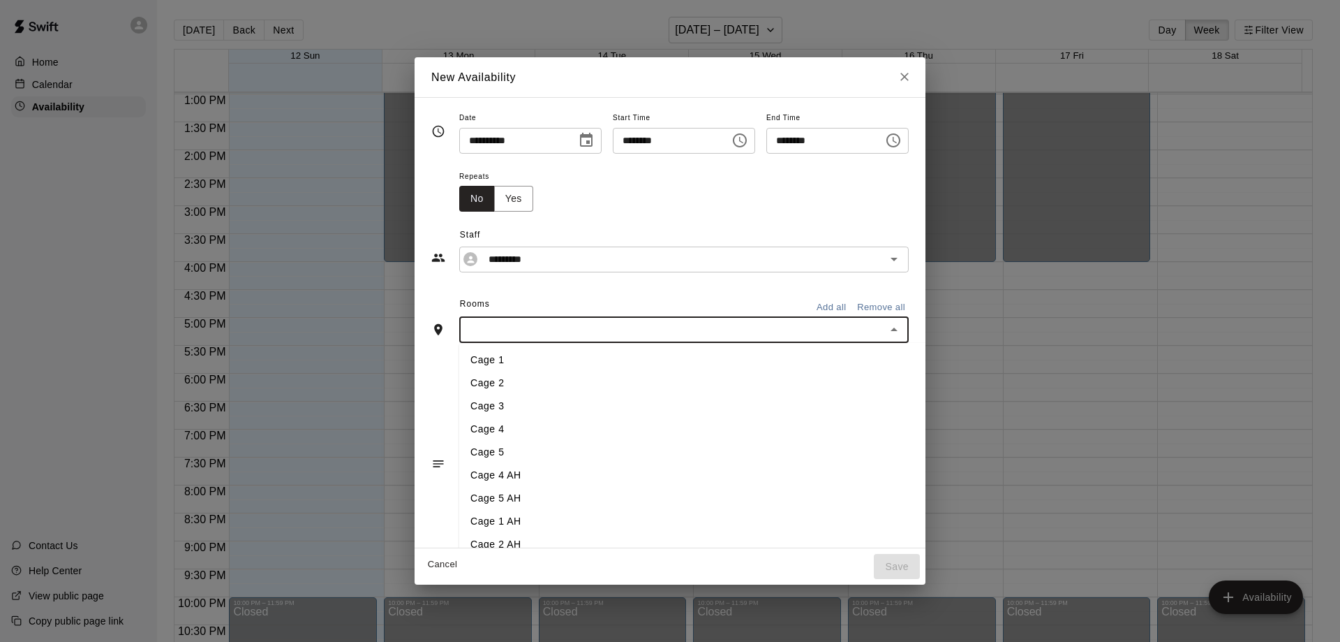
click at [474, 362] on li "Cage 1" at bounding box center [715, 359] width 512 height 23
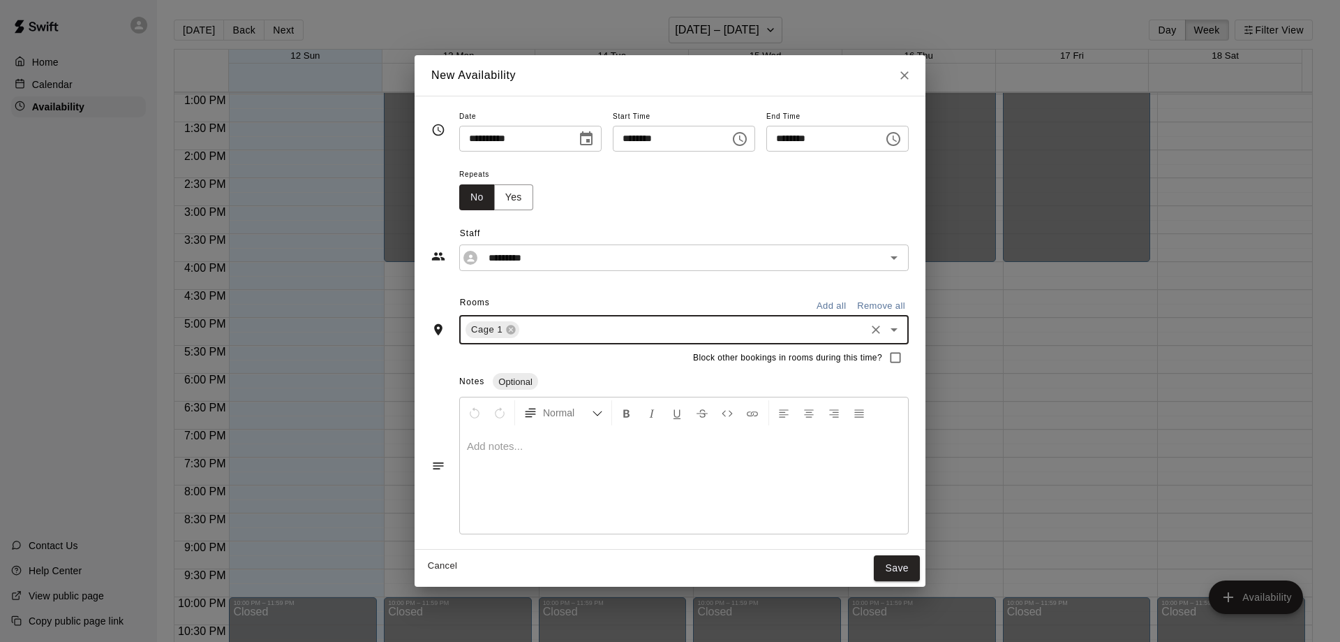
click at [920, 567] on button "Save" at bounding box center [897, 568] width 46 height 26
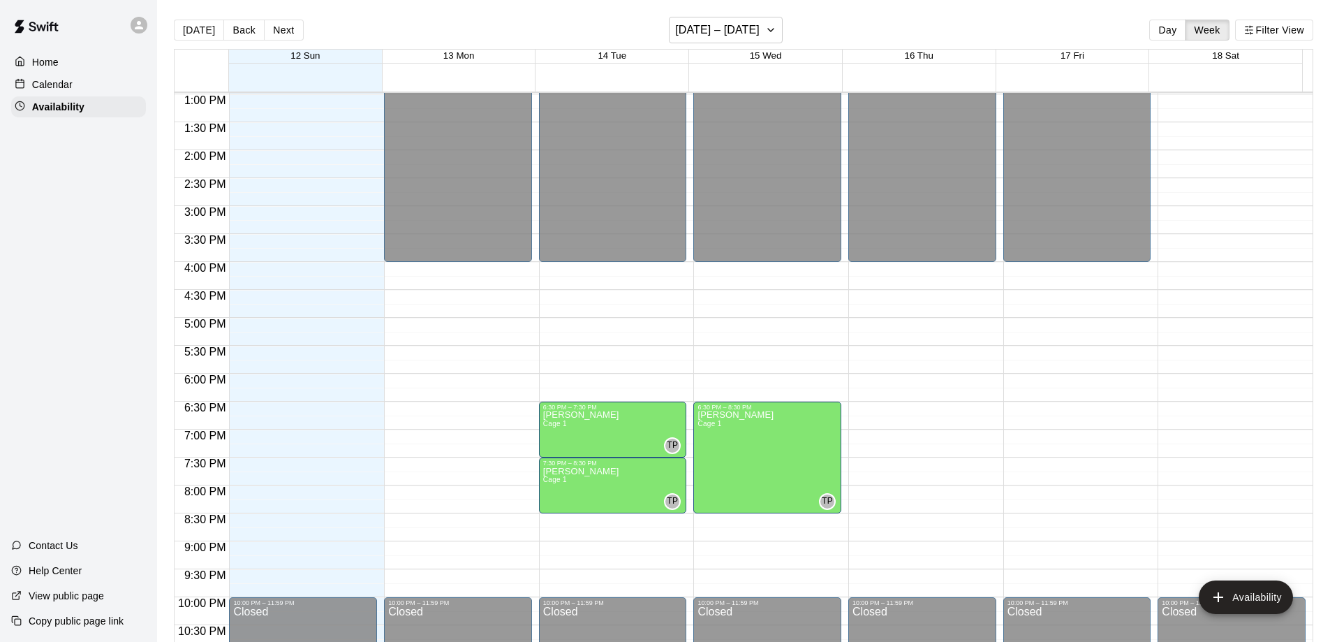
click at [85, 79] on div "Calendar" at bounding box center [78, 84] width 135 height 21
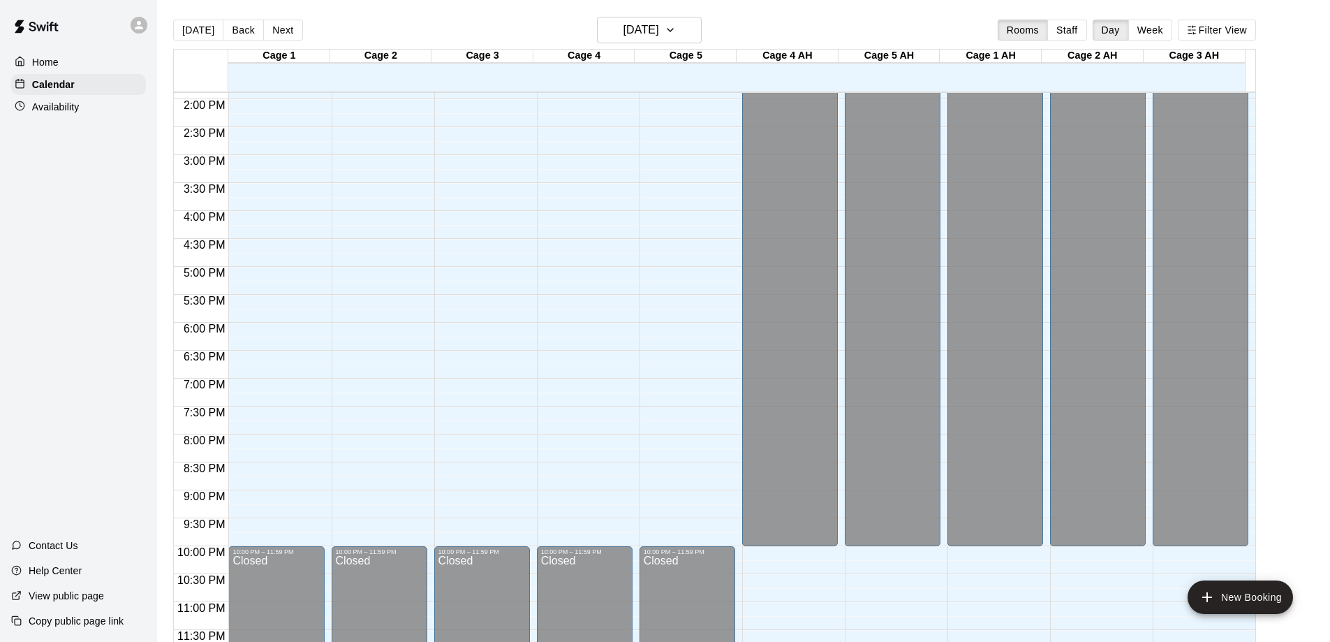
scroll to position [22, 0]
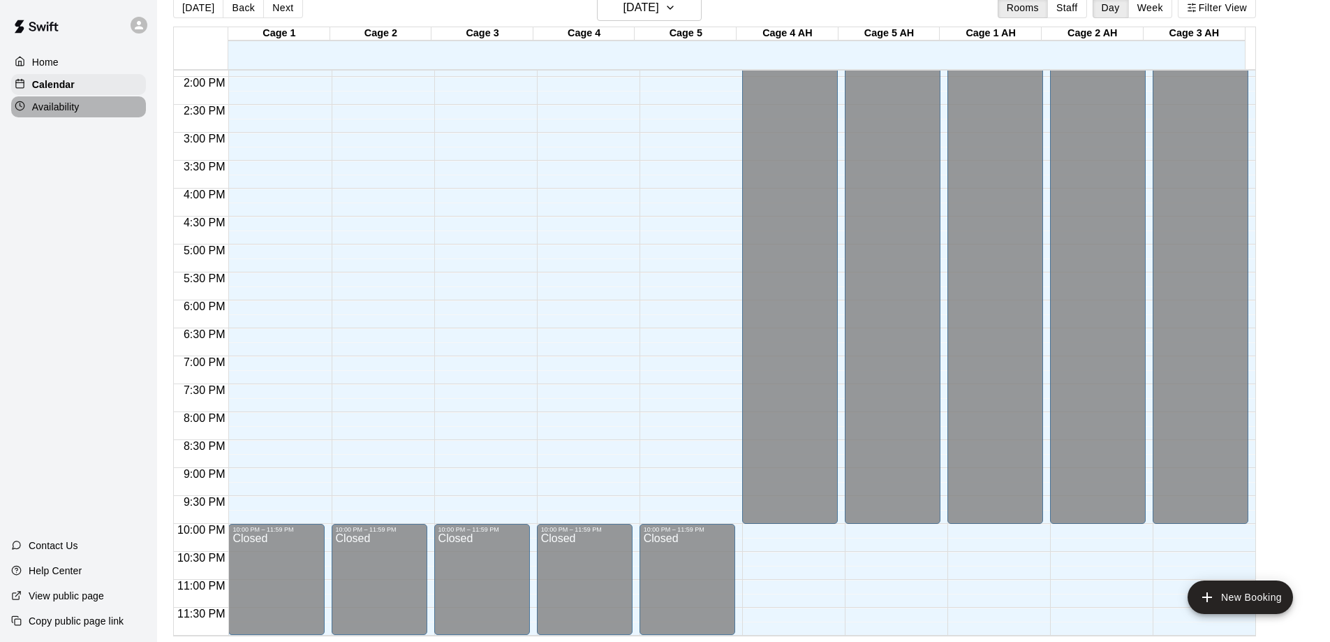
click at [69, 105] on p "Availability" at bounding box center [55, 107] width 47 height 14
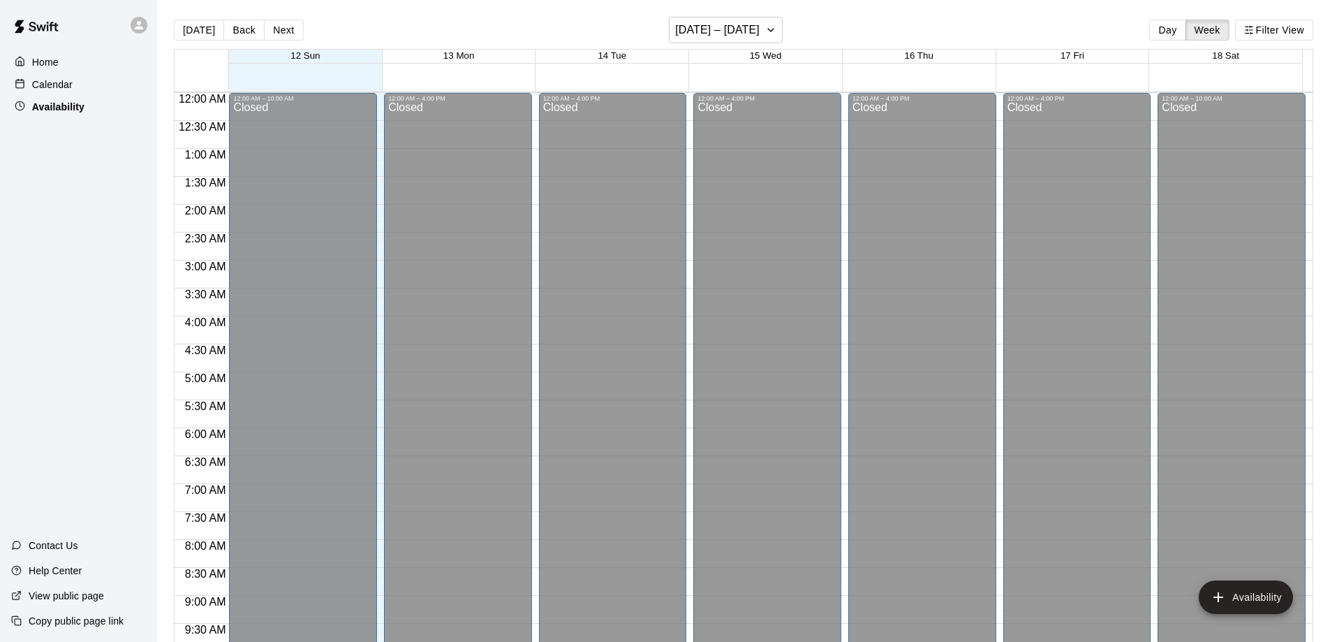
scroll to position [725, 0]
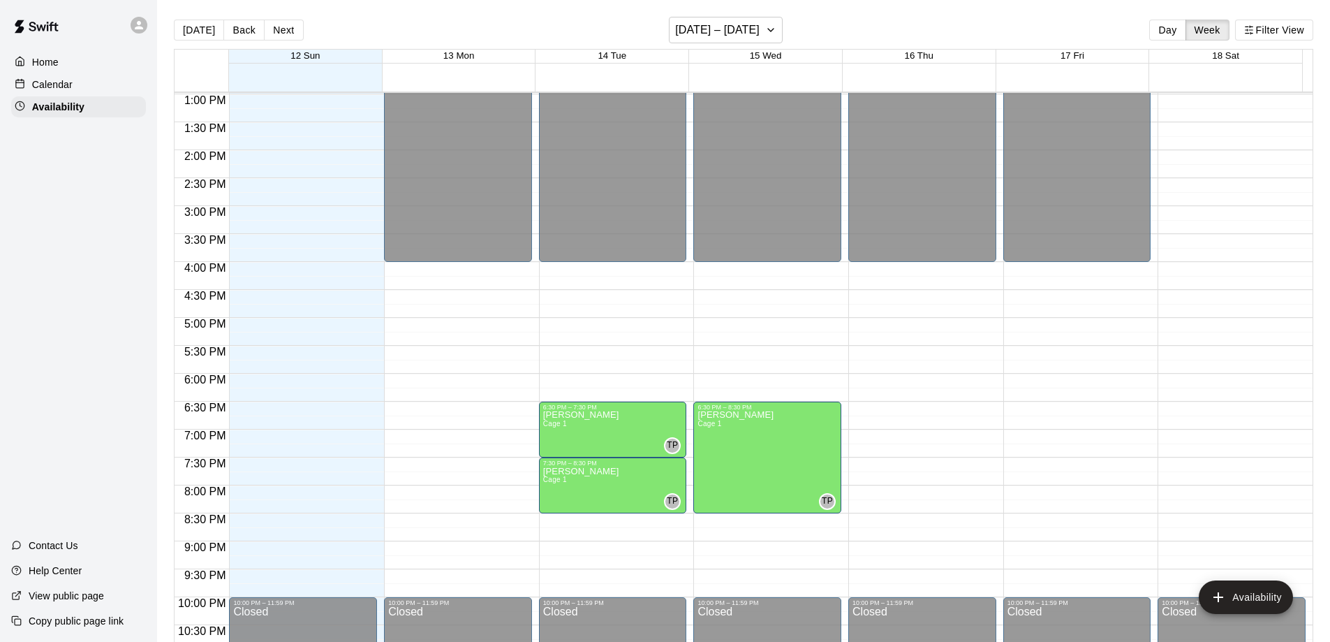
click at [90, 83] on div "Calendar" at bounding box center [78, 84] width 135 height 21
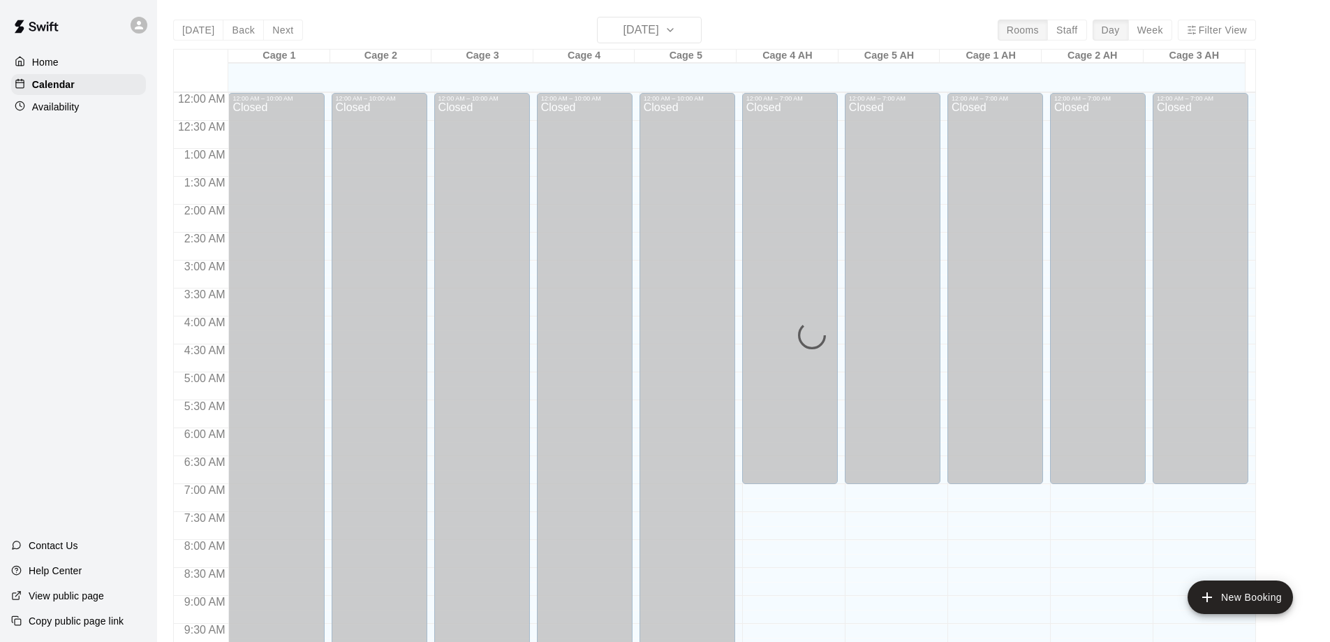
scroll to position [725, 0]
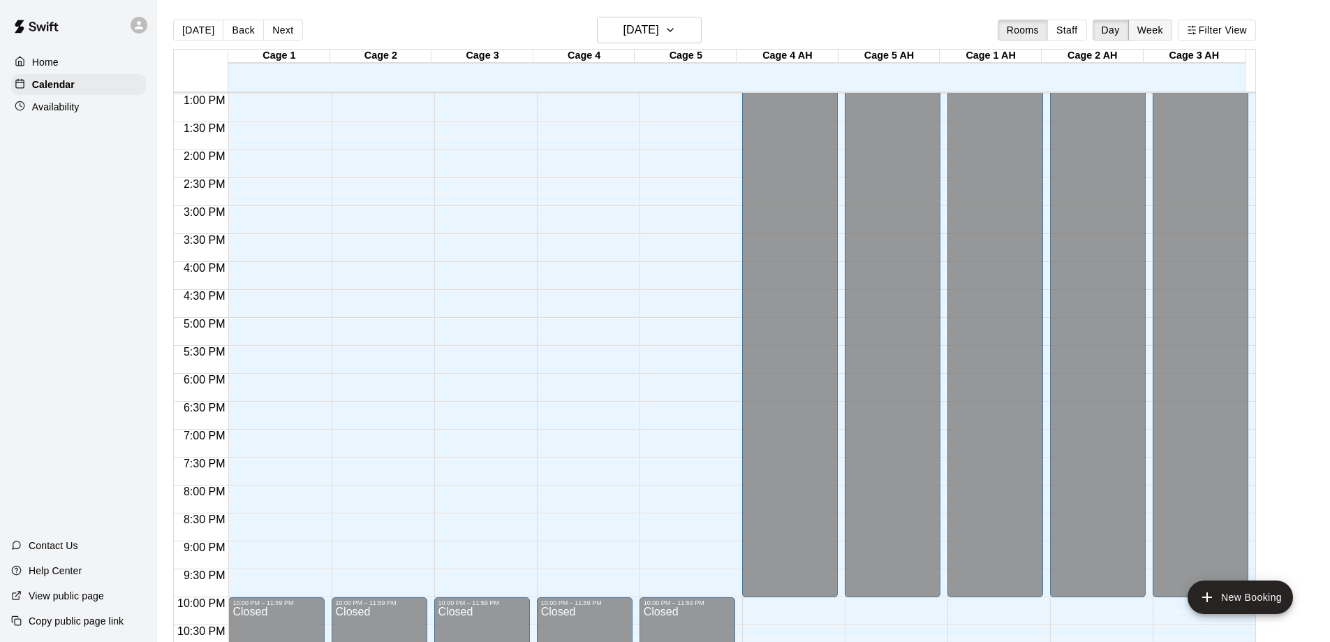
click at [1172, 29] on button "Week" at bounding box center [1150, 30] width 44 height 21
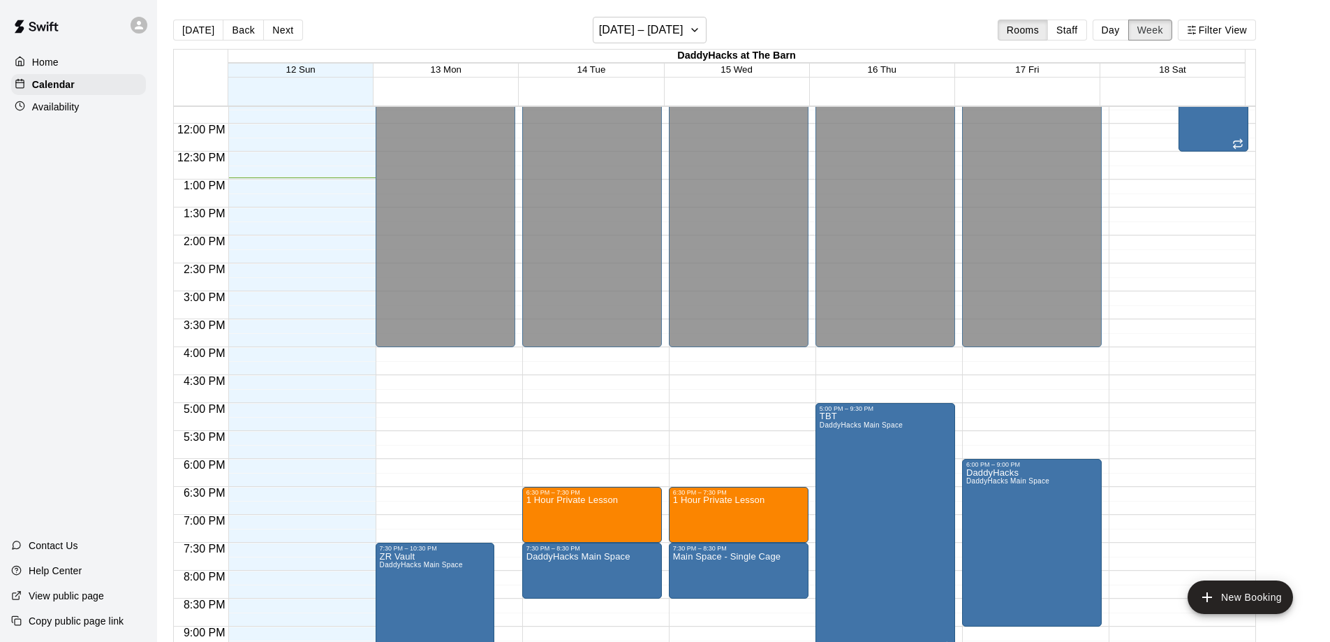
scroll to position [652, 0]
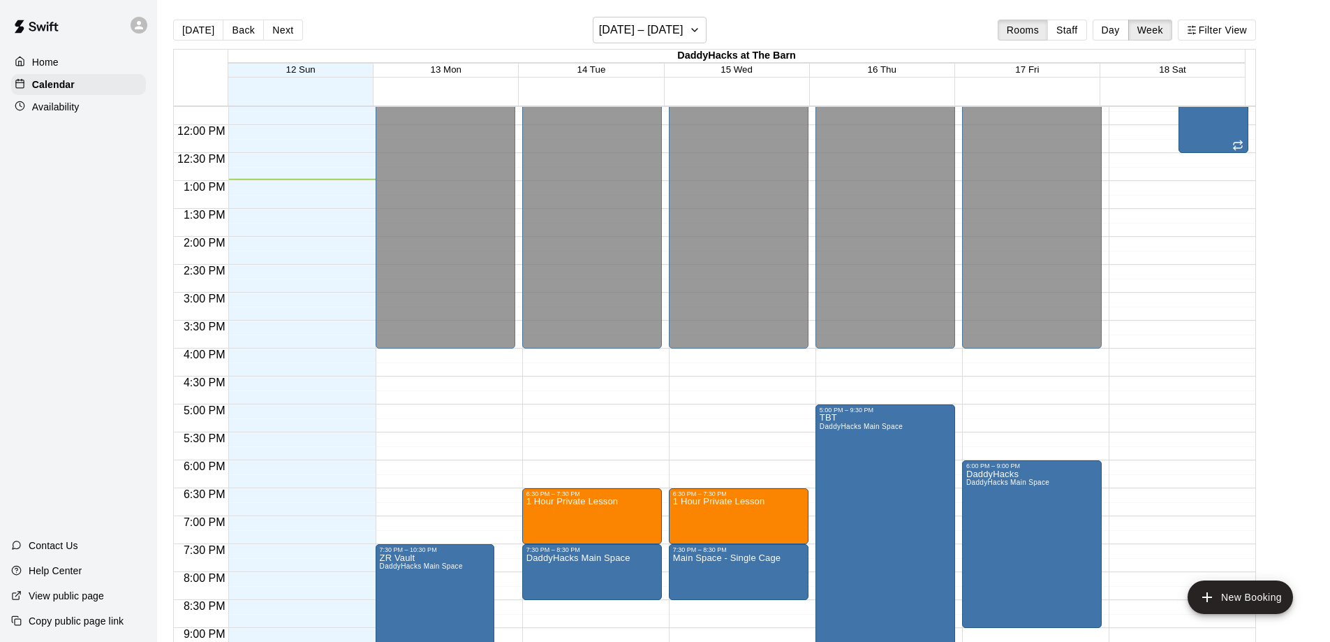
click at [59, 112] on p "Availability" at bounding box center [55, 107] width 47 height 14
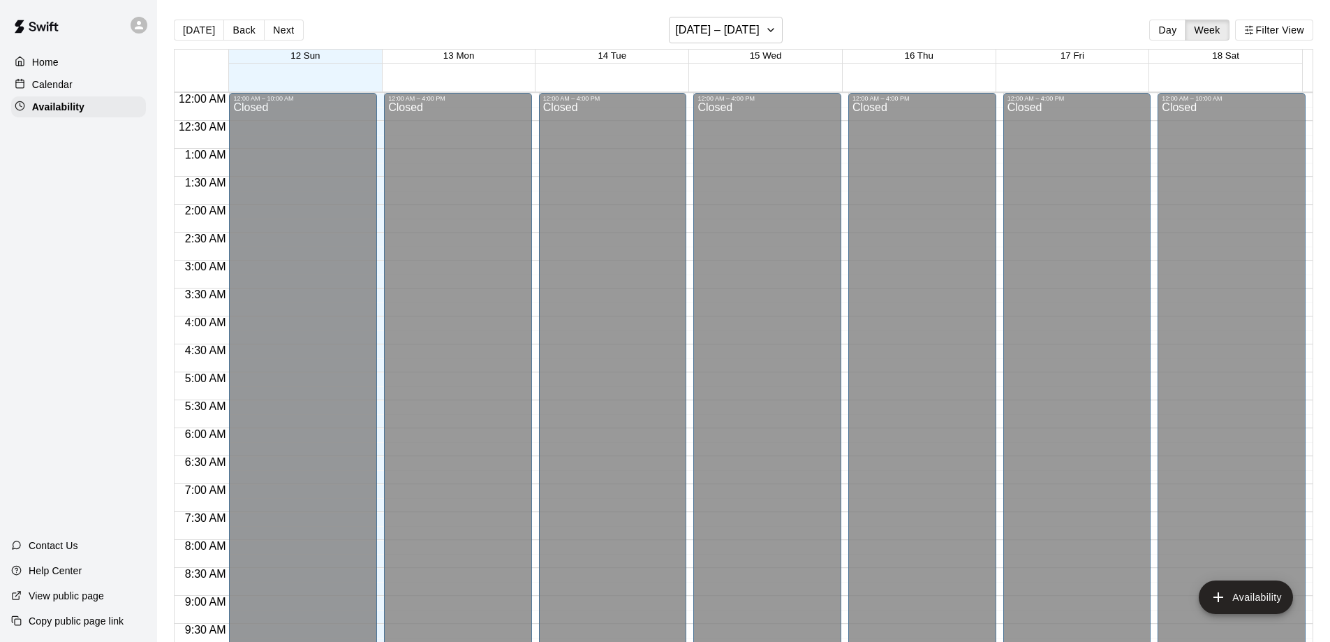
scroll to position [725, 0]
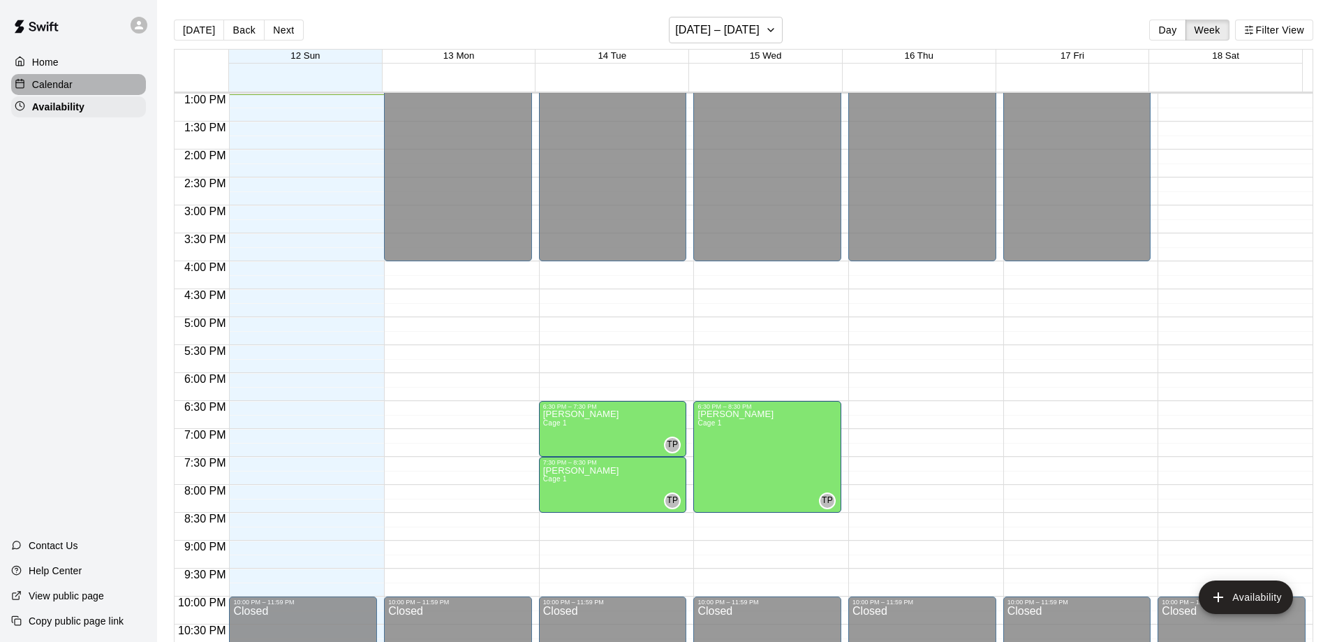
click at [87, 91] on div "Calendar" at bounding box center [78, 84] width 135 height 21
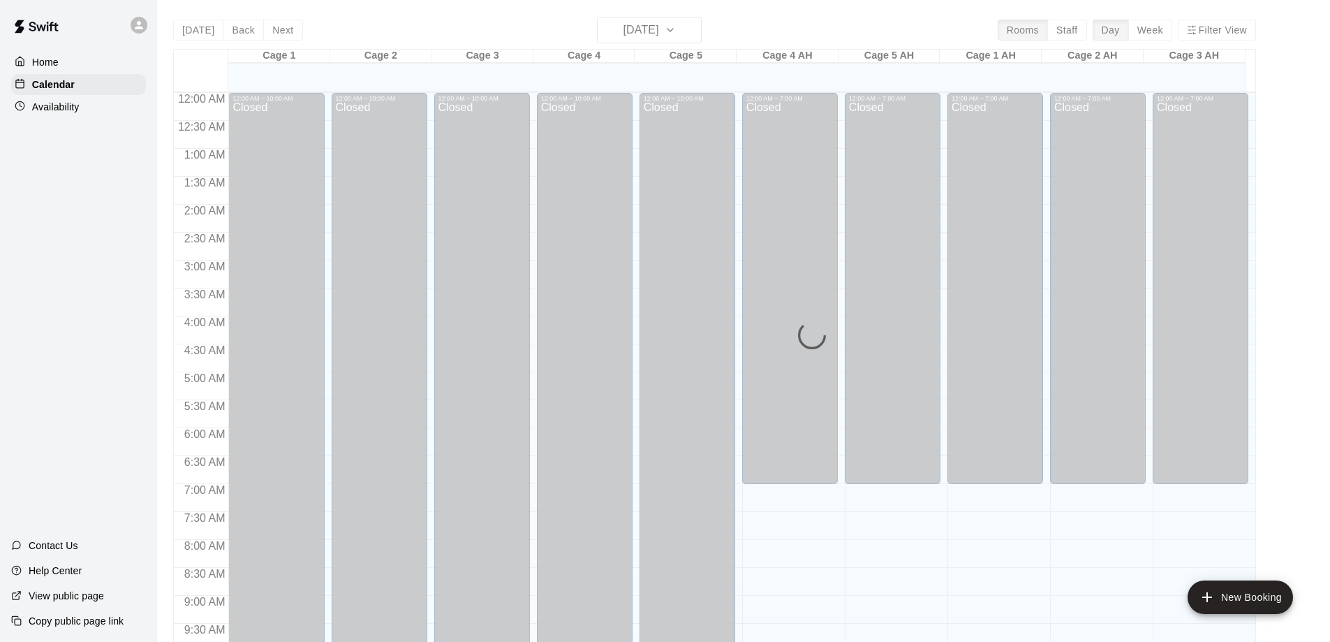
scroll to position [727, 0]
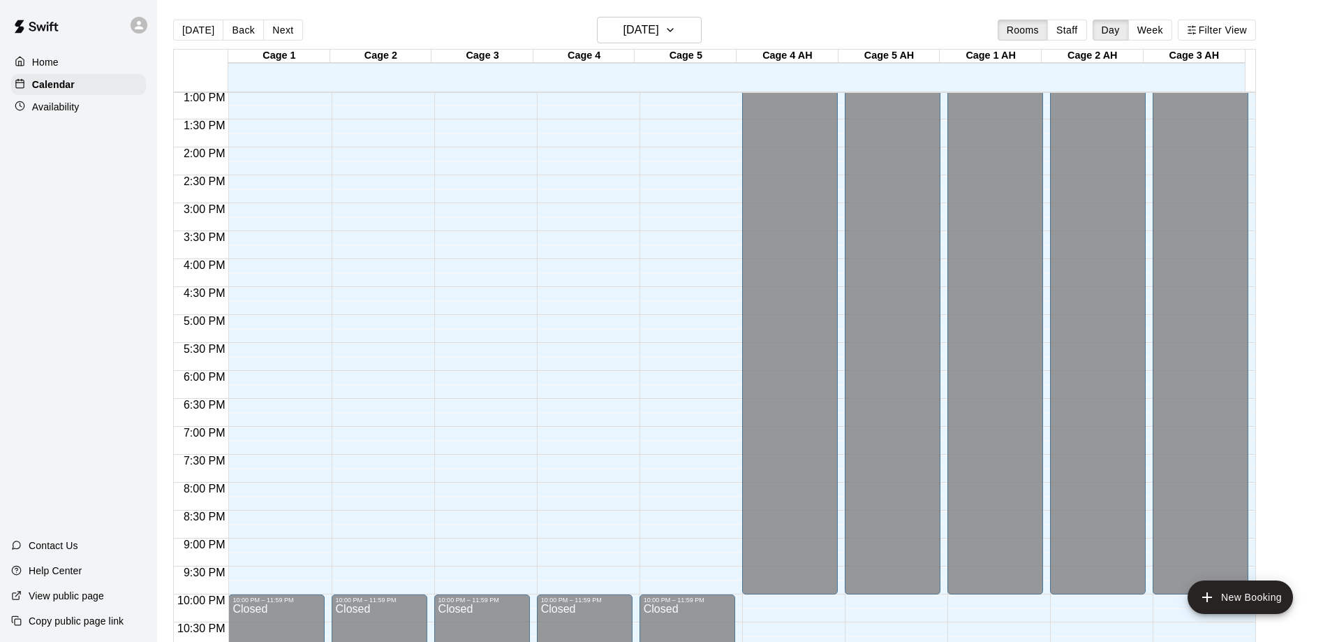
click at [65, 104] on p "Availability" at bounding box center [55, 107] width 47 height 14
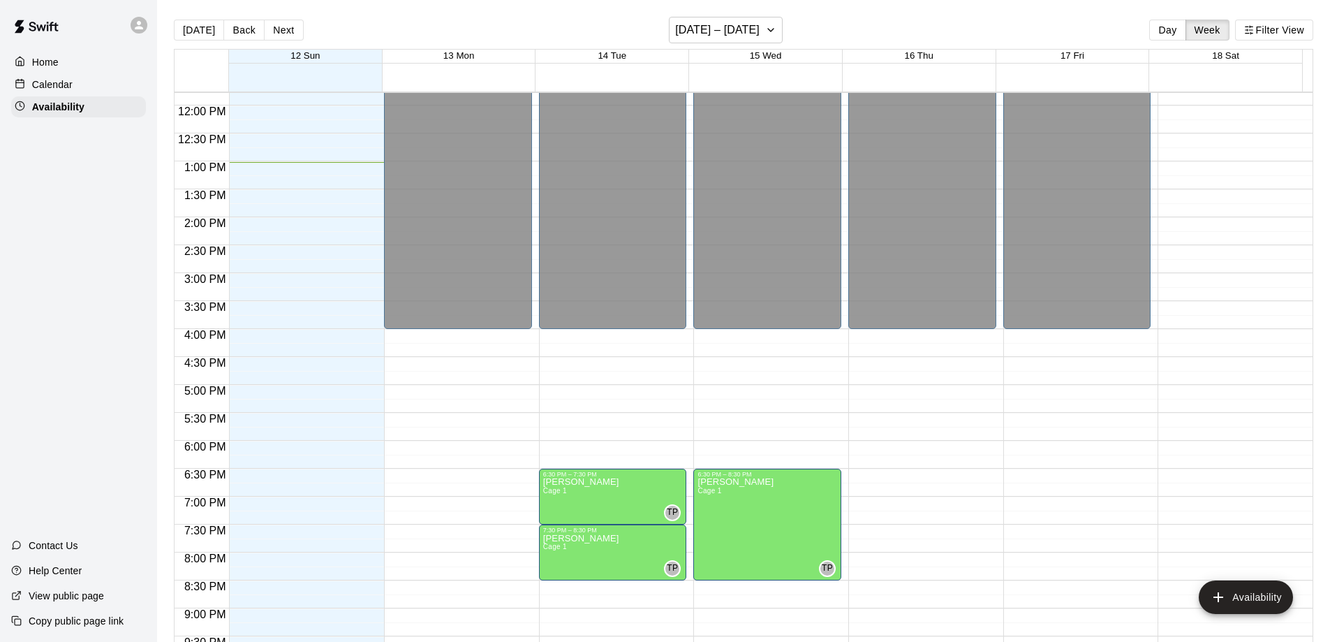
scroll to position [518, 0]
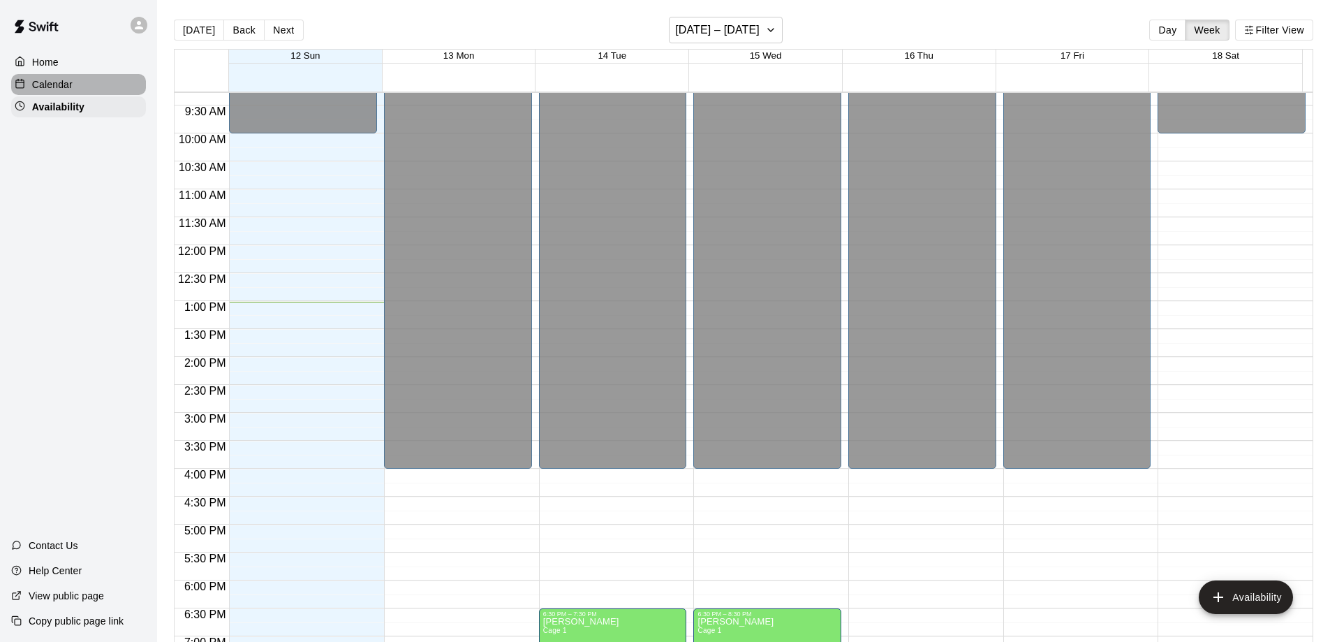
click at [64, 86] on p "Calendar" at bounding box center [52, 84] width 40 height 14
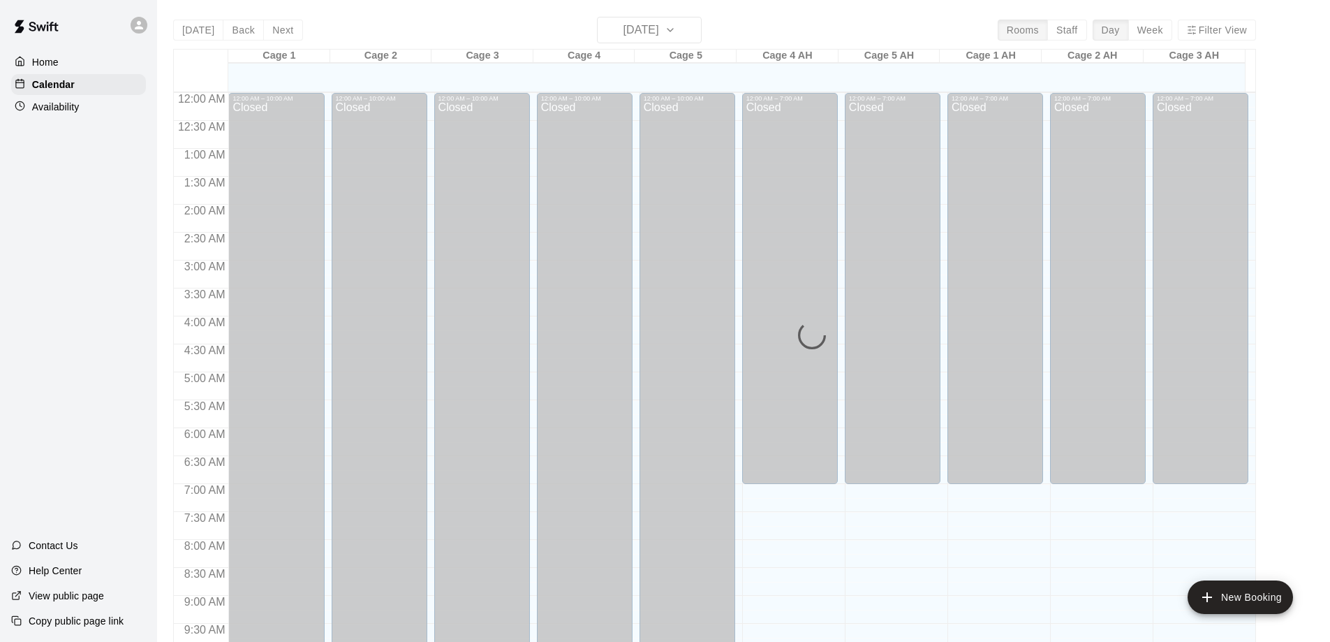
scroll to position [728, 0]
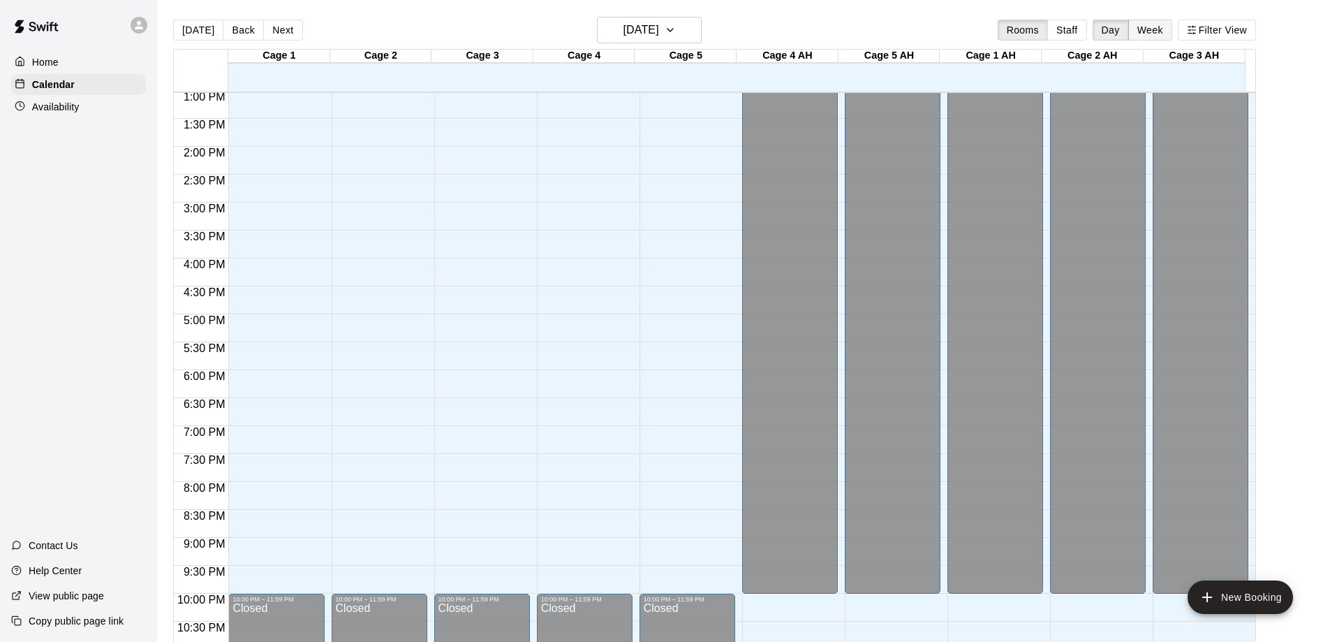
click at [1160, 24] on button "Week" at bounding box center [1150, 30] width 44 height 21
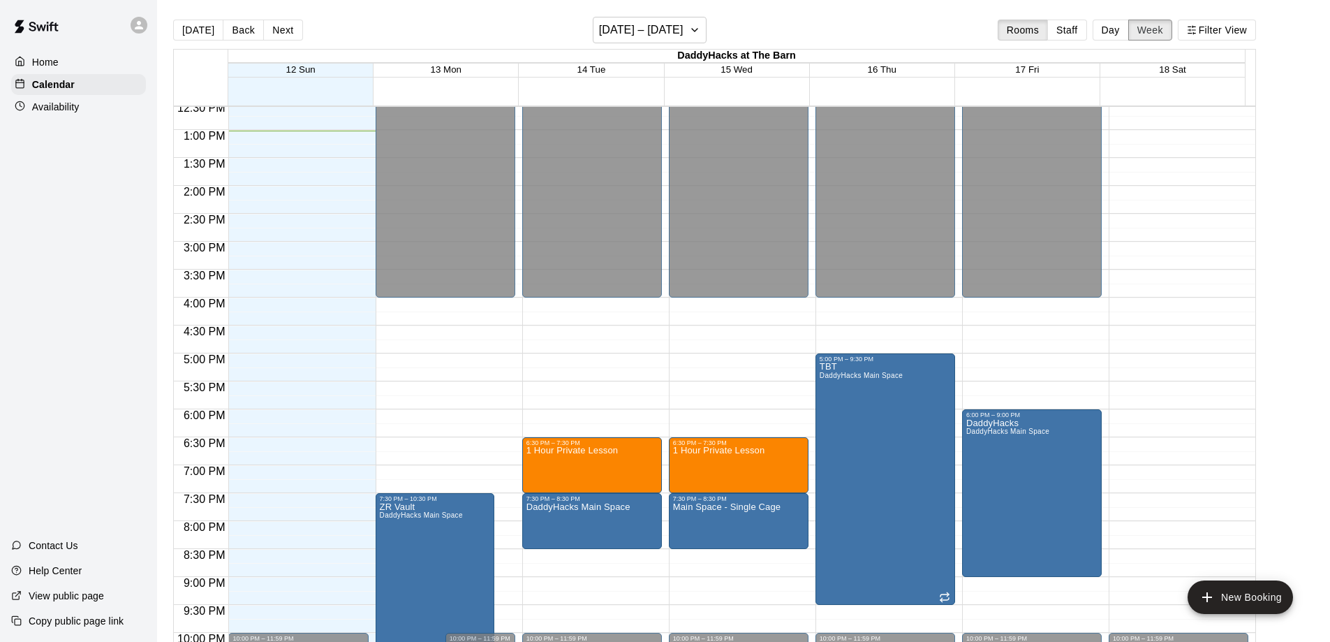
scroll to position [792, 0]
